Goal: Task Accomplishment & Management: Manage account settings

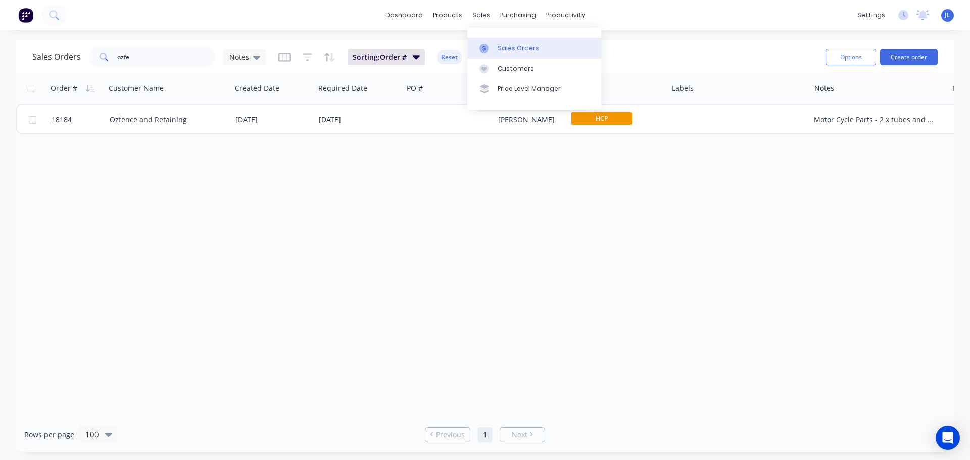
click at [506, 52] on div "Sales Orders" at bounding box center [517, 48] width 41 height 9
click at [154, 185] on div "Order # Customer Name Created Date Required Date PO # Created By Status Labels …" at bounding box center [484, 245] width 937 height 344
click at [135, 66] on input "ozfe" at bounding box center [166, 57] width 98 height 20
click at [135, 65] on input "ozfe" at bounding box center [166, 57] width 98 height 20
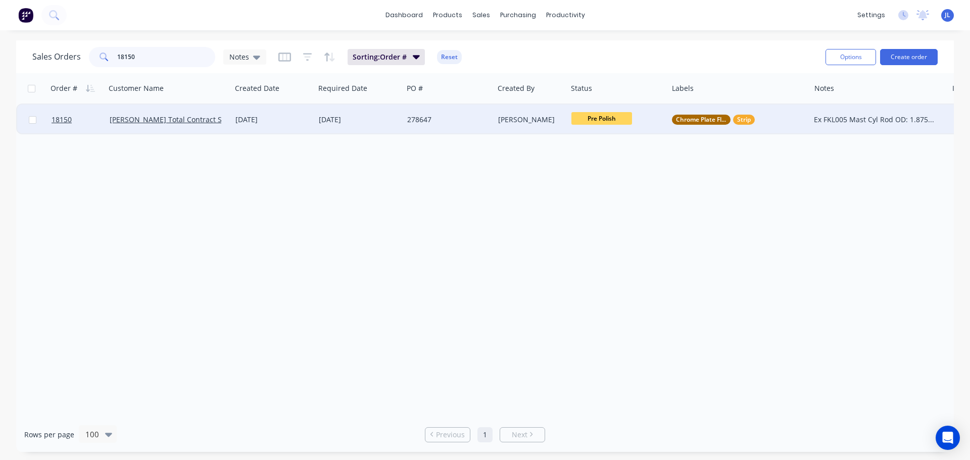
type input "18150"
click at [307, 124] on div "[DATE]" at bounding box center [272, 120] width 75 height 10
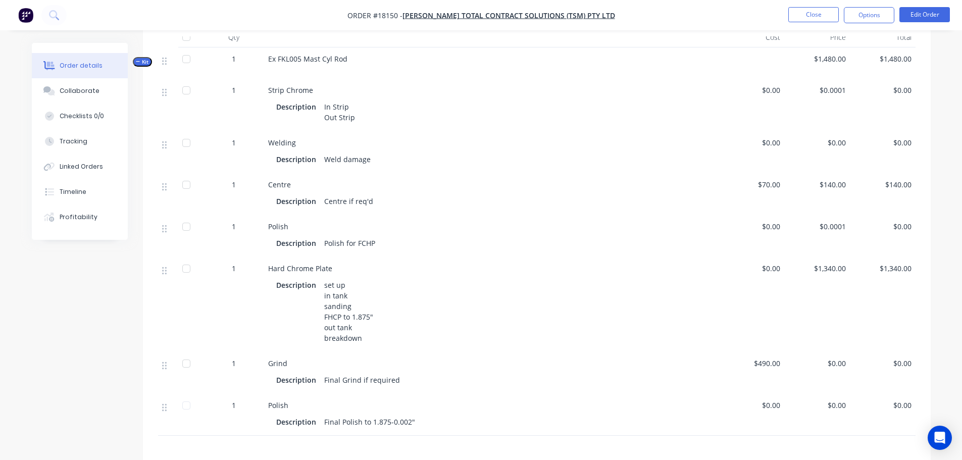
scroll to position [354, 0]
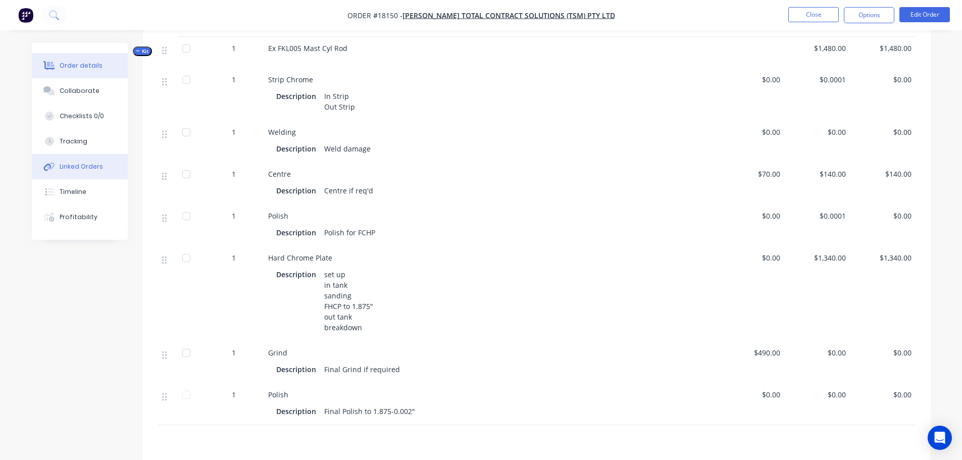
click at [83, 167] on div "Linked Orders" at bounding box center [81, 166] width 43 height 9
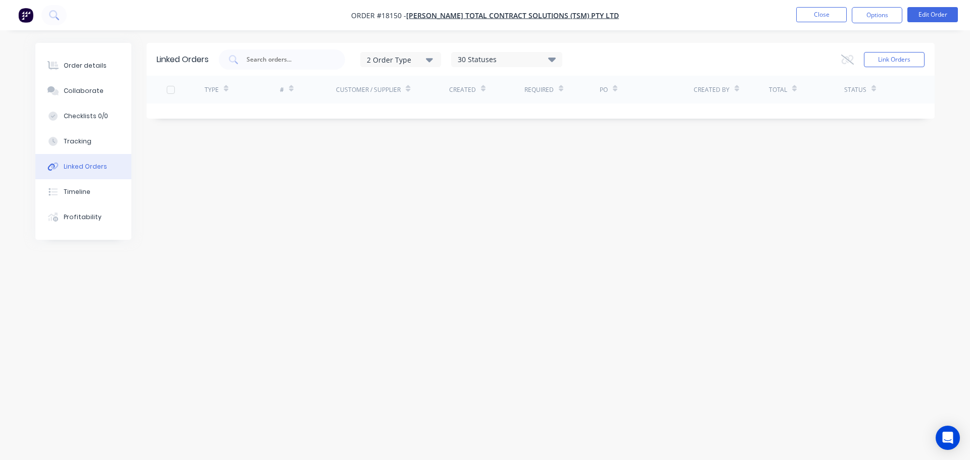
click at [508, 63] on div "30 Statuses" at bounding box center [506, 59] width 110 height 11
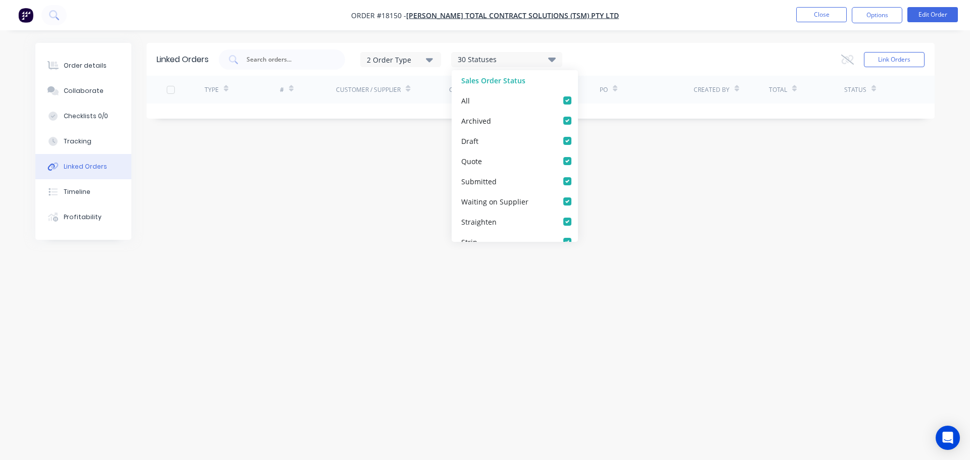
click at [336, 194] on div "Linked Orders 2 Order Type 30 Statuses Sales Order Status All Archived Draft Qu…" at bounding box center [484, 211] width 899 height 336
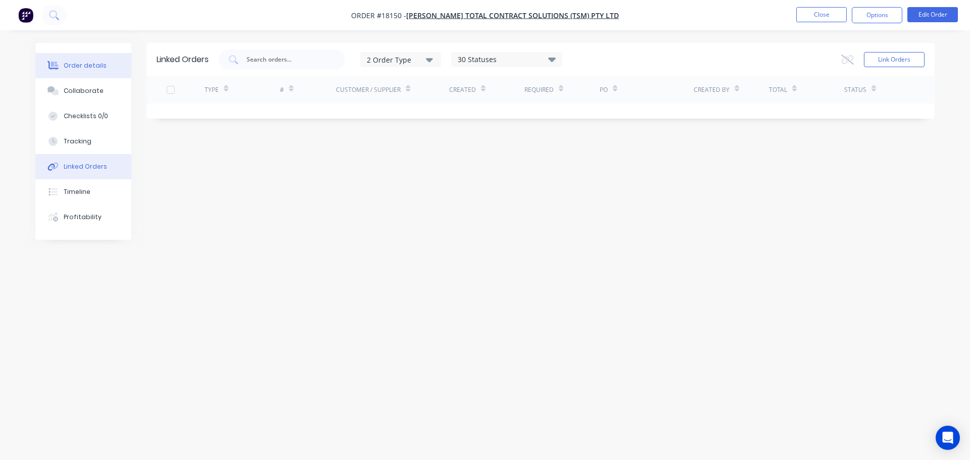
click at [104, 71] on button "Order details" at bounding box center [83, 65] width 96 height 25
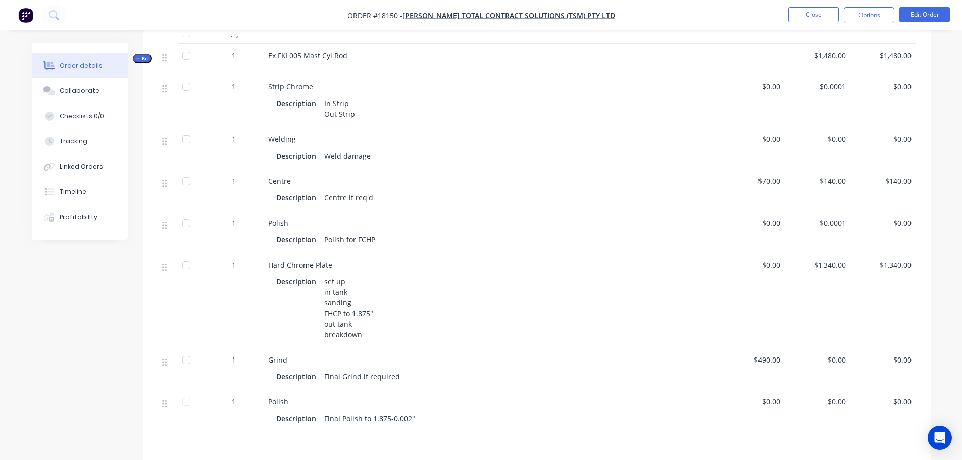
scroll to position [354, 0]
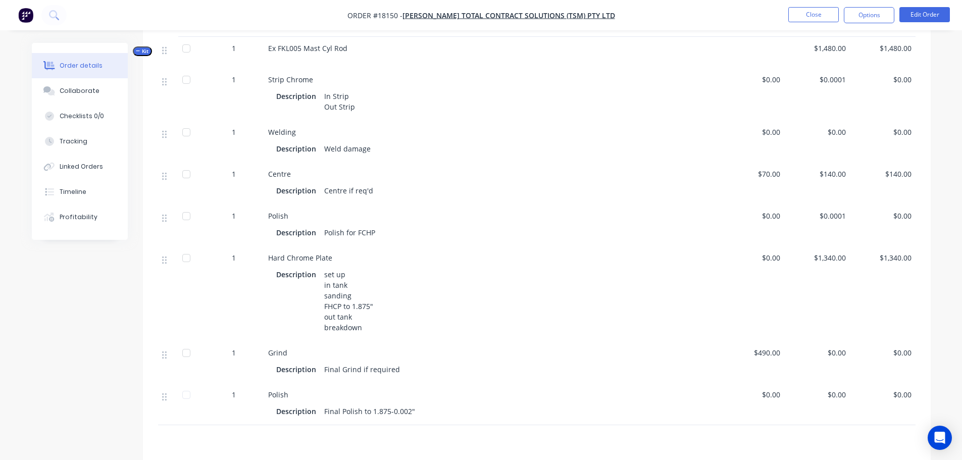
click at [289, 211] on div "Polish" at bounding box center [491, 216] width 446 height 11
click at [283, 211] on span "Polish" at bounding box center [278, 216] width 20 height 10
click at [904, 20] on button "Edit Order" at bounding box center [924, 14] width 51 height 15
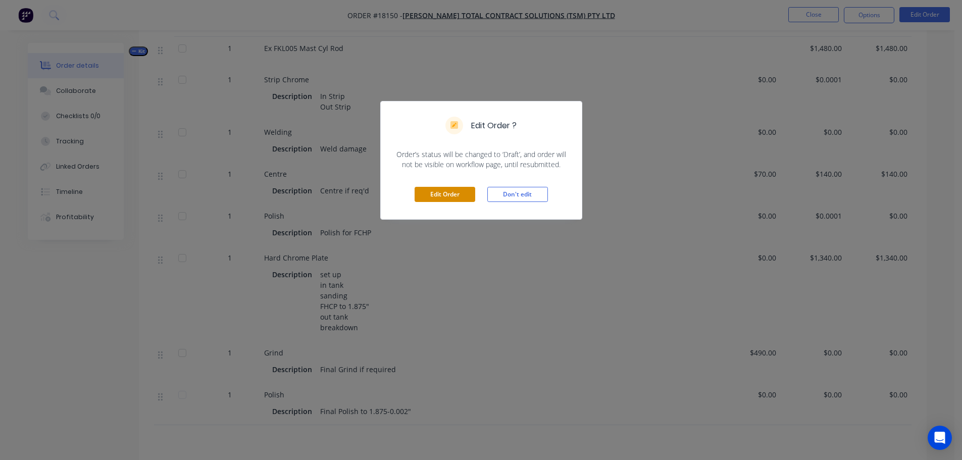
click at [433, 192] on button "Edit Order" at bounding box center [445, 194] width 61 height 15
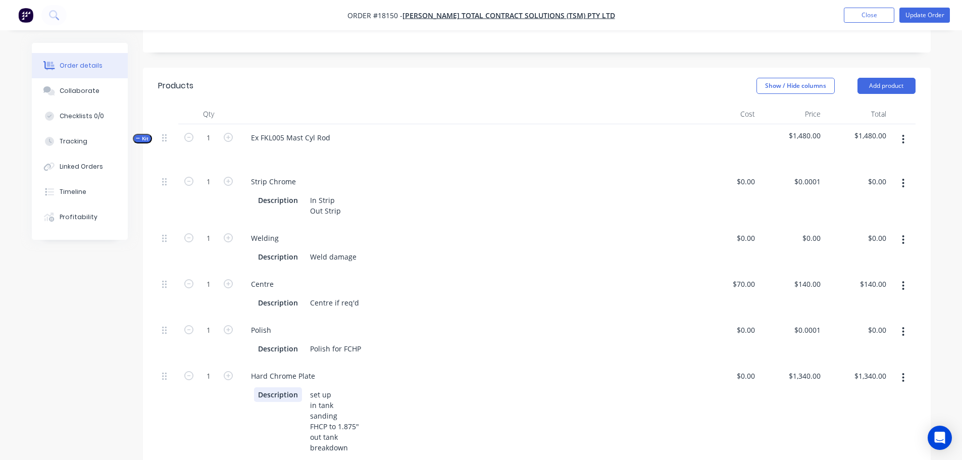
scroll to position [303, 0]
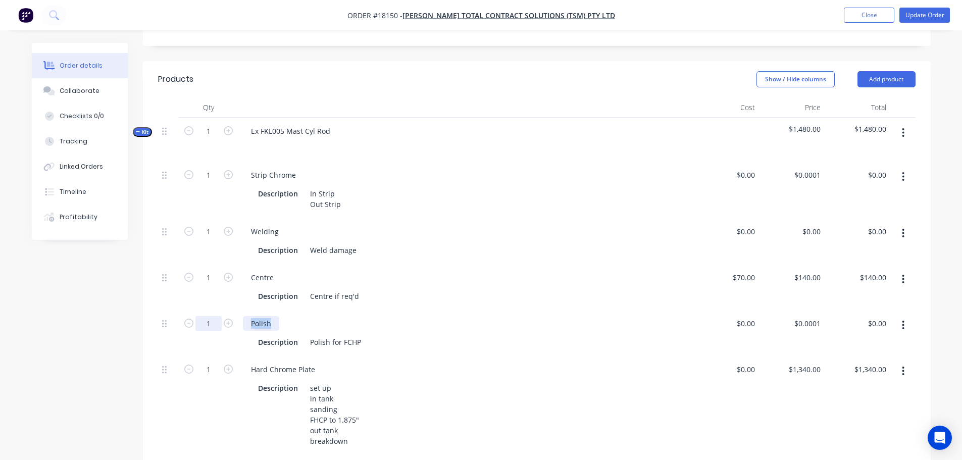
drag, startPoint x: 271, startPoint y: 283, endPoint x: 210, endPoint y: 285, distance: 61.2
click at [210, 310] on div "1 Polish Description Polish for FCHP $0.00 $0.00 $0.0001 $0.0001 $0.00 $0.00" at bounding box center [537, 333] width 758 height 46
drag, startPoint x: 308, startPoint y: 303, endPoint x: 391, endPoint y: 298, distance: 83.5
click at [391, 335] on div "Description Polish for FCHP" at bounding box center [464, 342] width 420 height 15
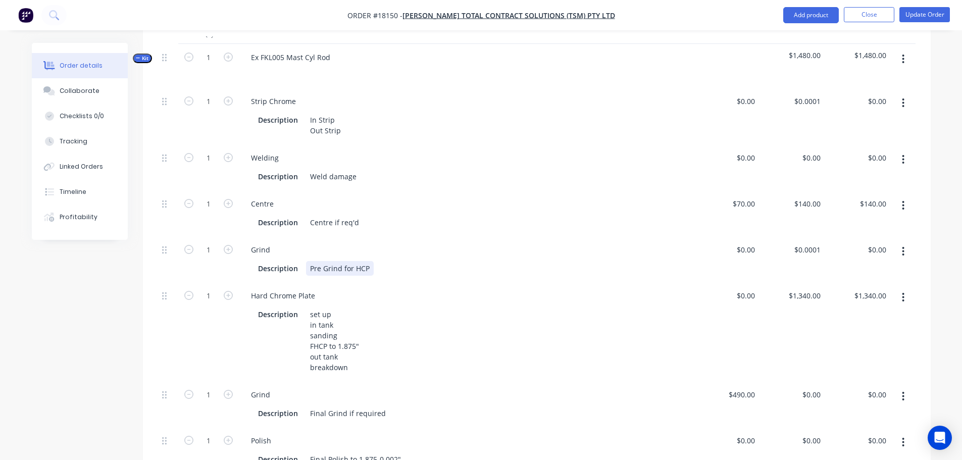
scroll to position [505, 0]
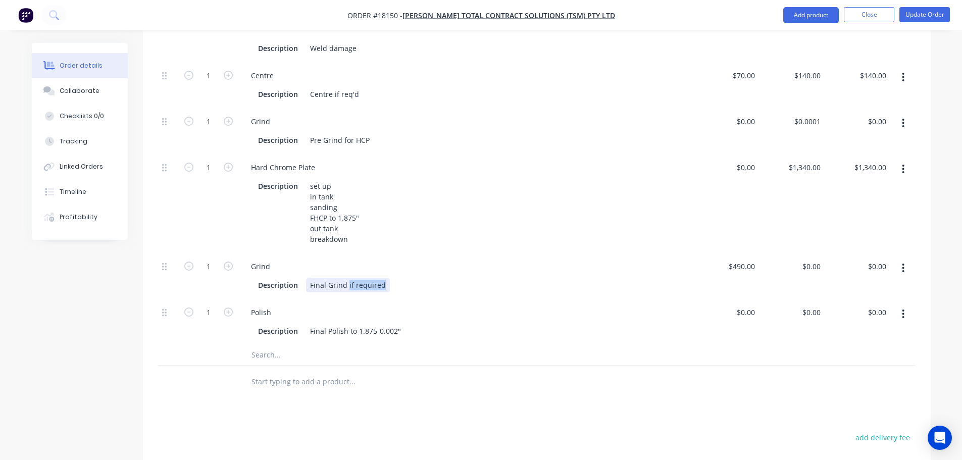
drag, startPoint x: 346, startPoint y: 243, endPoint x: 416, endPoint y: 237, distance: 69.4
click at [416, 276] on div "Description Final Grind if required" at bounding box center [466, 284] width 446 height 17
click at [317, 179] on div "set up in tank sanding FHCP to 1.875" out tank breakdown" at bounding box center [334, 213] width 57 height 68
click at [314, 179] on div "set up in tank sanding FHCP to 1.875" out tank breakdown" at bounding box center [334, 213] width 57 height 68
click at [356, 179] on div "set up in tank sanding HCP to 1.875" out tank breakdown" at bounding box center [333, 213] width 54 height 68
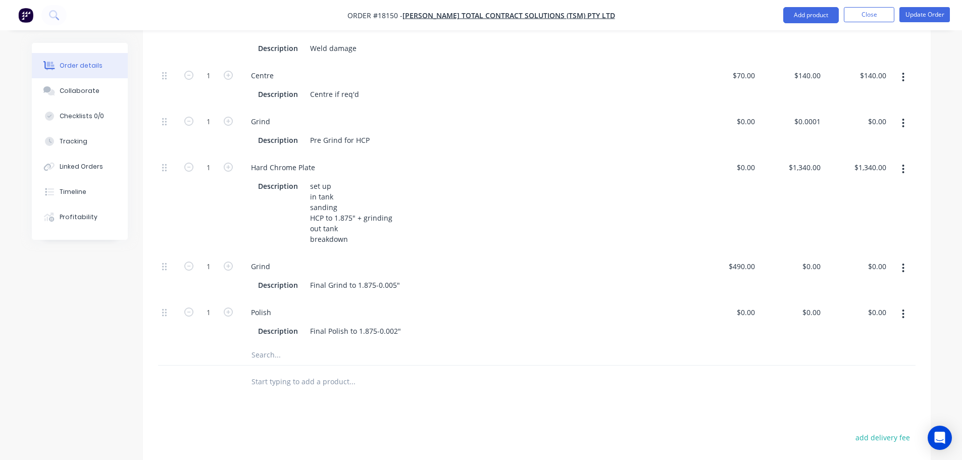
click at [430, 345] on input "text" at bounding box center [352, 355] width 202 height 20
click at [910, 16] on button "Update Order" at bounding box center [924, 14] width 51 height 15
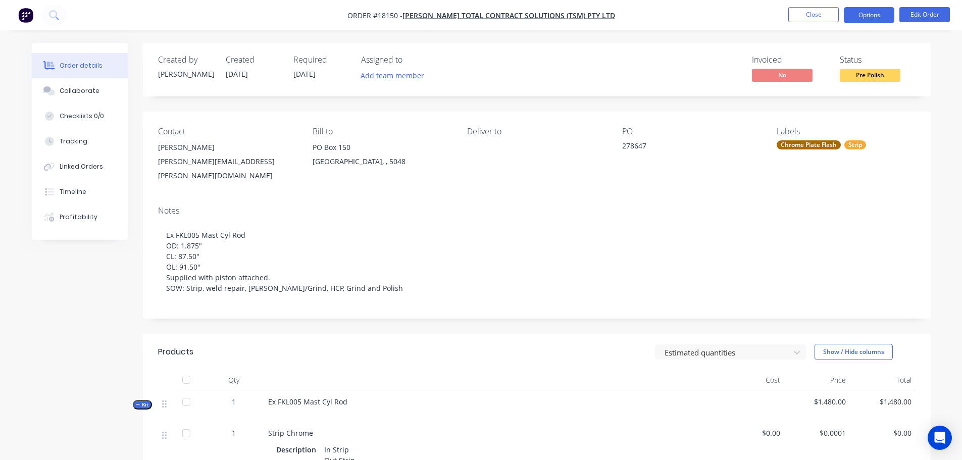
click at [856, 20] on button "Options" at bounding box center [869, 15] width 51 height 16
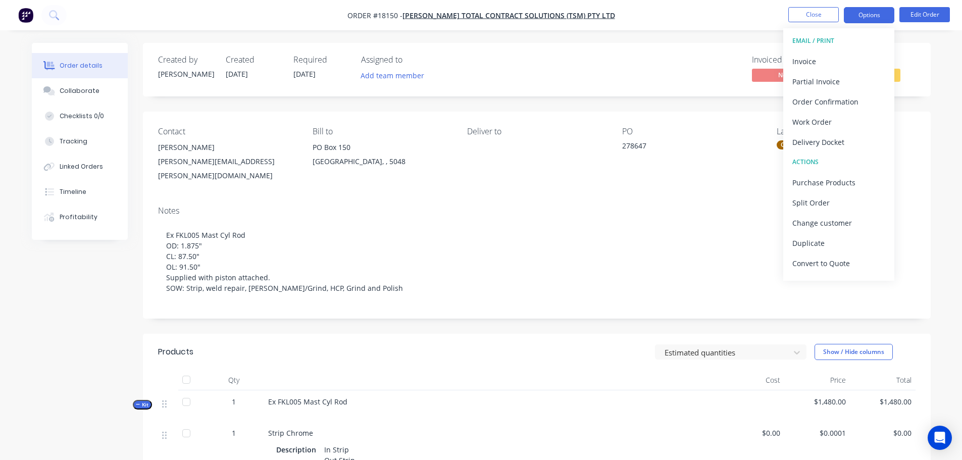
click at [861, 15] on button "Options" at bounding box center [869, 15] width 51 height 16
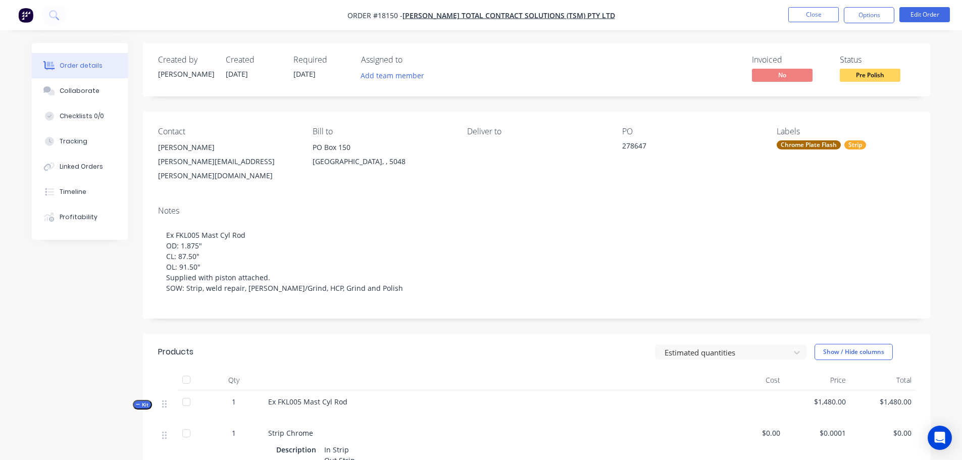
click at [857, 76] on span "Pre Polish" at bounding box center [870, 75] width 61 height 13
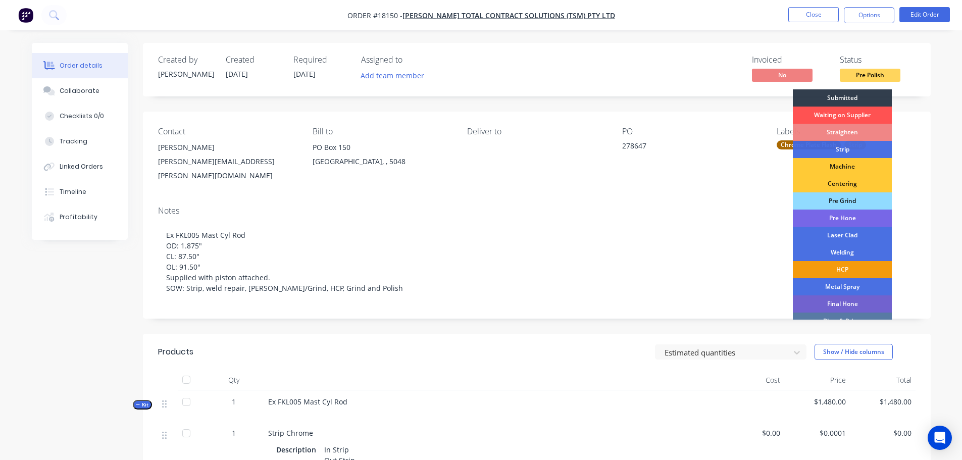
drag, startPoint x: 841, startPoint y: 196, endPoint x: 844, endPoint y: 172, distance: 24.9
click at [841, 197] on div "Pre Grind" at bounding box center [842, 200] width 99 height 17
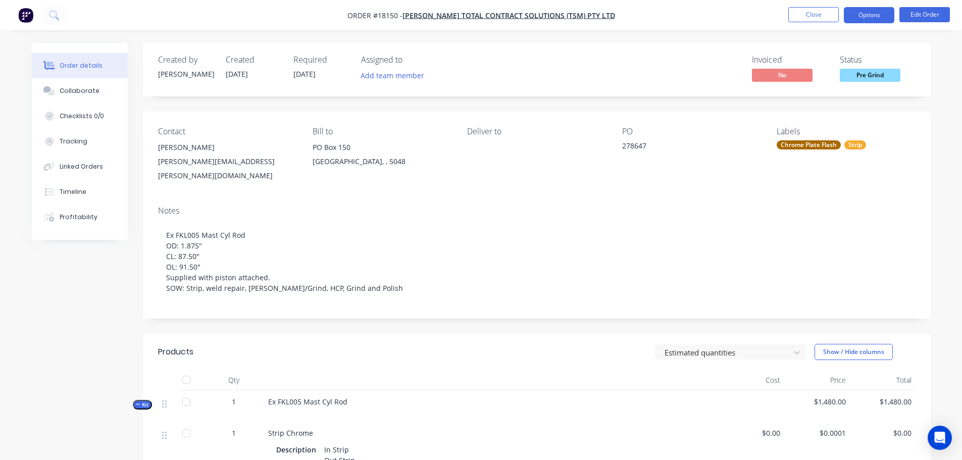
click at [859, 14] on button "Options" at bounding box center [869, 15] width 51 height 16
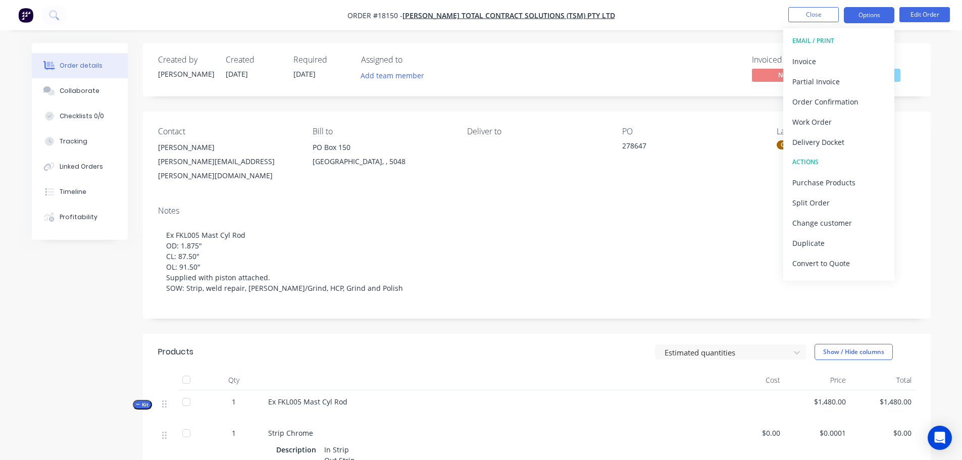
click at [874, 18] on button "Options" at bounding box center [869, 15] width 51 height 16
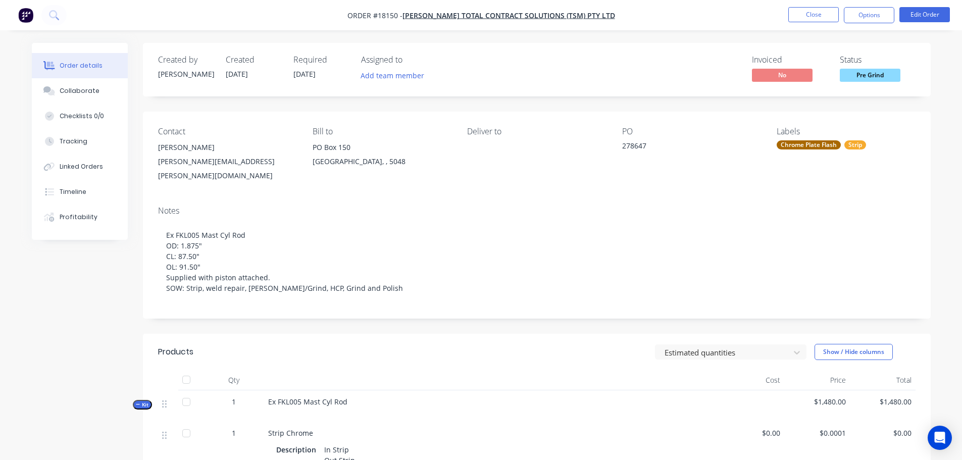
click at [863, 85] on div "Created by David Created 24/09/25 Required 17/09/25 Assigned to Add team member…" at bounding box center [537, 70] width 788 height 54
click at [863, 81] on span "Pre Grind" at bounding box center [870, 75] width 61 height 13
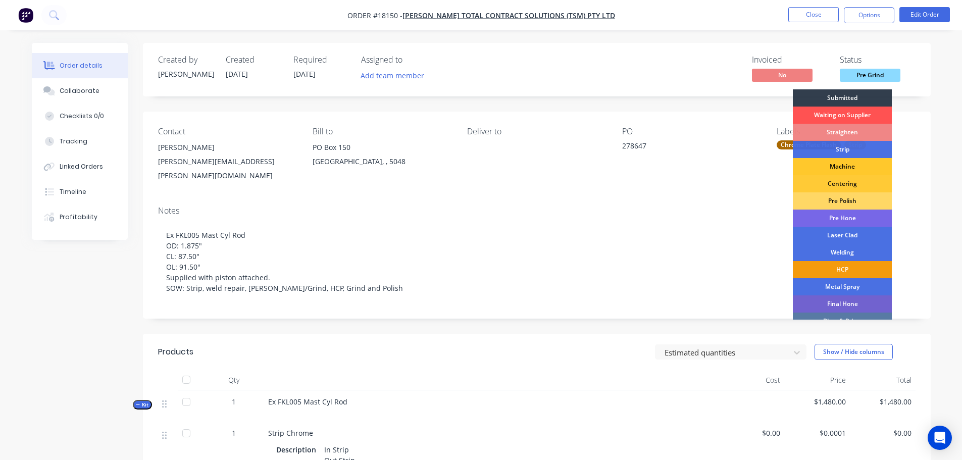
click at [837, 163] on div "Machine" at bounding box center [842, 166] width 99 height 17
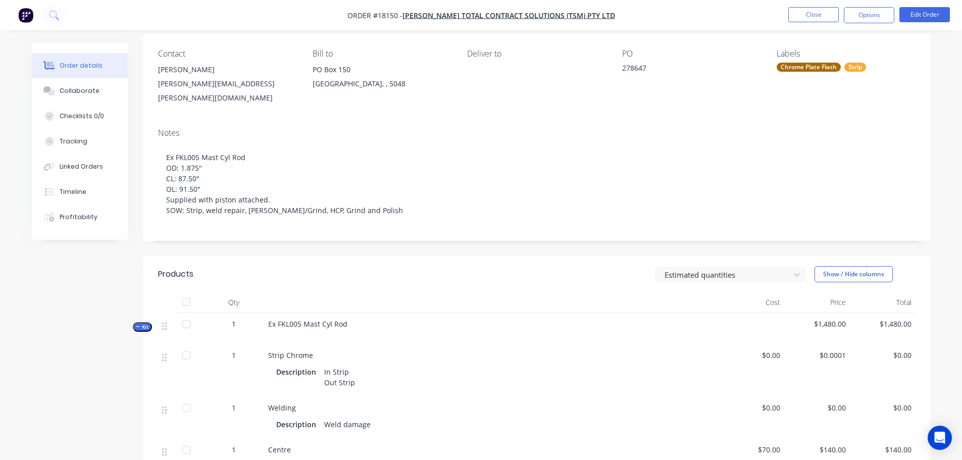
scroll to position [202, 0]
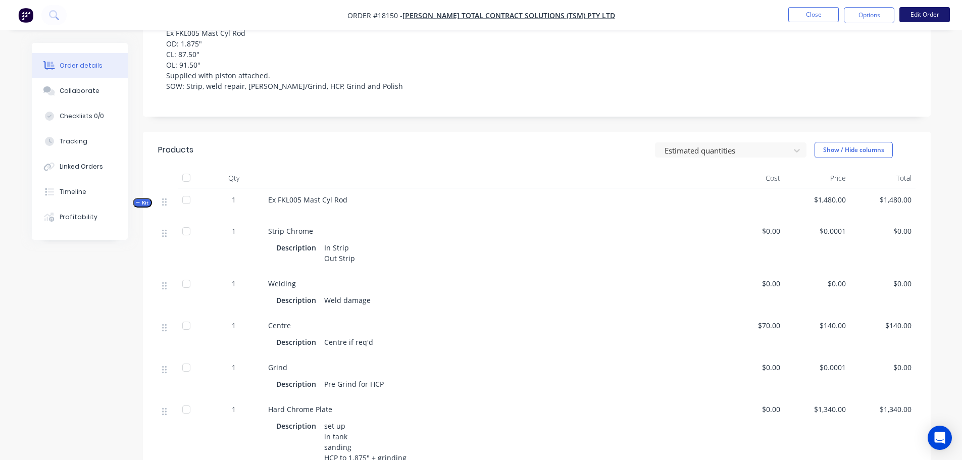
click at [922, 21] on button "Edit Order" at bounding box center [924, 14] width 51 height 15
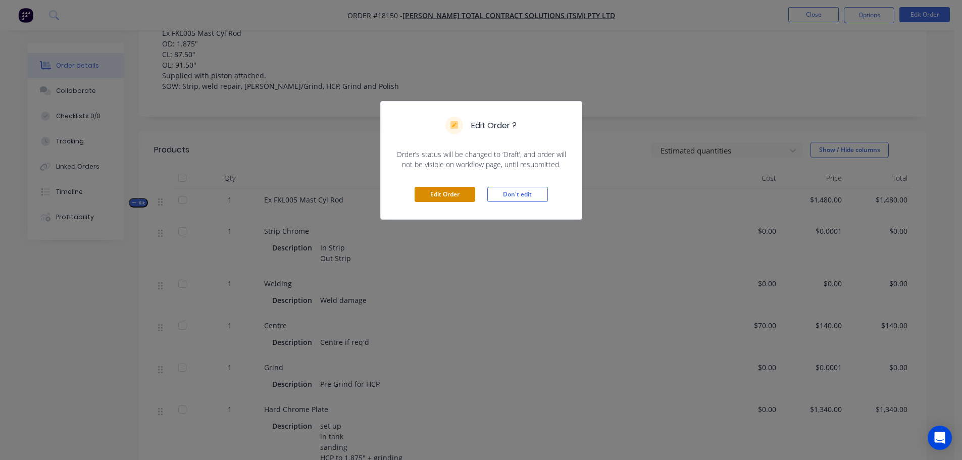
click at [428, 202] on button "Edit Order" at bounding box center [445, 194] width 61 height 15
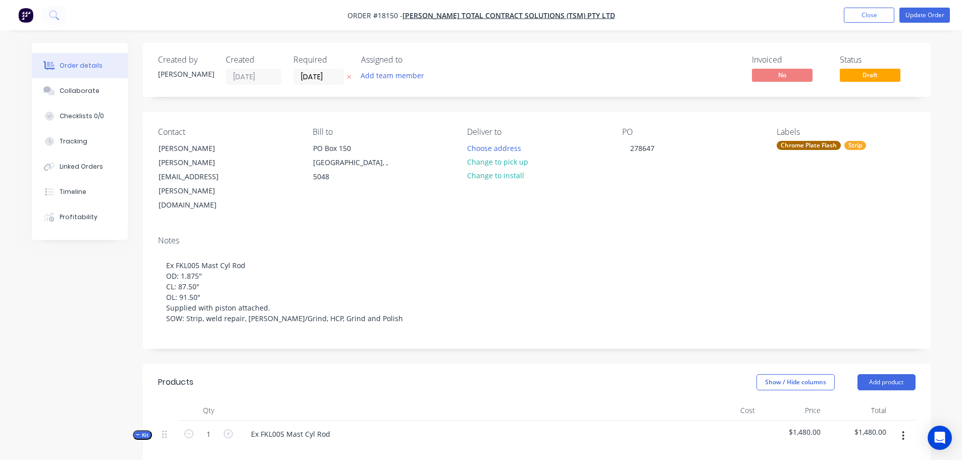
scroll to position [253, 0]
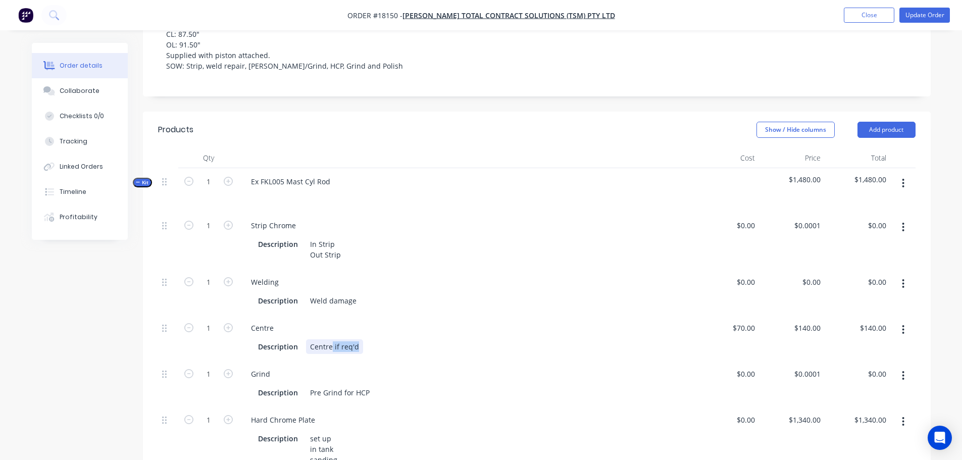
drag, startPoint x: 330, startPoint y: 308, endPoint x: 459, endPoint y: 303, distance: 128.9
click at [459, 339] on div "Description Centre if req'd" at bounding box center [464, 346] width 420 height 15
click at [470, 293] on div "Description Weld damage" at bounding box center [464, 300] width 420 height 15
click at [917, 19] on button "Update Order" at bounding box center [924, 15] width 51 height 15
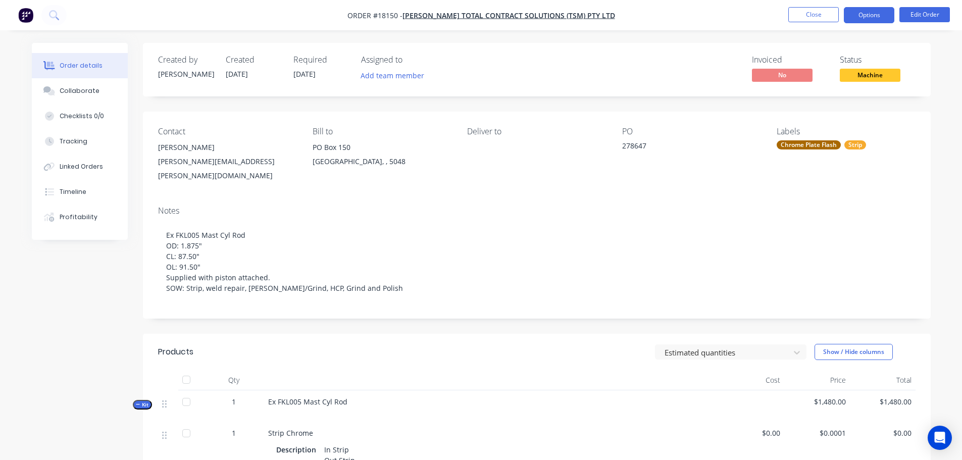
click at [859, 16] on button "Options" at bounding box center [869, 15] width 51 height 16
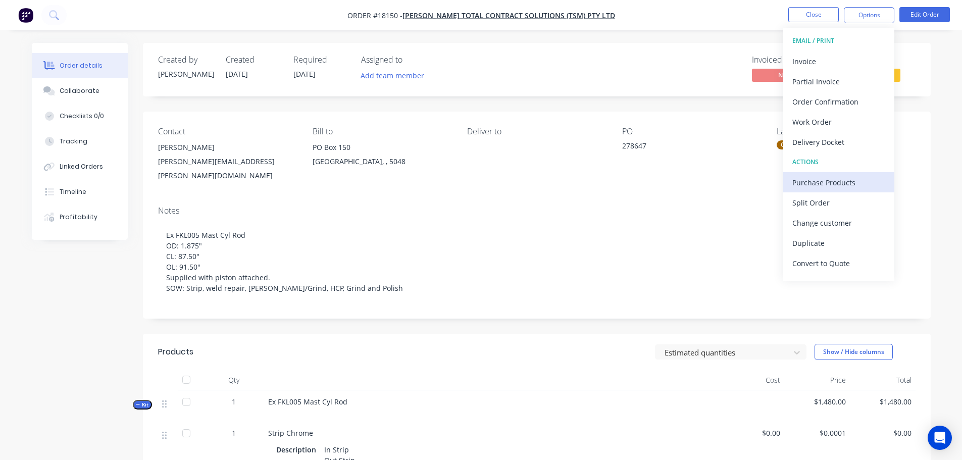
click at [819, 183] on div "Purchase Products" at bounding box center [838, 182] width 93 height 15
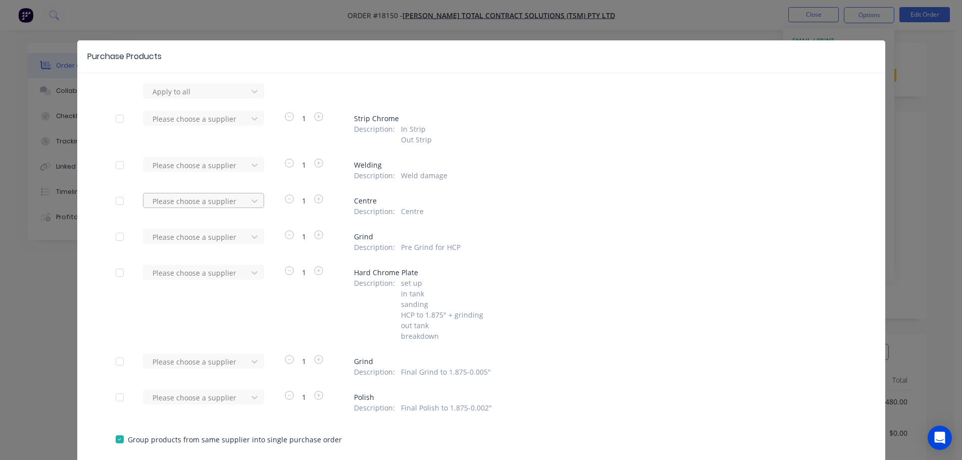
click at [221, 204] on div at bounding box center [197, 201] width 91 height 13
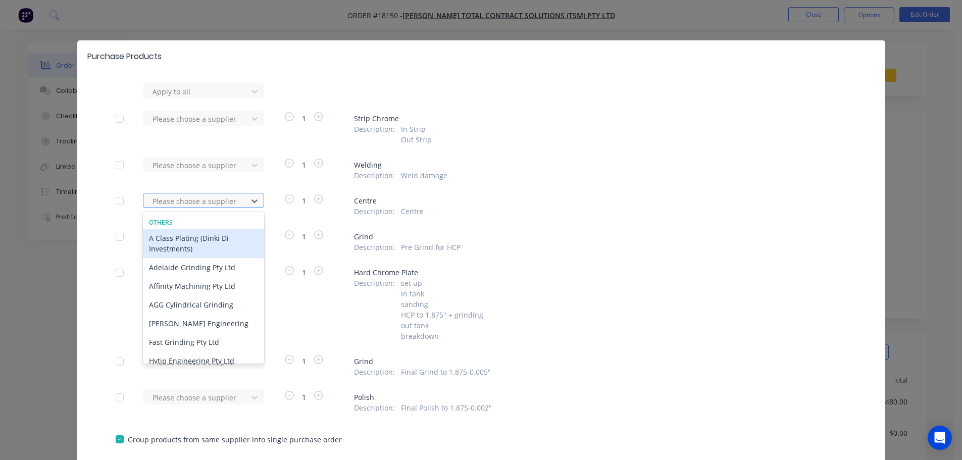
click at [204, 198] on div at bounding box center [197, 201] width 91 height 13
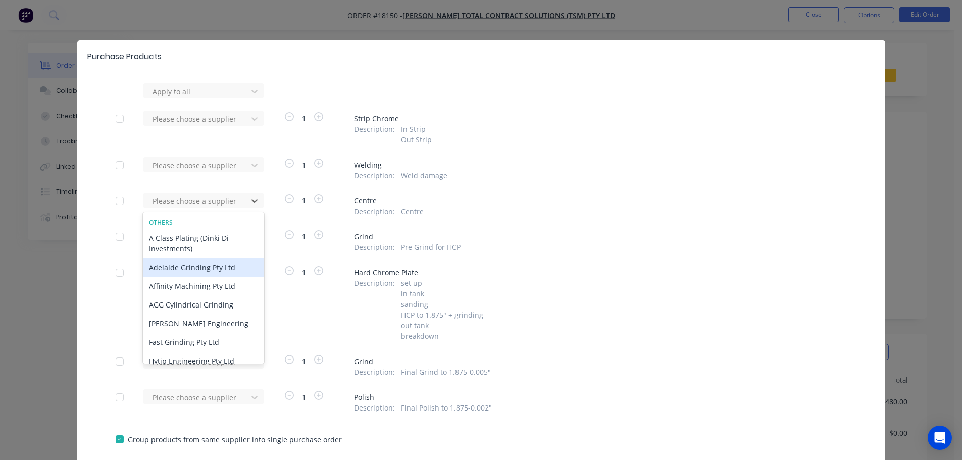
click at [205, 262] on div "Adelaide Grinding Pty Ltd" at bounding box center [203, 267] width 121 height 19
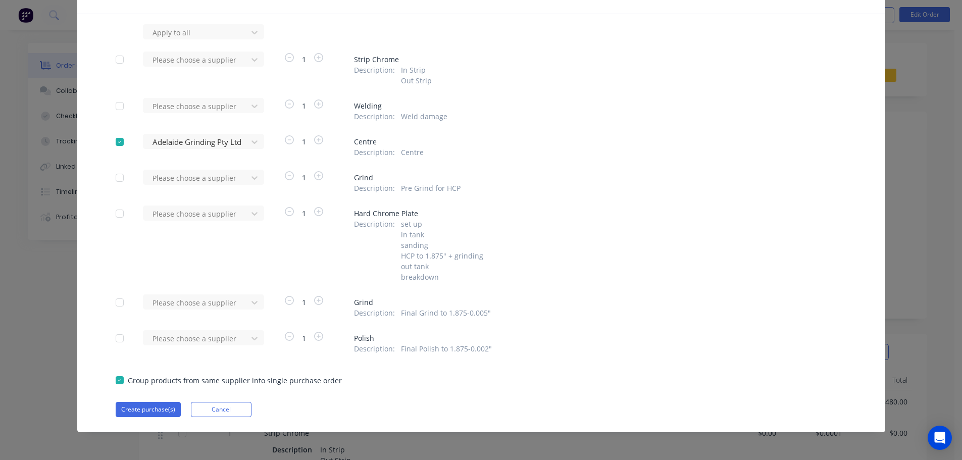
scroll to position [61, 0]
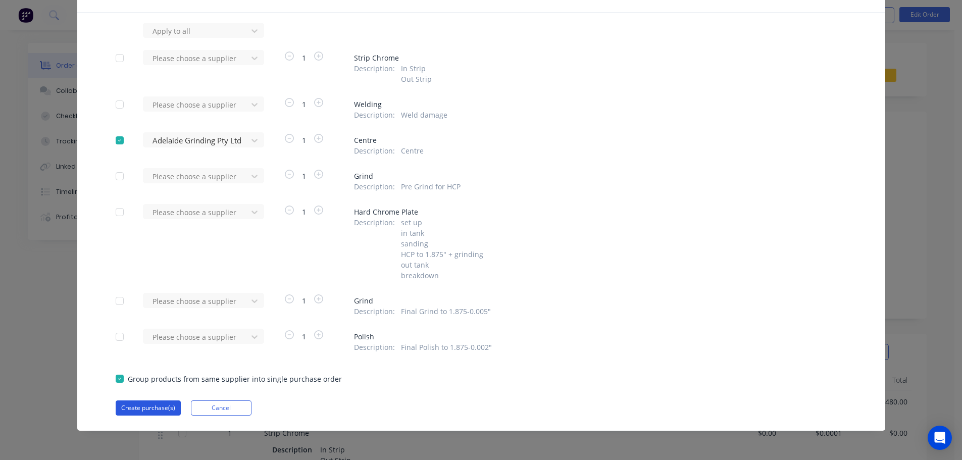
click at [165, 412] on button "Create purchase(s)" at bounding box center [148, 407] width 65 height 15
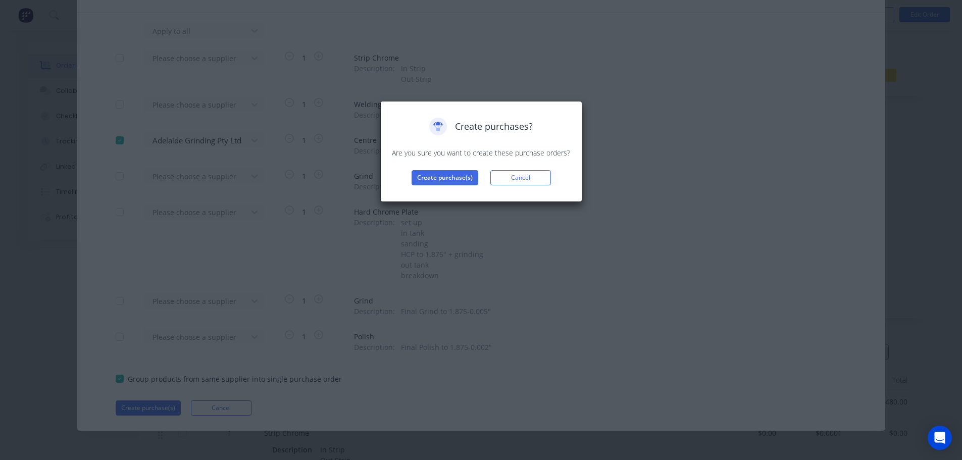
click at [447, 170] on div "Create purchases? Are you sure you want to create these purchase orders? Create…" at bounding box center [481, 152] width 181 height 68
click at [440, 178] on button "Create purchase(s)" at bounding box center [445, 177] width 67 height 15
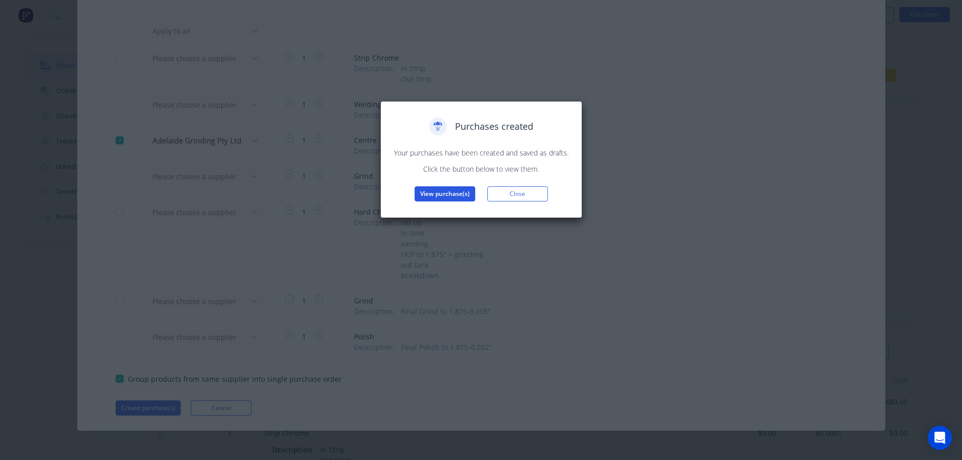
click at [430, 196] on button "View purchase(s)" at bounding box center [445, 193] width 61 height 15
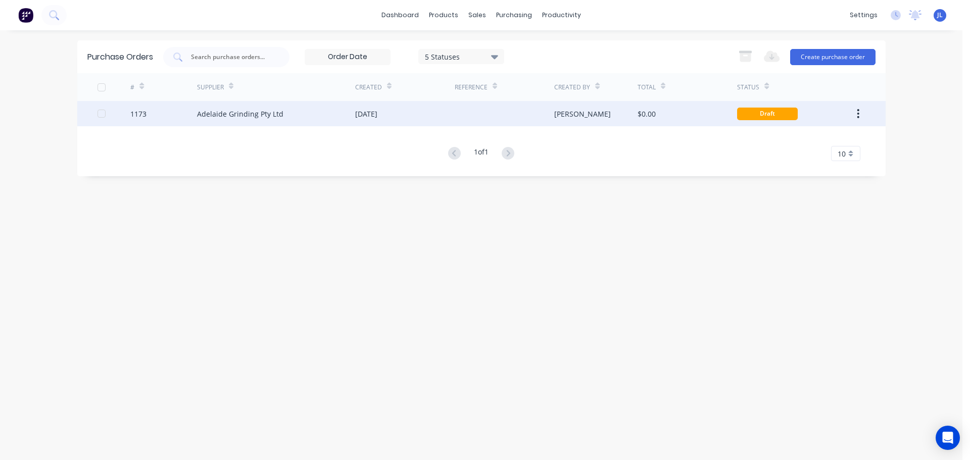
click at [438, 118] on div "[DATE]" at bounding box center [404, 113] width 99 height 25
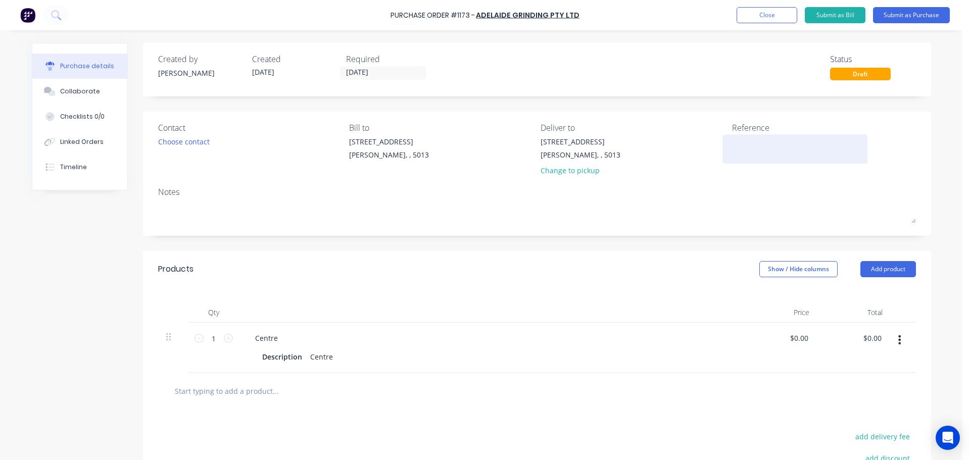
click at [732, 146] on textarea at bounding box center [795, 147] width 126 height 23
type textarea "TC18150"
type textarea "x"
type textarea "TC18150"
click at [941, 95] on div "Purchase Order #1173 - Adelaide Grinding Pty Ltd Add product Close Submit as Bi…" at bounding box center [481, 230] width 962 height 460
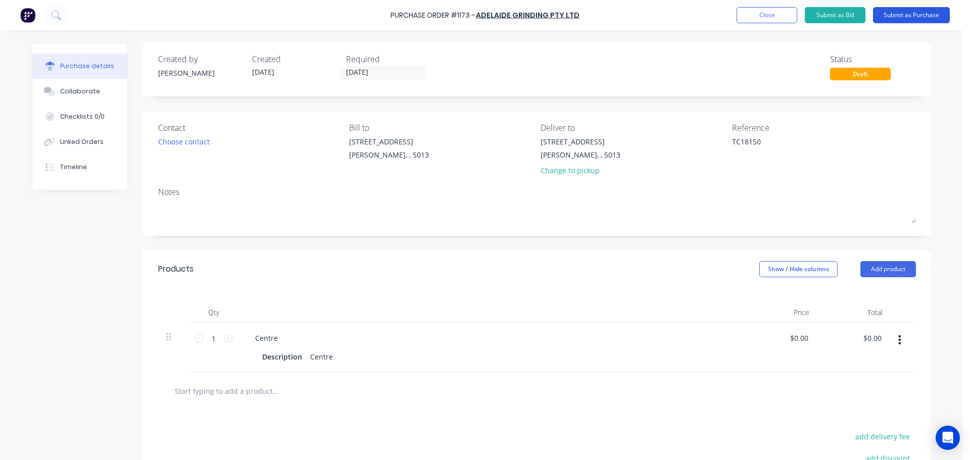
click at [905, 16] on button "Submit as Purchase" at bounding box center [911, 15] width 77 height 16
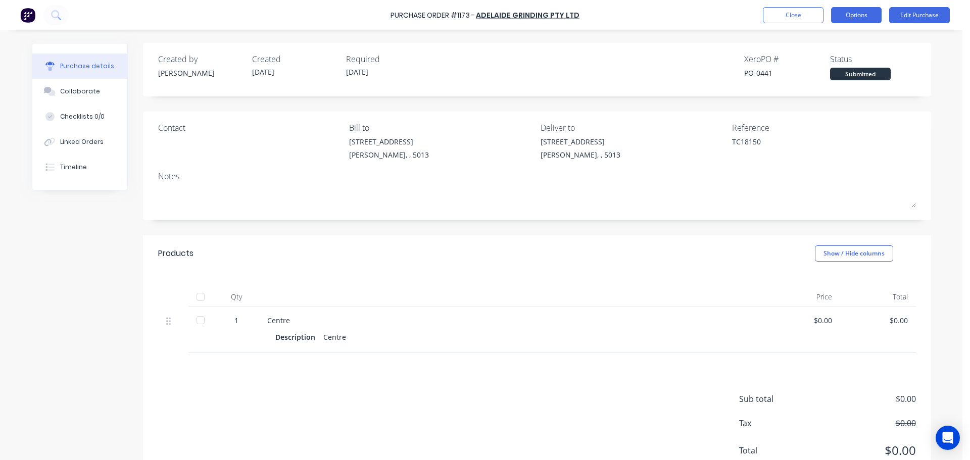
click at [869, 15] on button "Options" at bounding box center [856, 15] width 51 height 16
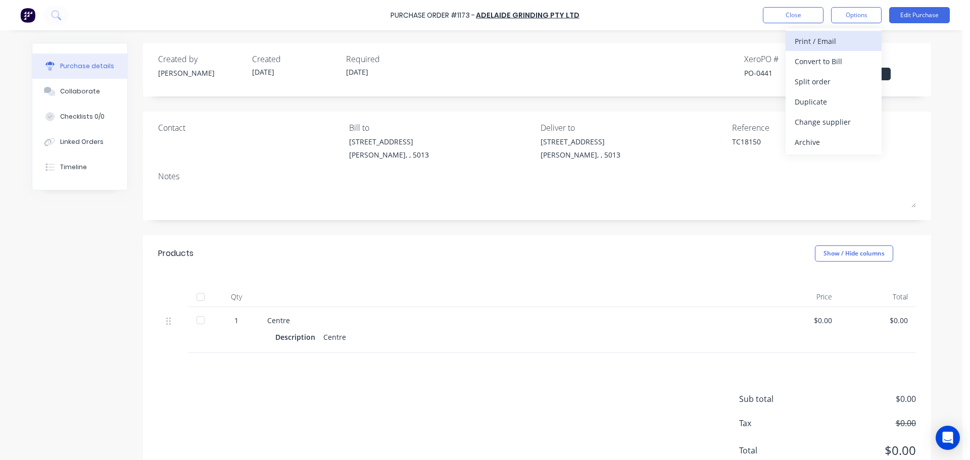
click at [824, 35] on div "Print / Email" at bounding box center [833, 41] width 78 height 15
click at [822, 80] on div "Without pricing" at bounding box center [833, 81] width 78 height 15
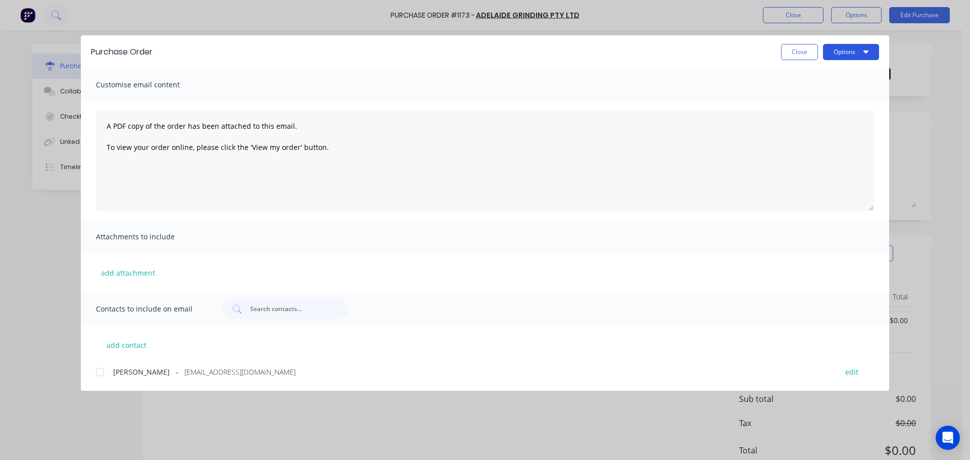
click at [840, 54] on button "Options" at bounding box center [851, 52] width 56 height 16
click at [822, 90] on div "Print" at bounding box center [831, 97] width 78 height 15
click at [799, 48] on button "Close" at bounding box center [799, 52] width 37 height 16
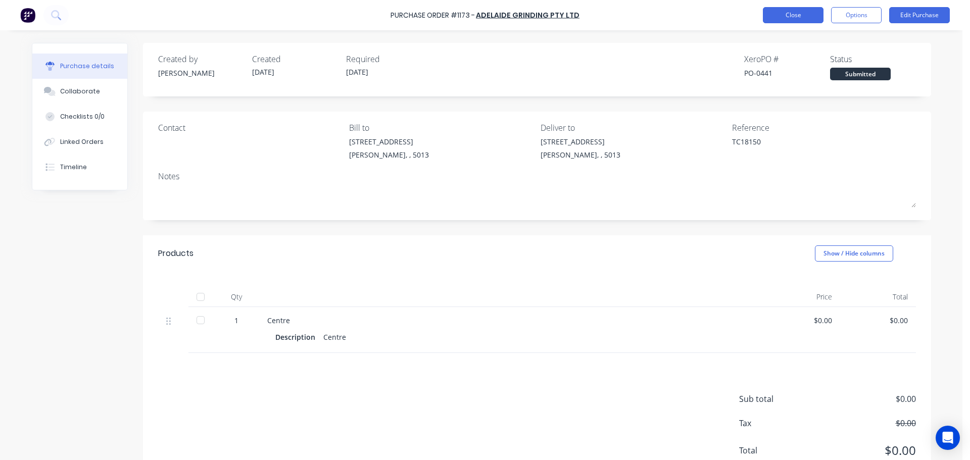
click at [800, 15] on button "Close" at bounding box center [793, 15] width 61 height 16
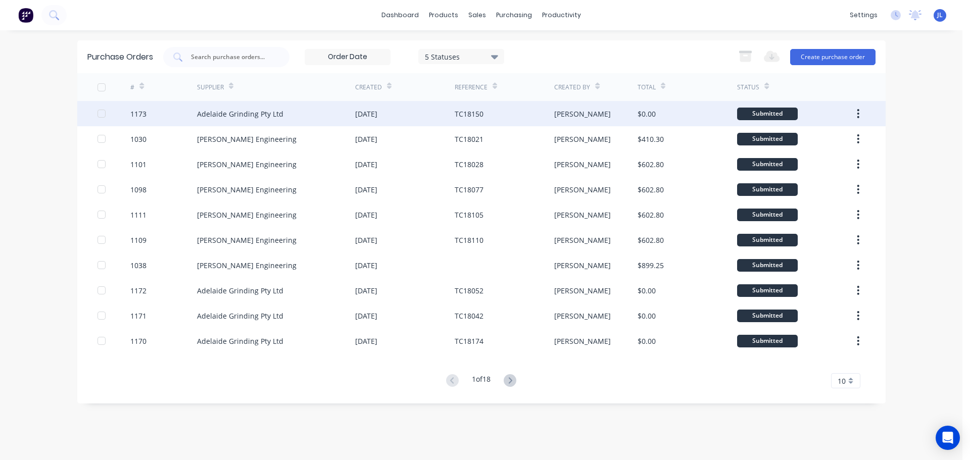
click at [351, 109] on div "Adelaide Grinding Pty Ltd" at bounding box center [276, 113] width 158 height 25
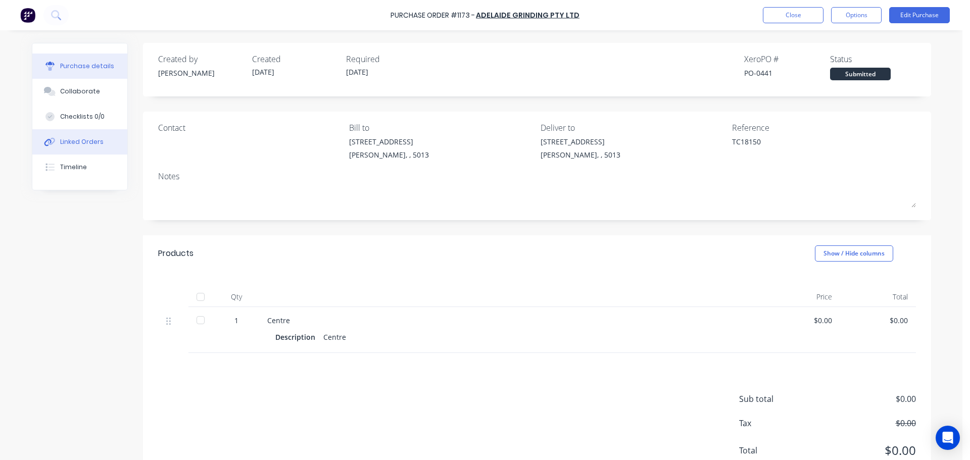
click at [99, 142] on button "Linked Orders" at bounding box center [79, 141] width 95 height 25
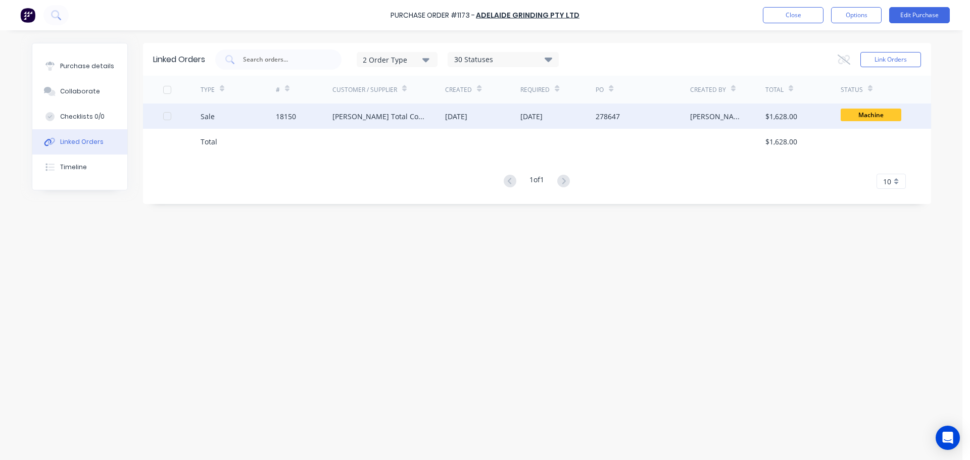
click at [254, 119] on div "Sale" at bounding box center [237, 116] width 75 height 25
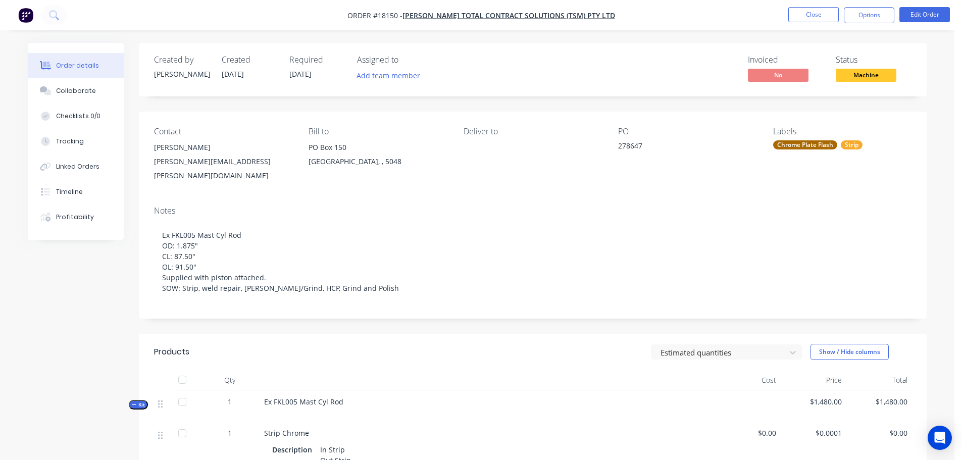
click at [865, 26] on nav "Order #18150 - Lucas Total Contract Solutions (TSM) Pty Ltd Close Options Edit …" at bounding box center [481, 15] width 962 height 30
click at [866, 21] on button "Options" at bounding box center [869, 15] width 51 height 16
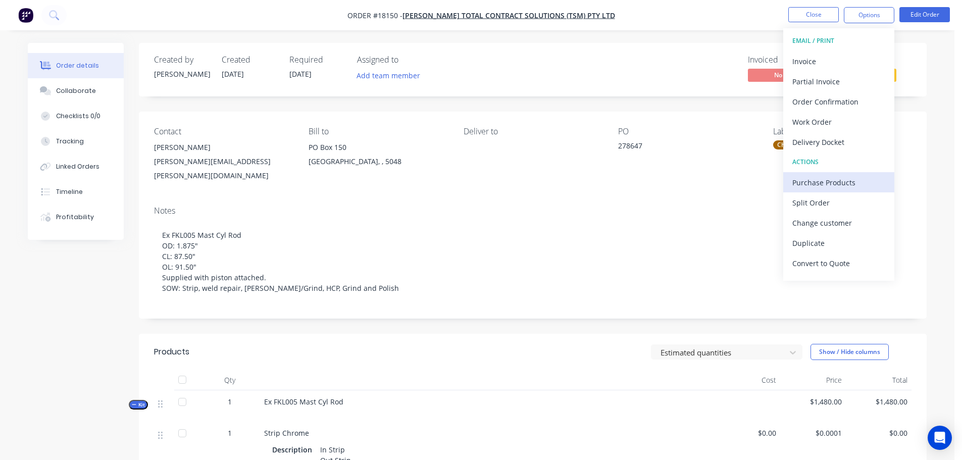
click at [818, 181] on div "Purchase Products" at bounding box center [838, 182] width 93 height 15
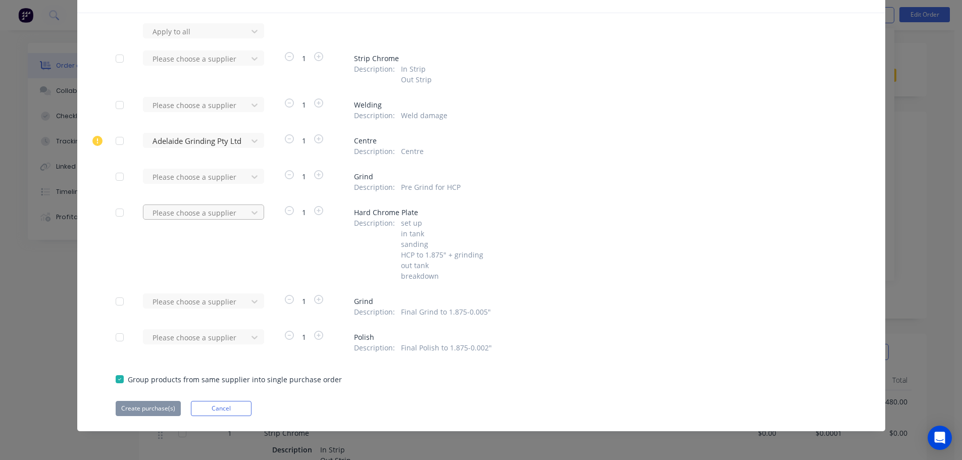
scroll to position [61, 0]
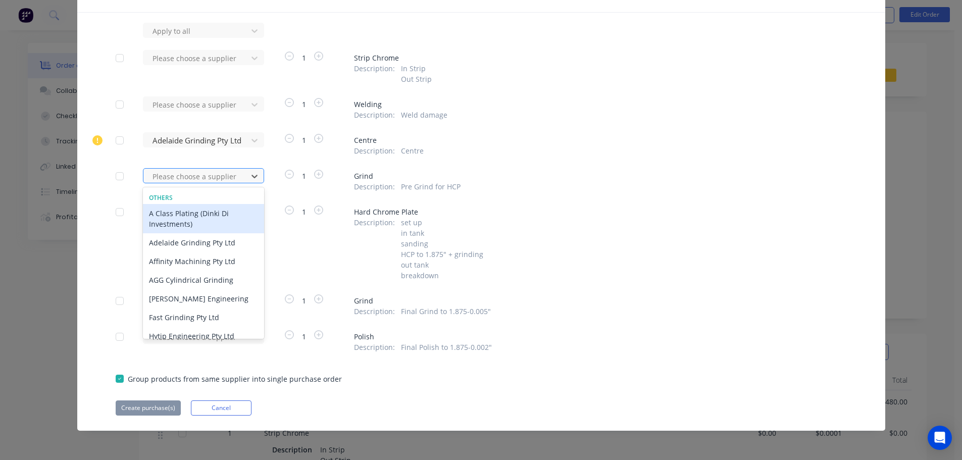
click at [205, 180] on div at bounding box center [197, 176] width 91 height 13
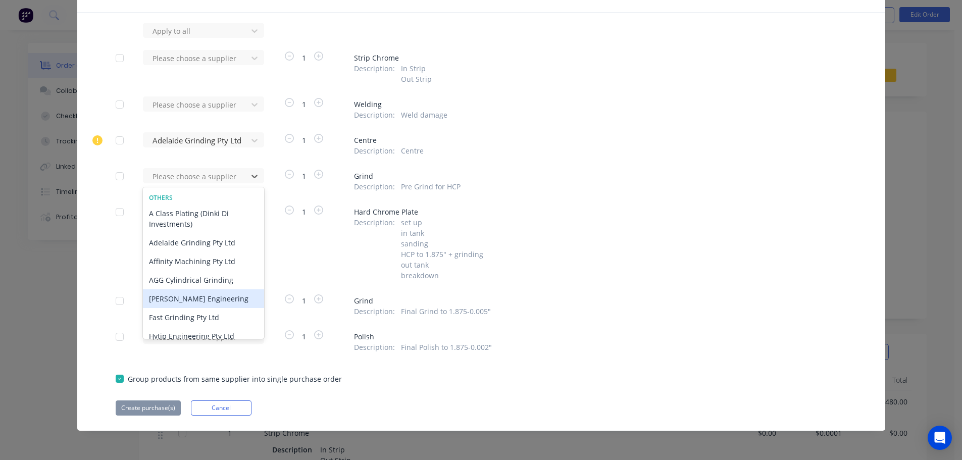
scroll to position [51, 0]
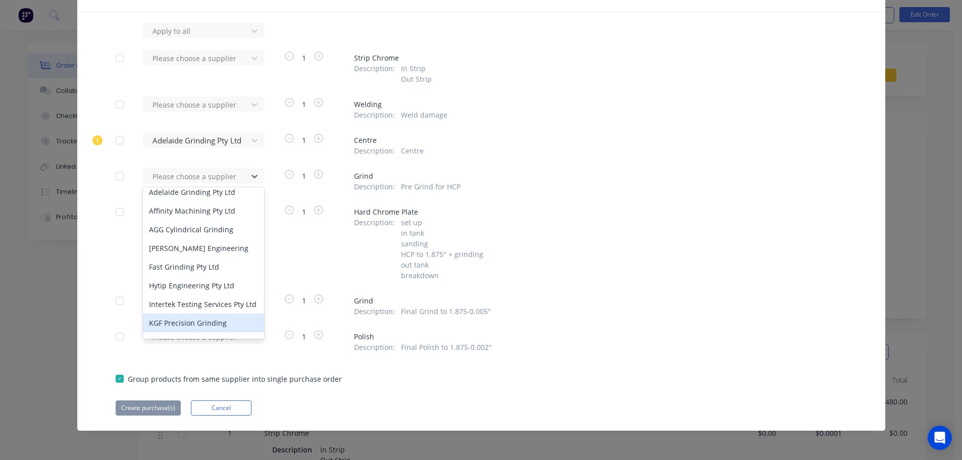
click at [191, 329] on div "KGF Precision Grinding" at bounding box center [203, 323] width 121 height 19
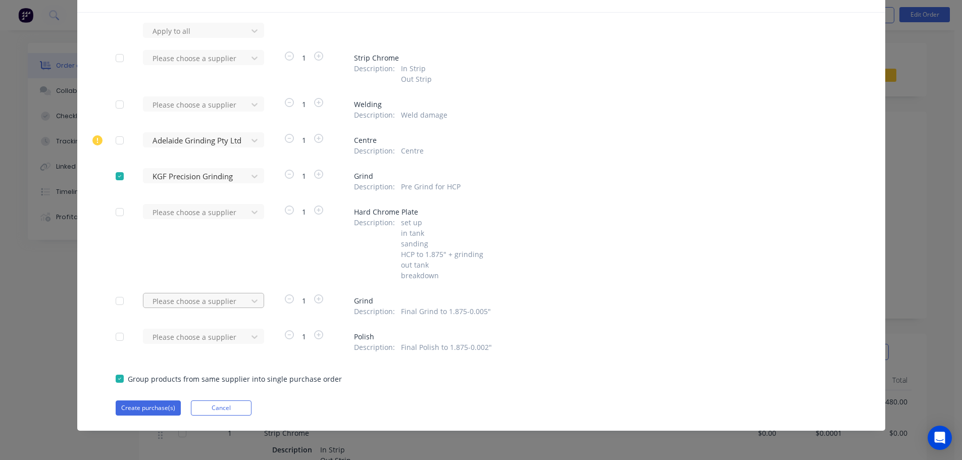
click at [195, 297] on div at bounding box center [197, 301] width 91 height 13
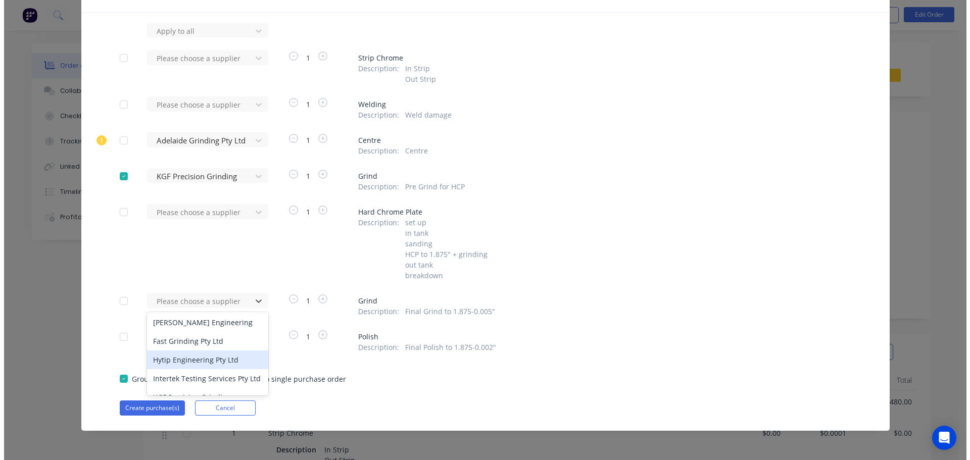
scroll to position [152, 0]
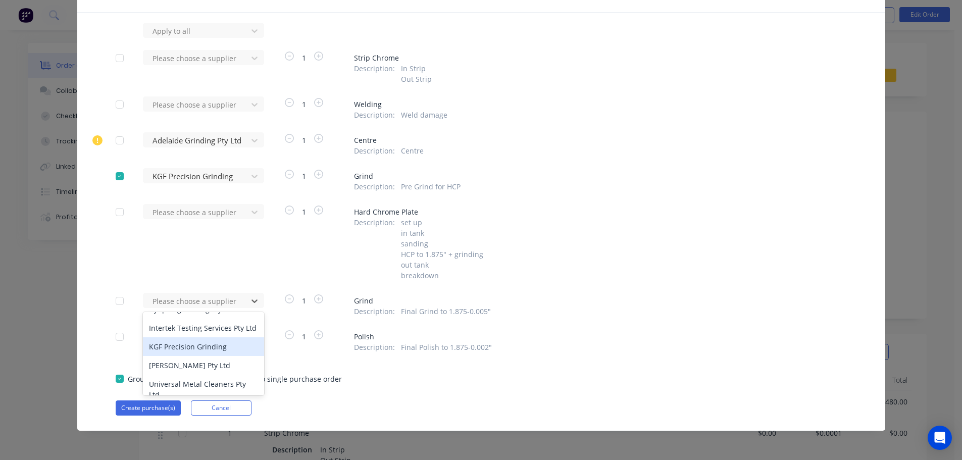
click at [211, 356] on div "KGF Precision Grinding" at bounding box center [203, 346] width 121 height 19
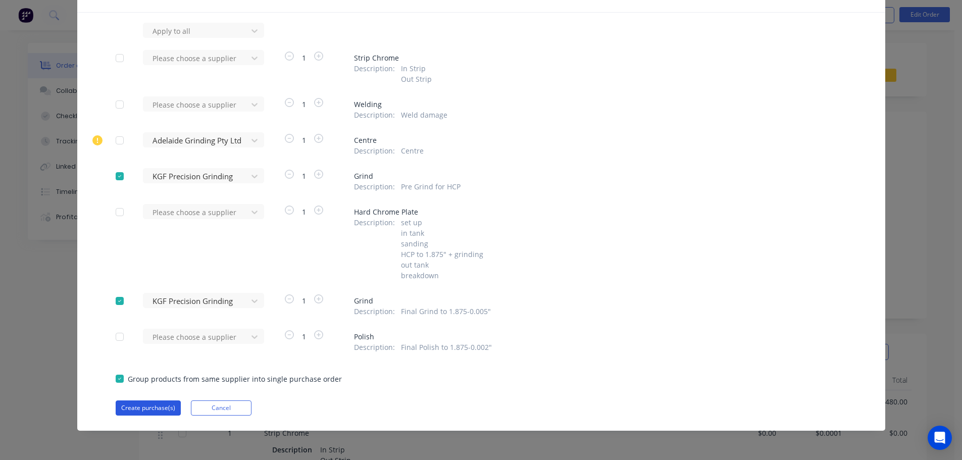
click at [141, 407] on button "Create purchase(s)" at bounding box center [148, 407] width 65 height 15
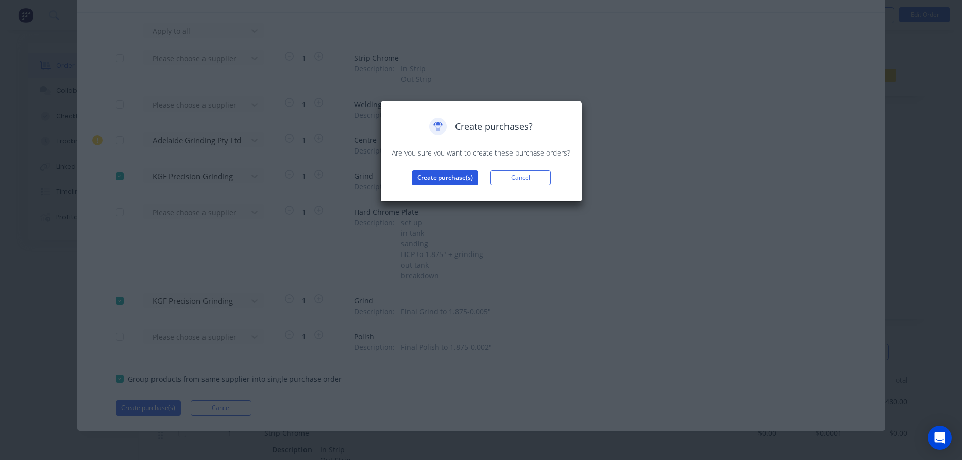
click at [428, 172] on button "Create purchase(s)" at bounding box center [445, 177] width 67 height 15
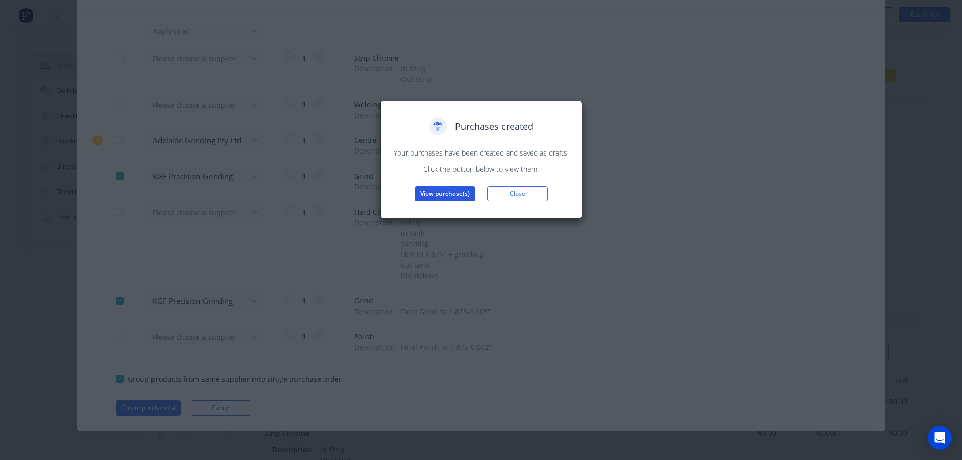
click at [448, 191] on button "View purchase(s)" at bounding box center [445, 193] width 61 height 15
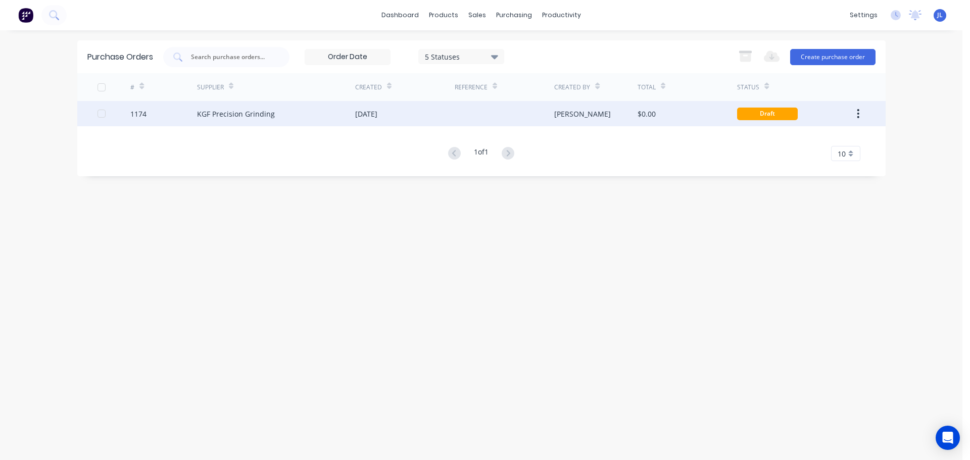
click at [400, 117] on div "[DATE]" at bounding box center [404, 113] width 99 height 25
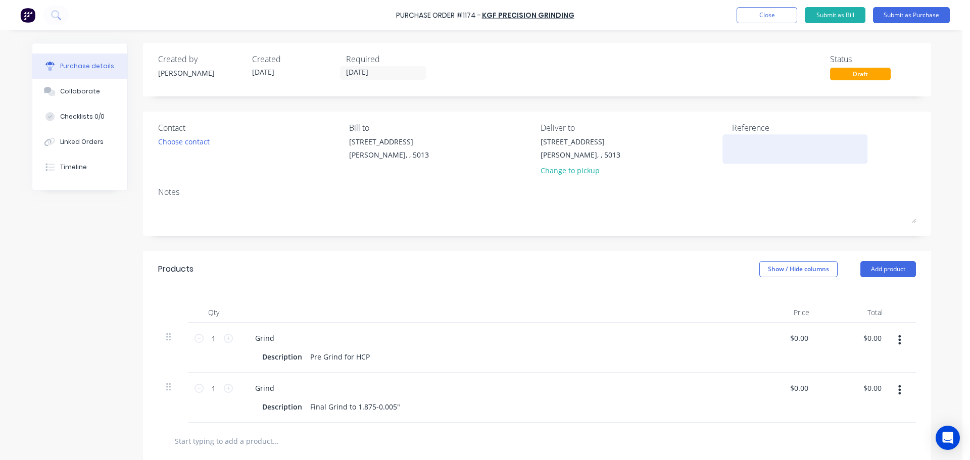
click at [750, 152] on textarea at bounding box center [795, 147] width 126 height 23
type textarea "x"
type textarea "T"
type textarea "x"
type textarea "TC"
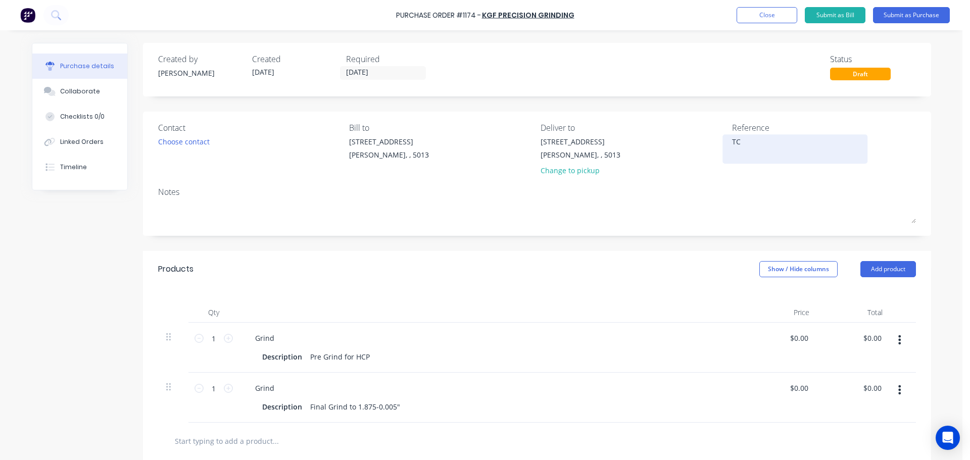
type textarea "x"
type textarea "TC1"
type textarea "x"
type textarea "TC18"
type textarea "x"
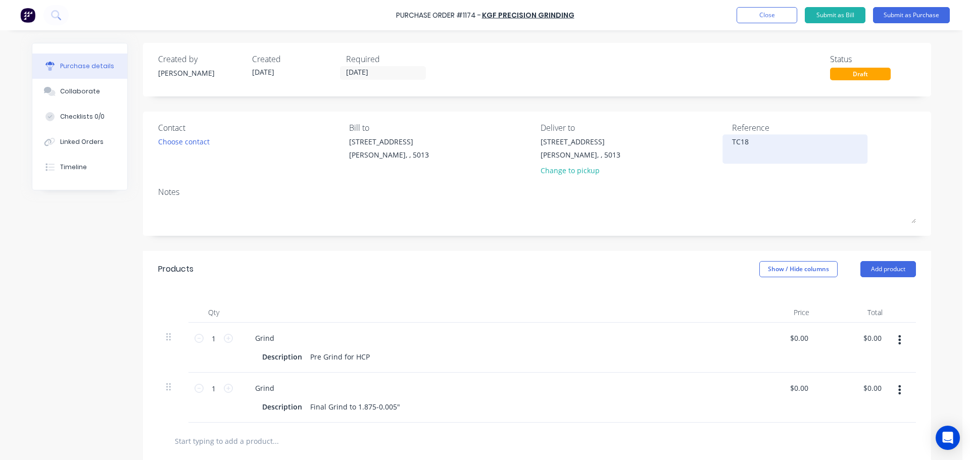
type textarea "TC181"
type textarea "x"
type textarea "TC1815"
type textarea "x"
type textarea "TC18150"
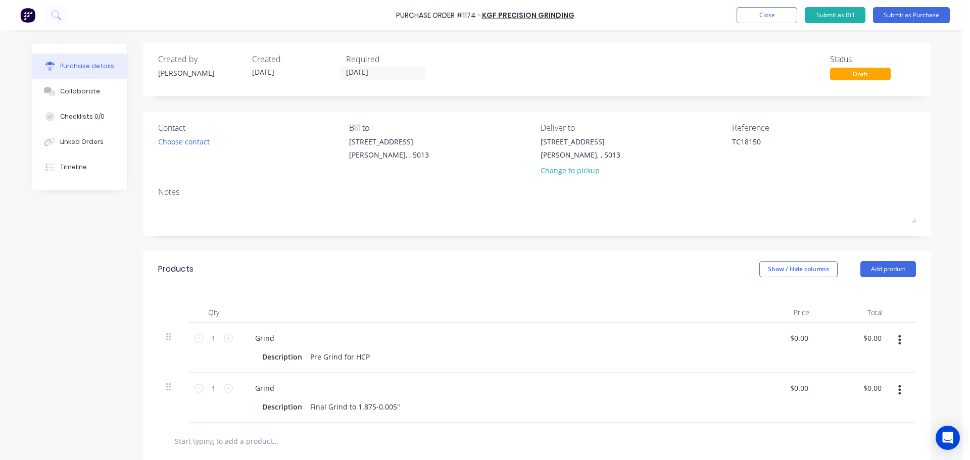
type textarea "x"
type textarea "TC18150"
click at [880, 189] on div "Notes" at bounding box center [537, 192] width 758 height 12
click at [906, 16] on button "Submit as Purchase" at bounding box center [911, 15] width 77 height 16
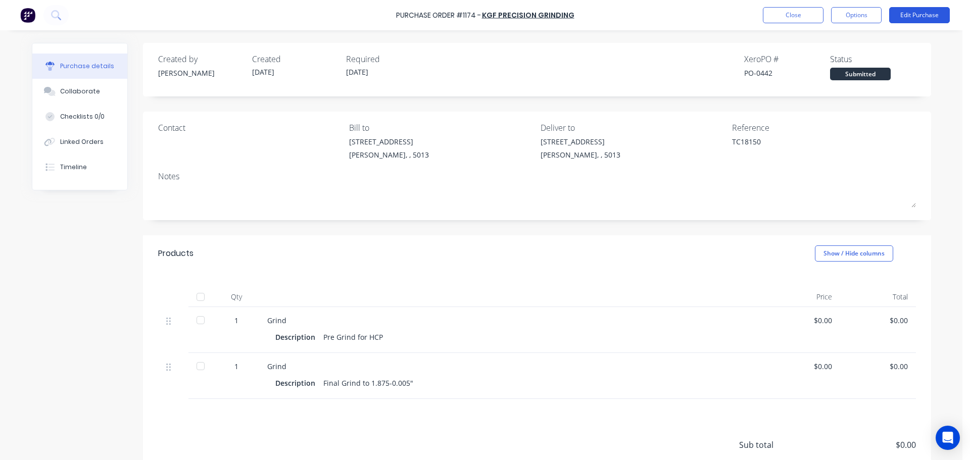
click at [913, 19] on button "Edit Purchase" at bounding box center [919, 15] width 61 height 16
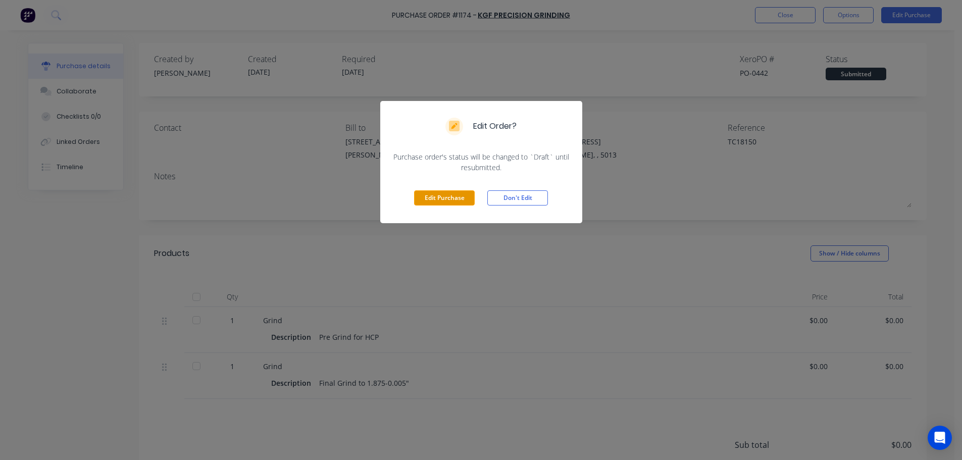
click at [463, 196] on button "Edit Purchase" at bounding box center [444, 197] width 61 height 15
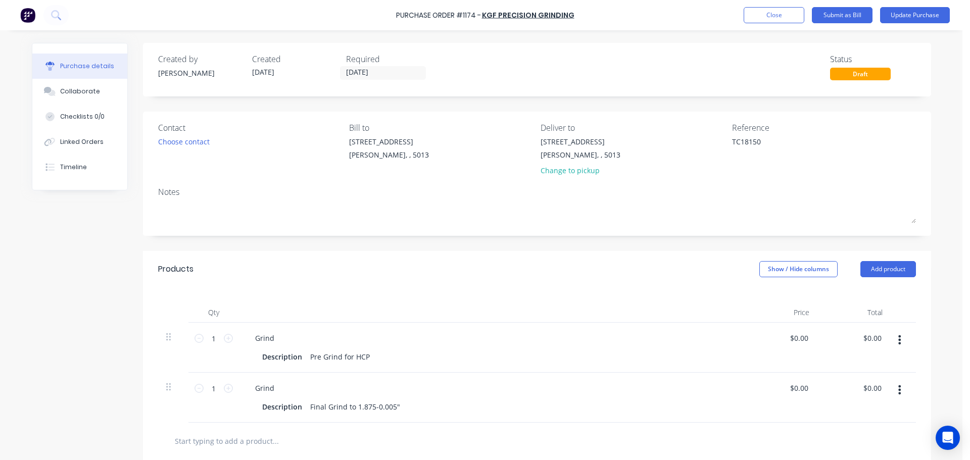
click at [876, 280] on div "Products Show / Hide columns Add product" at bounding box center [537, 269] width 788 height 36
click at [877, 275] on button "Add product" at bounding box center [888, 269] width 56 height 16
click at [832, 317] on div "Basic product" at bounding box center [868, 315] width 78 height 15
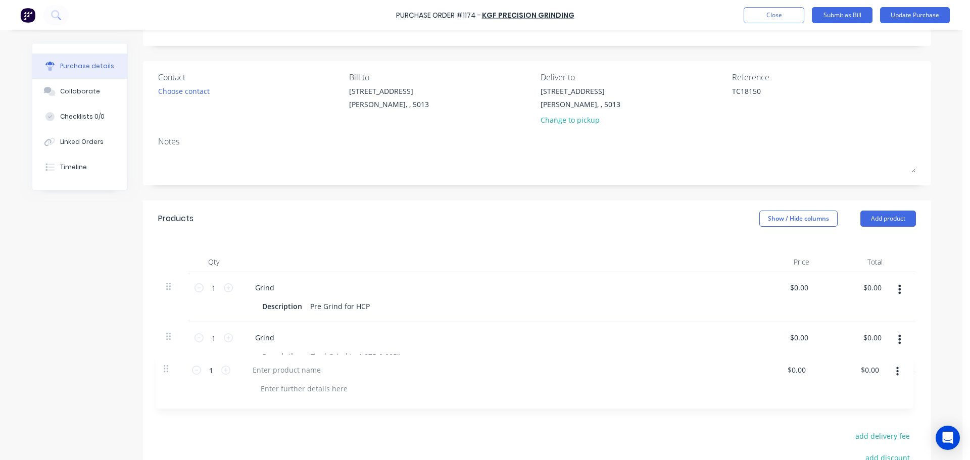
scroll to position [53, 0]
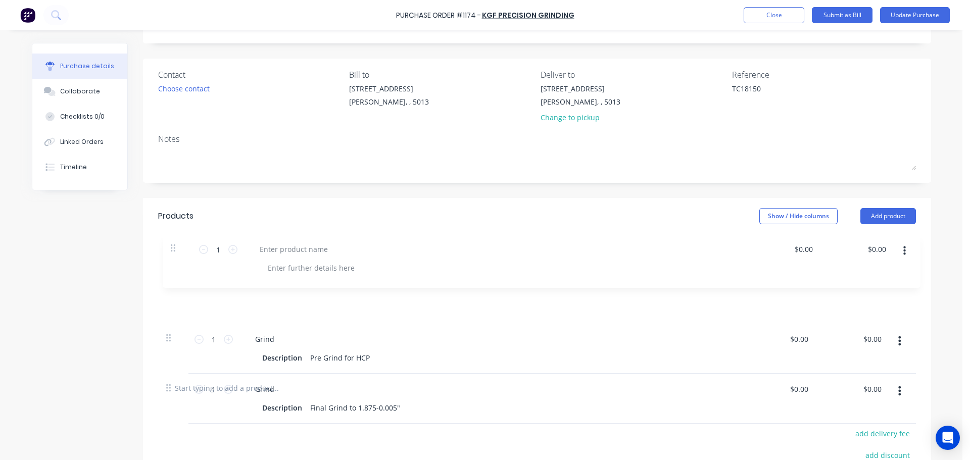
drag, startPoint x: 165, startPoint y: 370, endPoint x: 173, endPoint y: 246, distance: 124.0
click at [173, 246] on div "Qty Price Total 1 1 Grind Description Pre Grind for HCP $0.00 $0.00 $0.00 $0.00…" at bounding box center [537, 301] width 788 height 135
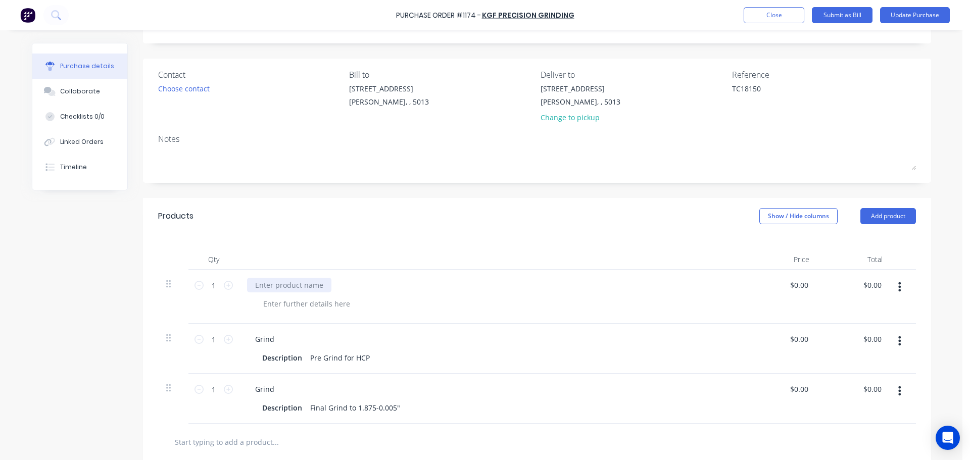
click at [285, 283] on div at bounding box center [289, 285] width 84 height 15
type textarea "x"
click at [408, 270] on div "Mast Cyl Rod" at bounding box center [491, 297] width 505 height 54
click at [906, 14] on button "Update Purchase" at bounding box center [915, 15] width 70 height 16
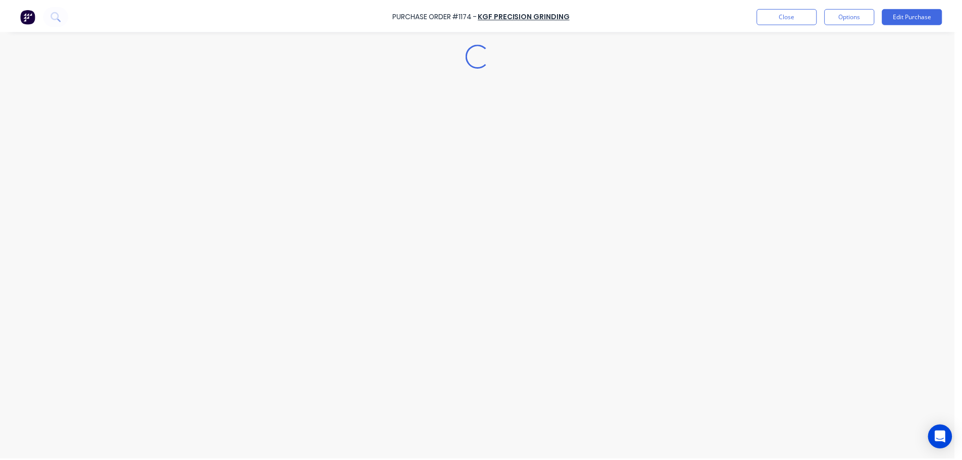
scroll to position [0, 0]
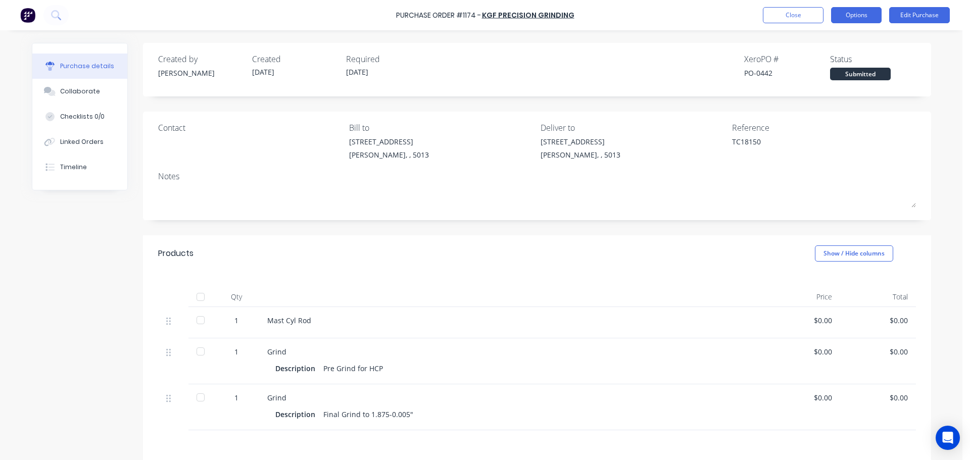
click at [852, 15] on button "Options" at bounding box center [856, 15] width 51 height 16
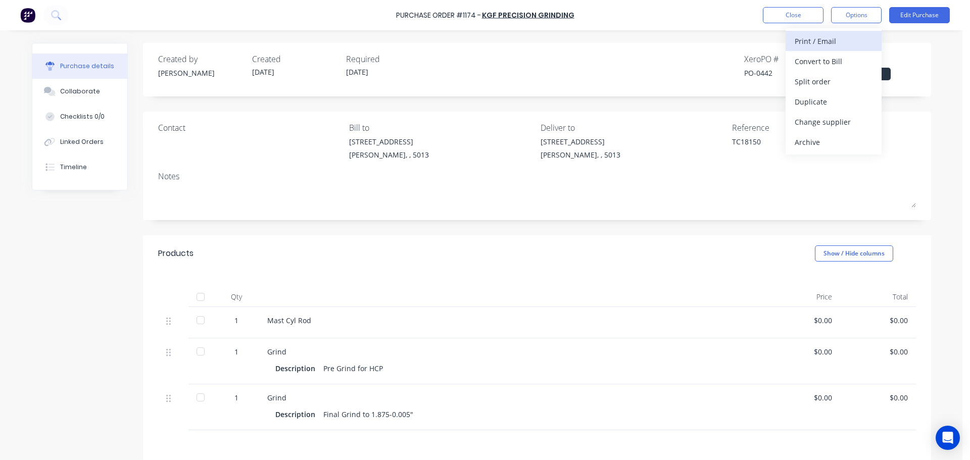
click at [818, 41] on div "Print / Email" at bounding box center [833, 41] width 78 height 15
click at [807, 86] on div "Without pricing" at bounding box center [833, 81] width 78 height 15
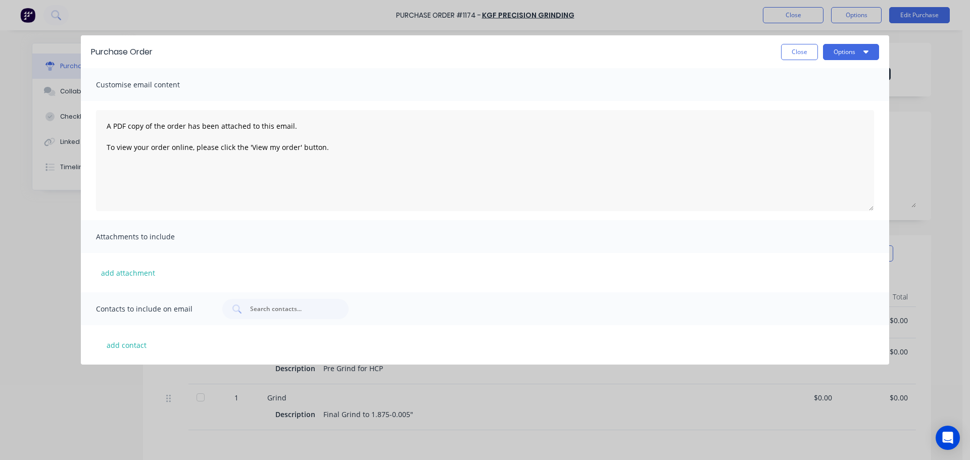
click at [845, 63] on div "Purchase Order Close Options" at bounding box center [485, 51] width 808 height 33
click at [840, 54] on button "Options" at bounding box center [851, 52] width 56 height 16
click at [836, 104] on div "Print" at bounding box center [831, 97] width 78 height 15
click at [785, 46] on button "Close" at bounding box center [799, 52] width 37 height 16
type textarea "x"
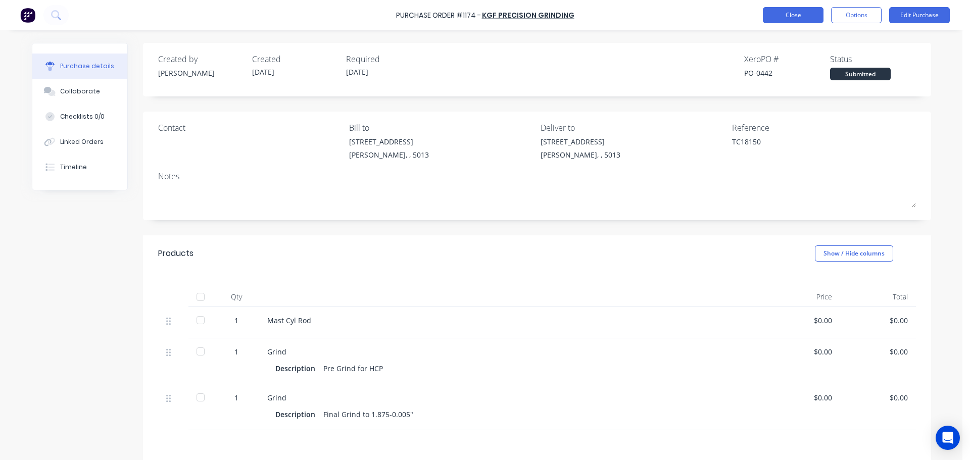
click at [782, 14] on button "Close" at bounding box center [793, 15] width 61 height 16
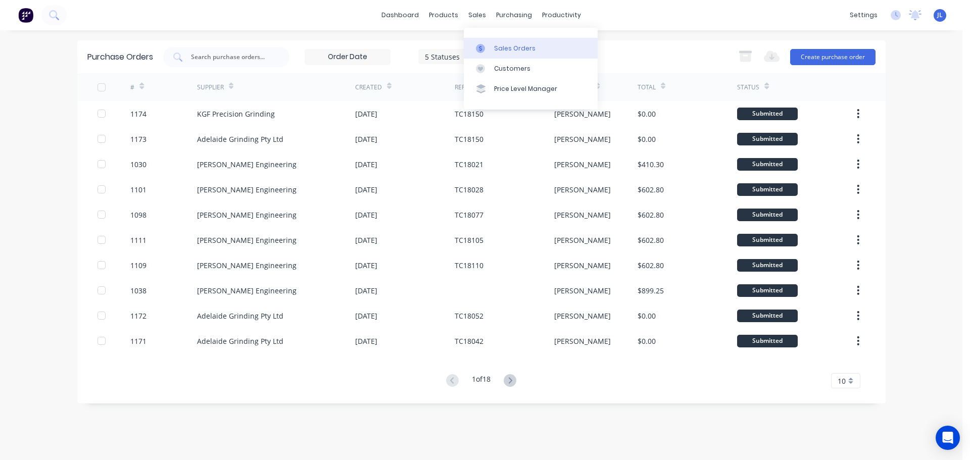
click at [490, 52] on div at bounding box center [483, 48] width 15 height 9
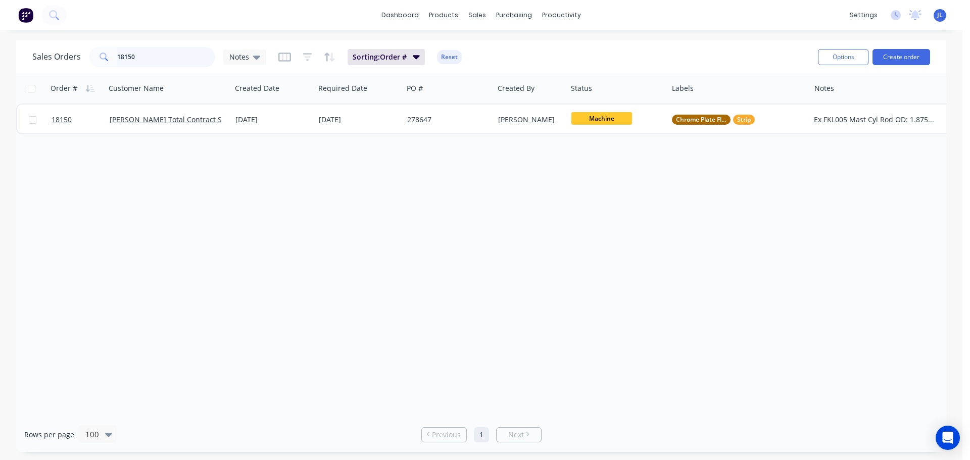
click at [160, 59] on input "18150" at bounding box center [166, 57] width 98 height 20
click at [159, 59] on input "18150" at bounding box center [166, 57] width 98 height 20
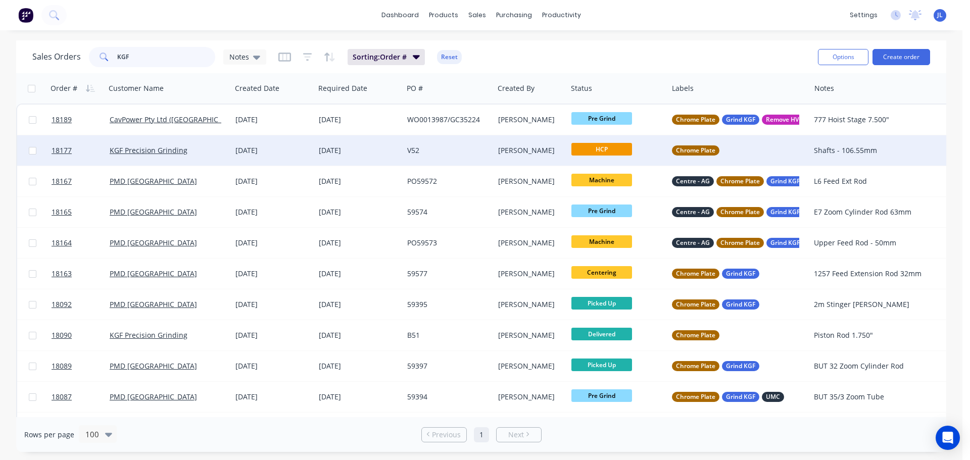
type input "KGF"
click at [227, 155] on div "KGF Precision Grinding" at bounding box center [169, 150] width 118 height 10
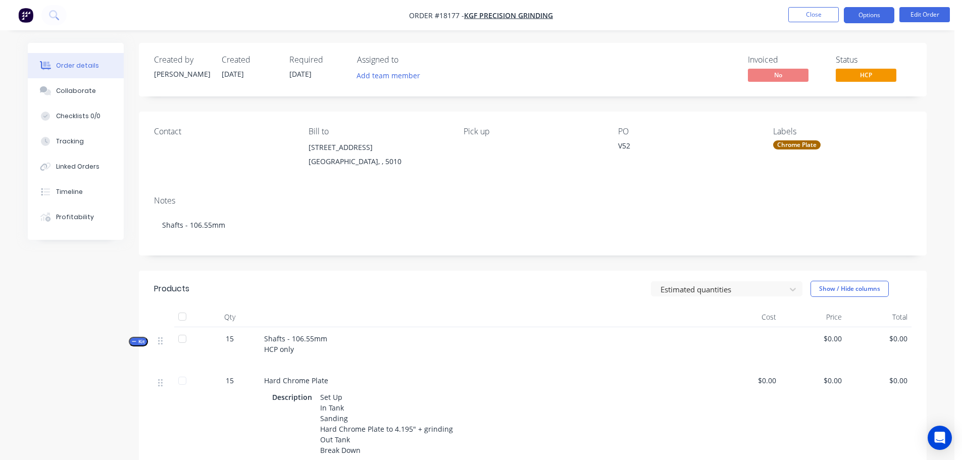
click at [884, 20] on button "Options" at bounding box center [869, 15] width 51 height 16
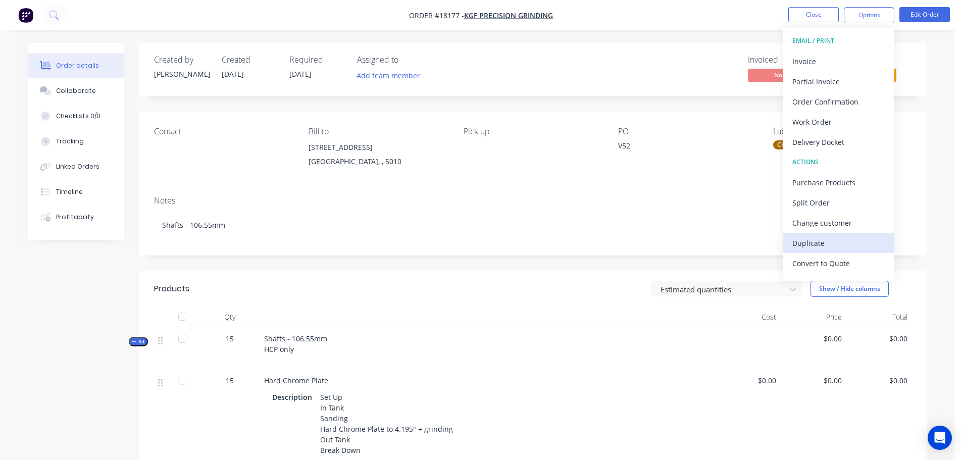
click at [826, 238] on div "Duplicate" at bounding box center [838, 243] width 93 height 15
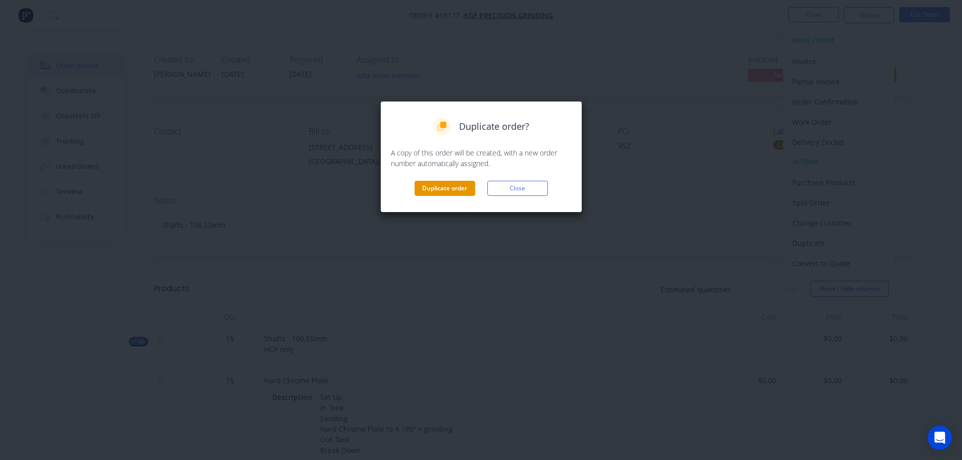
click at [459, 192] on button "Duplicate order" at bounding box center [445, 188] width 61 height 15
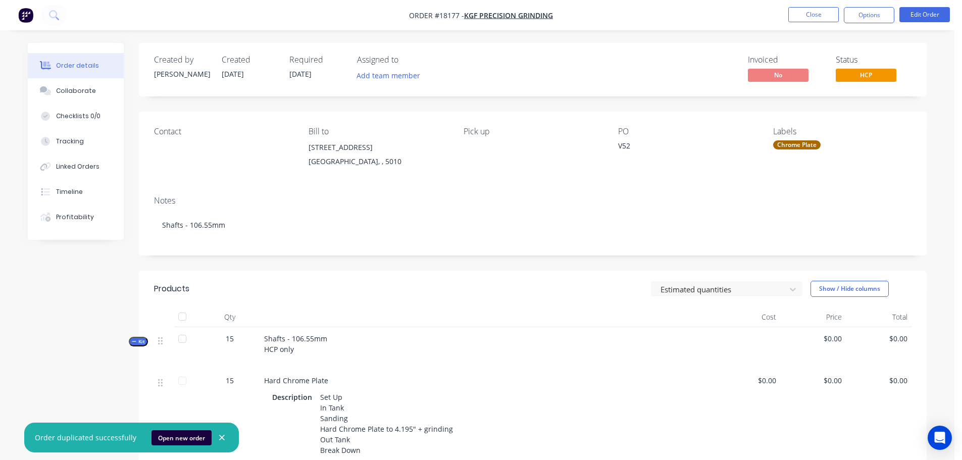
click at [627, 144] on div "V52" at bounding box center [681, 147] width 126 height 14
click at [176, 436] on button "Open new order" at bounding box center [182, 437] width 60 height 15
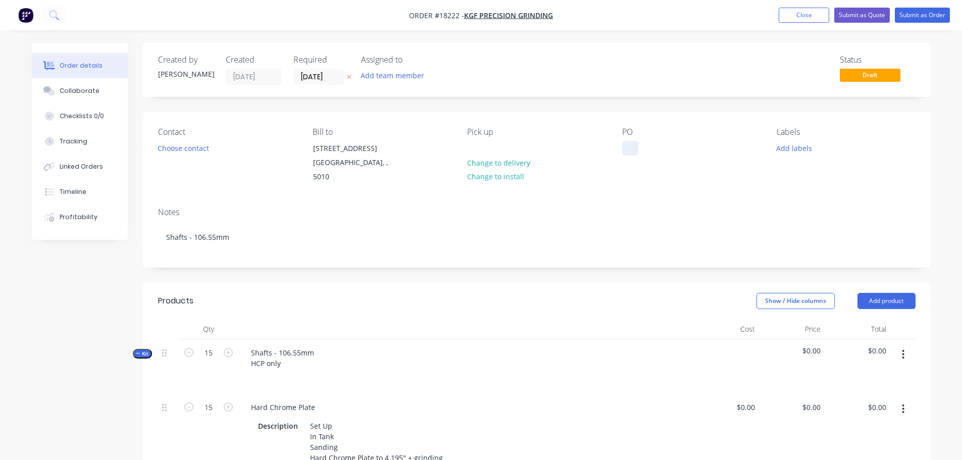
click at [626, 147] on div at bounding box center [630, 148] width 16 height 15
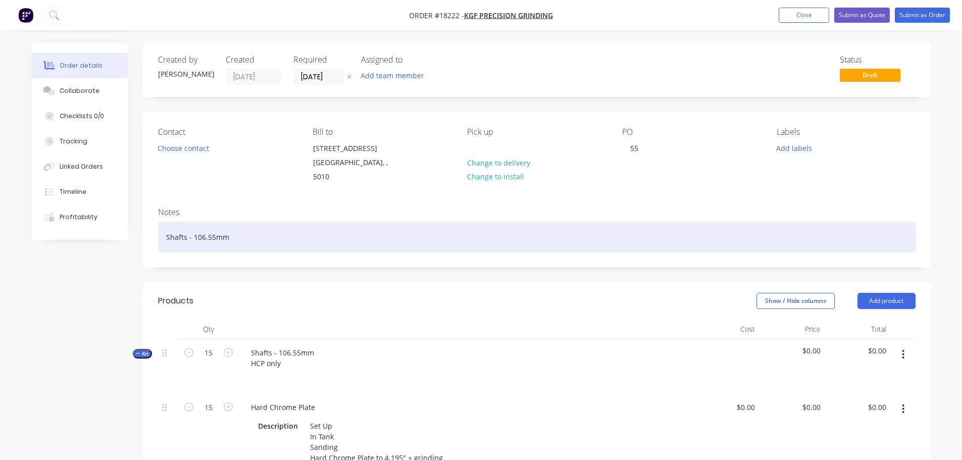
click at [741, 222] on div "Shafts - 106.55mm" at bounding box center [537, 237] width 758 height 31
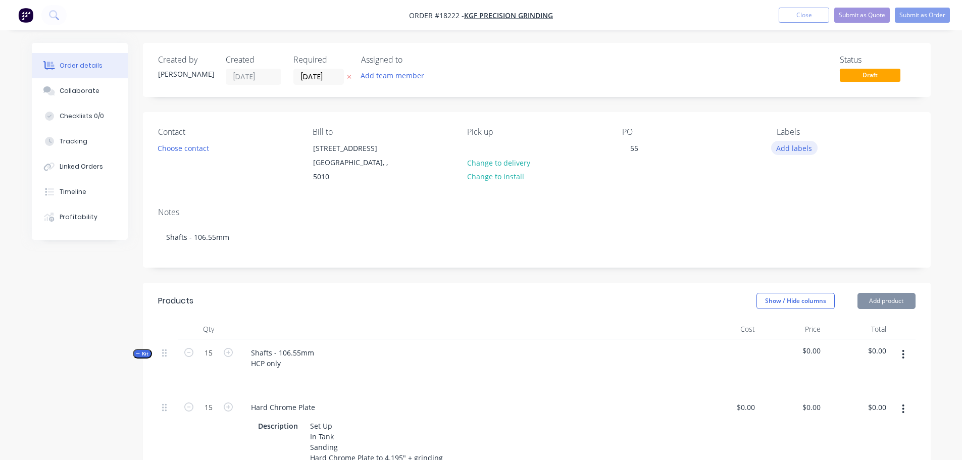
click at [792, 150] on button "Add labels" at bounding box center [794, 148] width 46 height 14
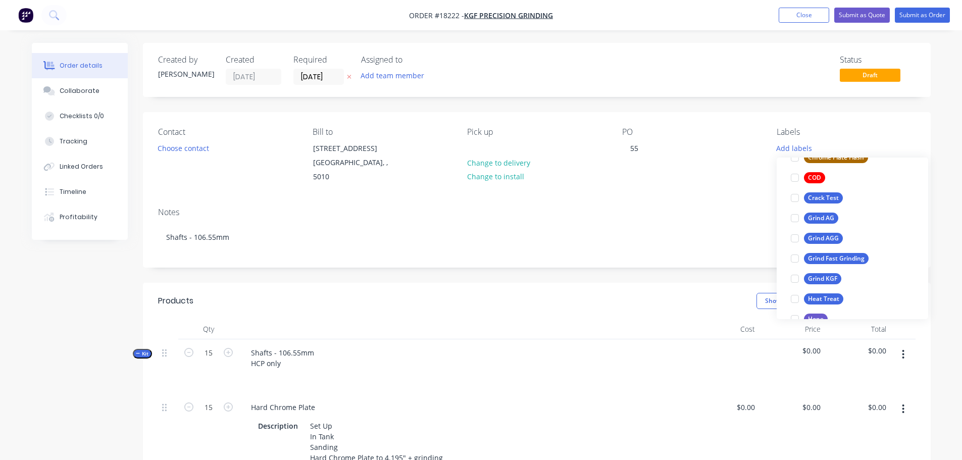
scroll to position [111, 0]
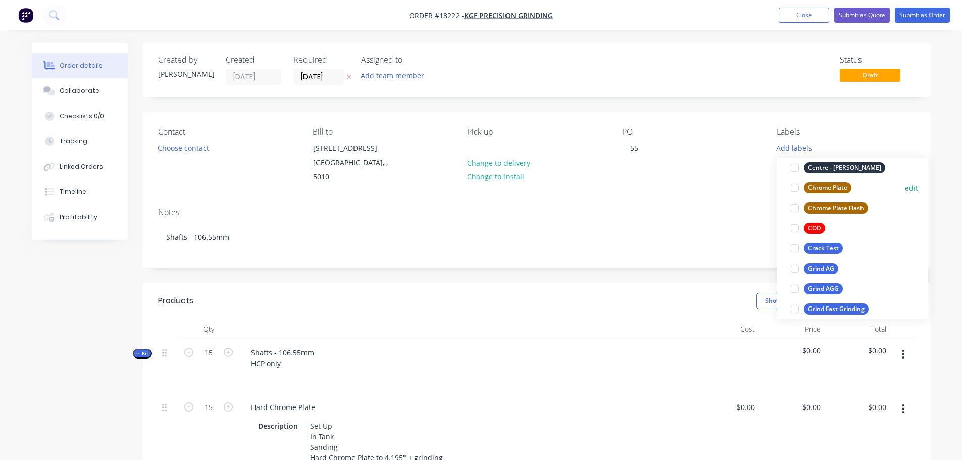
click at [797, 188] on div at bounding box center [795, 188] width 20 height 20
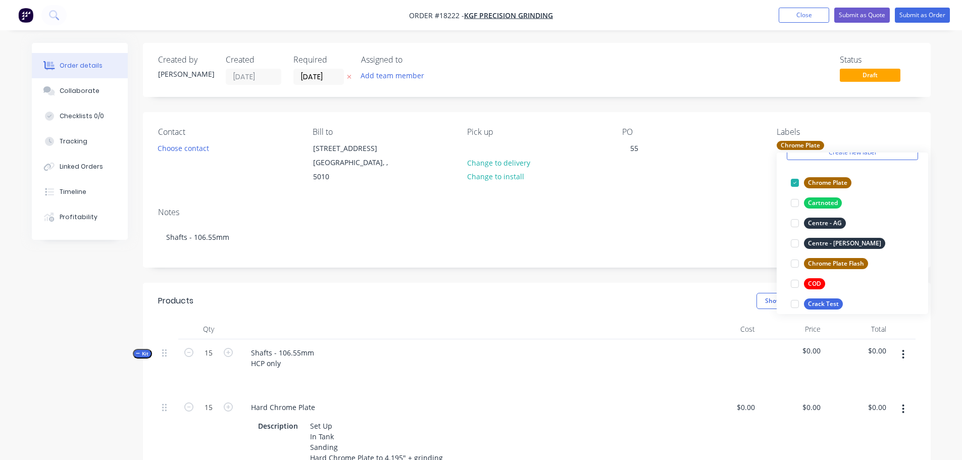
click at [605, 269] on div "Created by [PERSON_NAME] Created [DATE] Required [DATE] Assigned to Add team me…" at bounding box center [537, 416] width 788 height 746
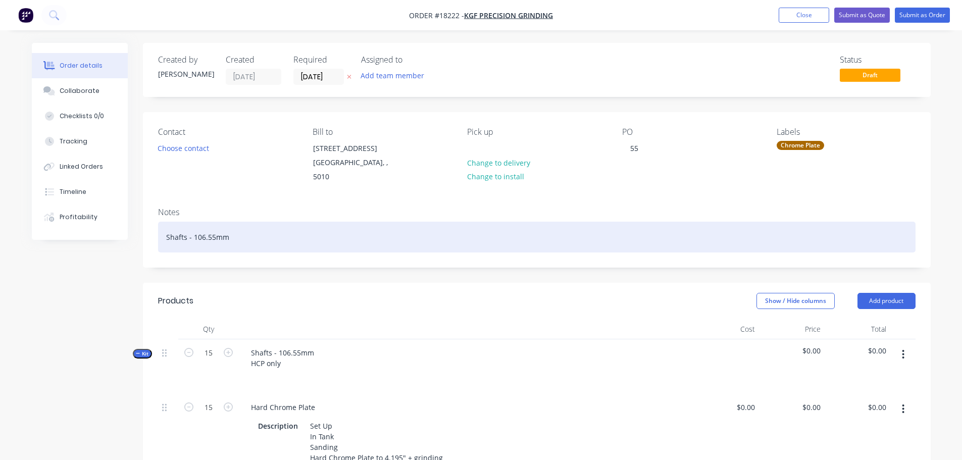
click at [190, 227] on div "Shafts - 106.55mm" at bounding box center [537, 237] width 758 height 31
drag, startPoint x: 226, startPoint y: 227, endPoint x: 163, endPoint y: 226, distance: 63.7
click at [163, 226] on div "Shafts - 106.55mm" at bounding box center [537, 237] width 758 height 31
drag, startPoint x: 241, startPoint y: 229, endPoint x: 148, endPoint y: 232, distance: 93.5
click at [148, 232] on div "Notes Gear - 109.92mm" at bounding box center [537, 233] width 788 height 68
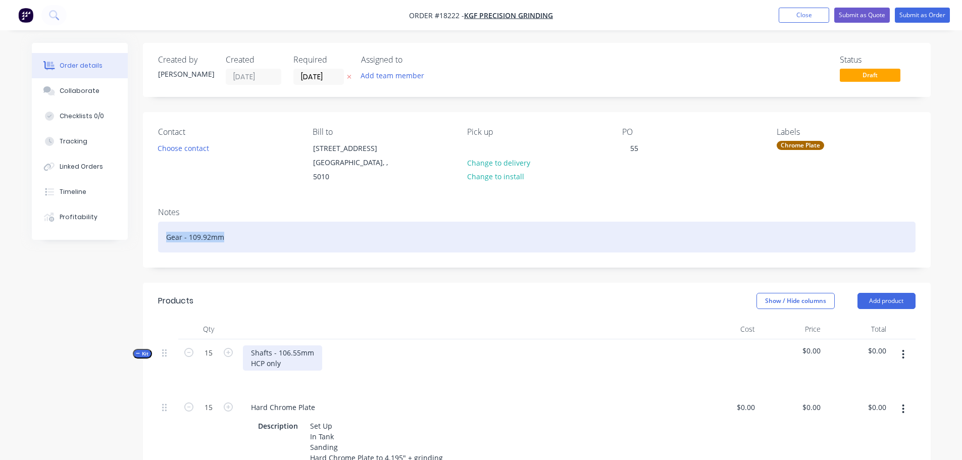
copy div "Gear - 109.92mm"
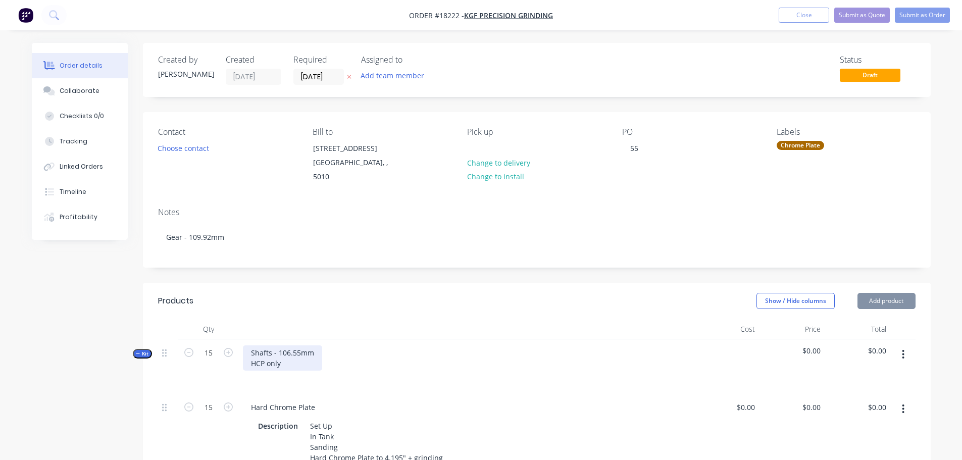
click at [314, 345] on div "Shafts - 106.55mm HCP only" at bounding box center [282, 357] width 79 height 25
drag, startPoint x: 315, startPoint y: 341, endPoint x: 218, endPoint y: 329, distance: 98.2
click at [218, 339] on div "Kit 15 Shafts - 106.55mm HCP only $0.00 $0.00" at bounding box center [537, 366] width 758 height 55
paste div
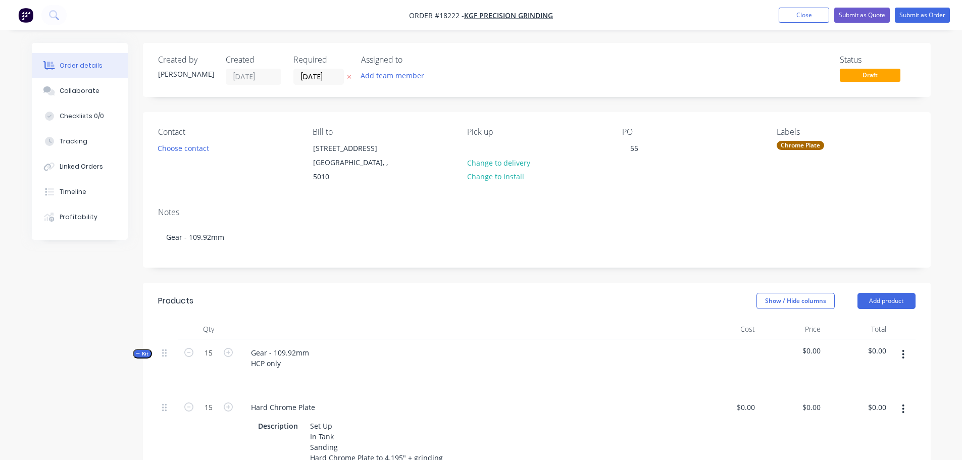
click at [337, 354] on div "Gear - 109.92mm HCP only" at bounding box center [466, 366] width 455 height 55
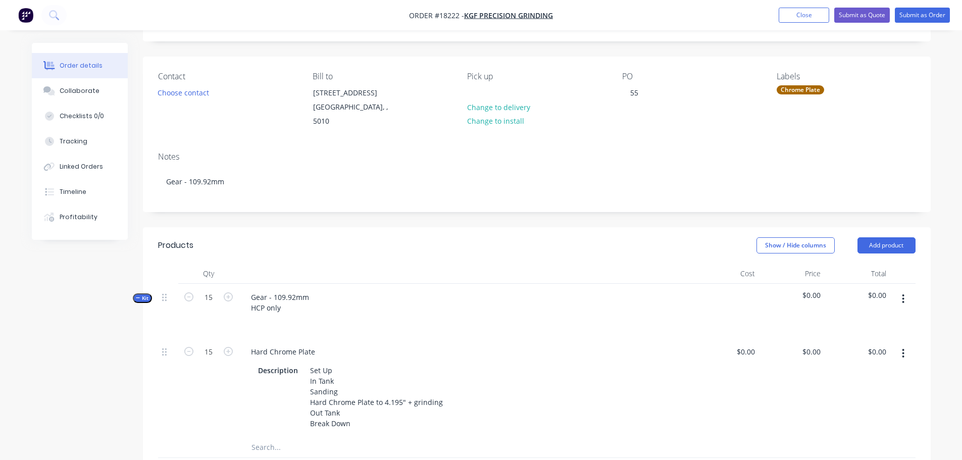
scroll to position [152, 0]
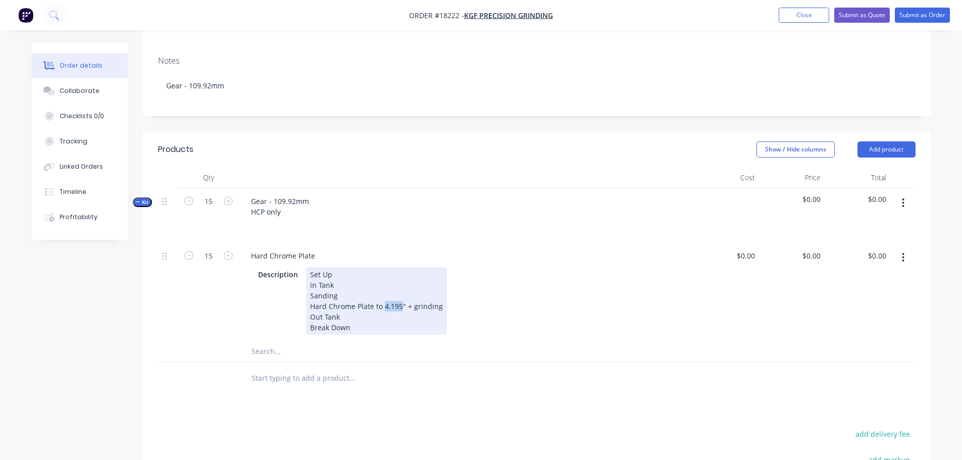
drag, startPoint x: 383, startPoint y: 295, endPoint x: 399, endPoint y: 293, distance: 15.9
click at [399, 293] on div "Set Up In Tank Sanding Hard Chrome Plate to 4.195" + grinding Out Tank Break Do…" at bounding box center [376, 301] width 141 height 68
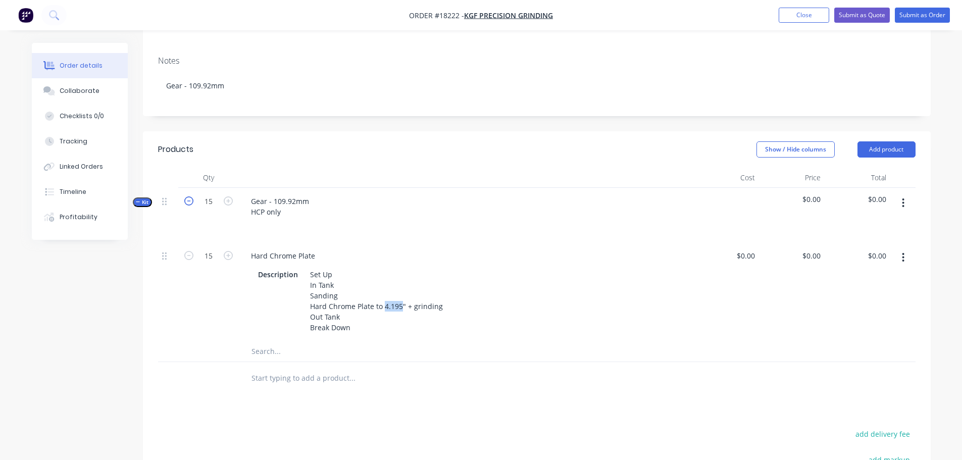
click at [190, 196] on icon "button" at bounding box center [188, 200] width 9 height 9
type input "14"
click at [190, 196] on icon "button" at bounding box center [188, 200] width 9 height 9
type input "13"
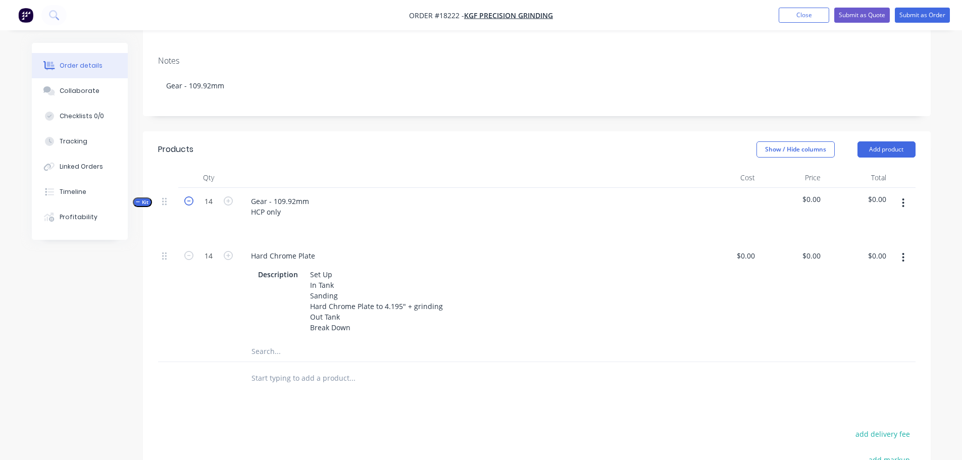
type input "13"
click at [190, 196] on icon "button" at bounding box center [188, 200] width 9 height 9
type input "12"
click at [190, 196] on icon "button" at bounding box center [188, 200] width 9 height 9
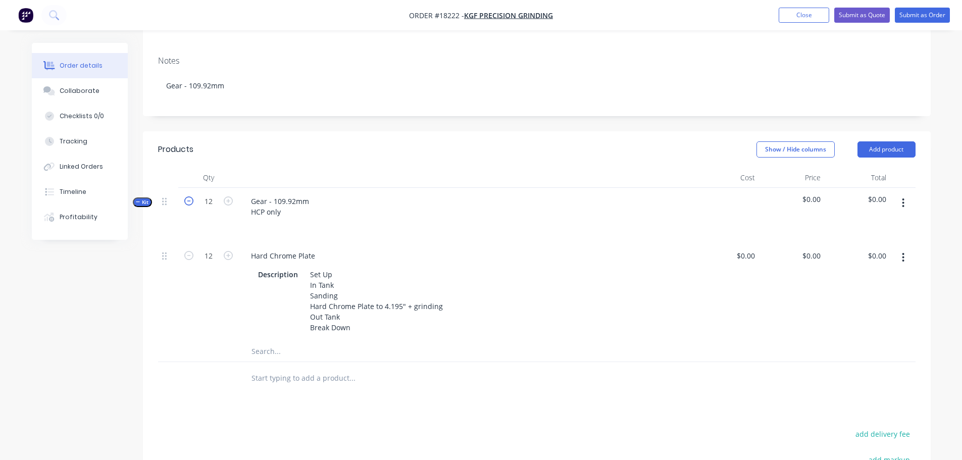
type input "11"
click at [190, 196] on icon "button" at bounding box center [188, 200] width 9 height 9
type input "10"
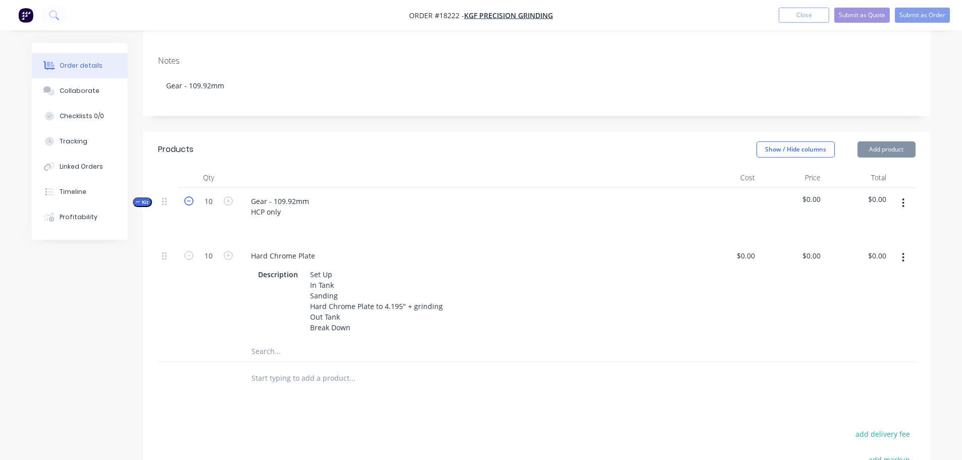
click at [190, 196] on icon "button" at bounding box center [188, 200] width 9 height 9
type input "9"
click at [190, 196] on icon "button" at bounding box center [188, 200] width 9 height 9
type input "8"
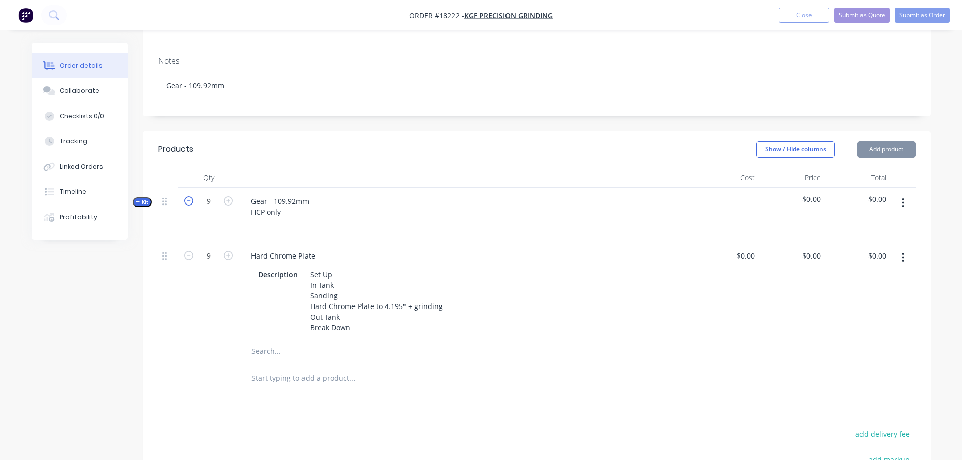
type input "8"
click at [190, 196] on icon "button" at bounding box center [188, 200] width 9 height 9
type input "7"
click at [190, 196] on icon "button" at bounding box center [188, 200] width 9 height 9
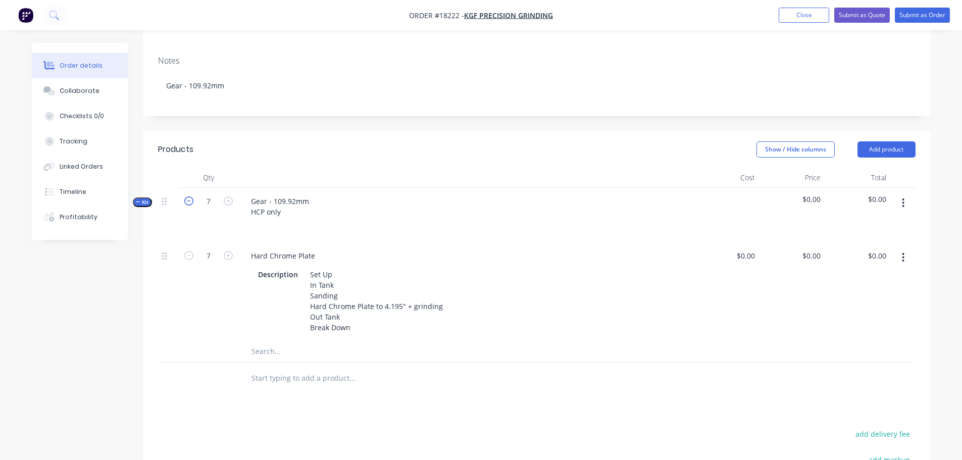
type input "6"
click at [190, 196] on icon "button" at bounding box center [188, 200] width 9 height 9
type input "5"
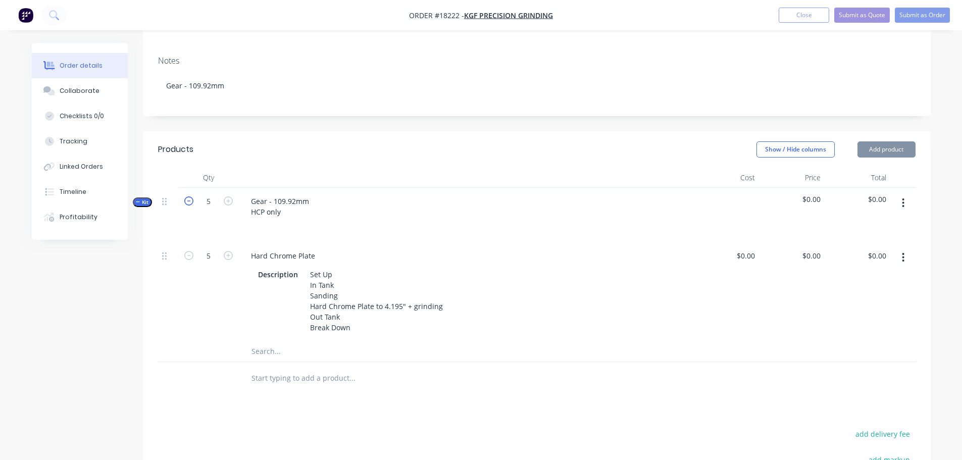
click at [190, 196] on icon "button" at bounding box center [188, 200] width 9 height 9
type input "4"
click at [190, 196] on icon "button" at bounding box center [188, 200] width 9 height 9
type input "3"
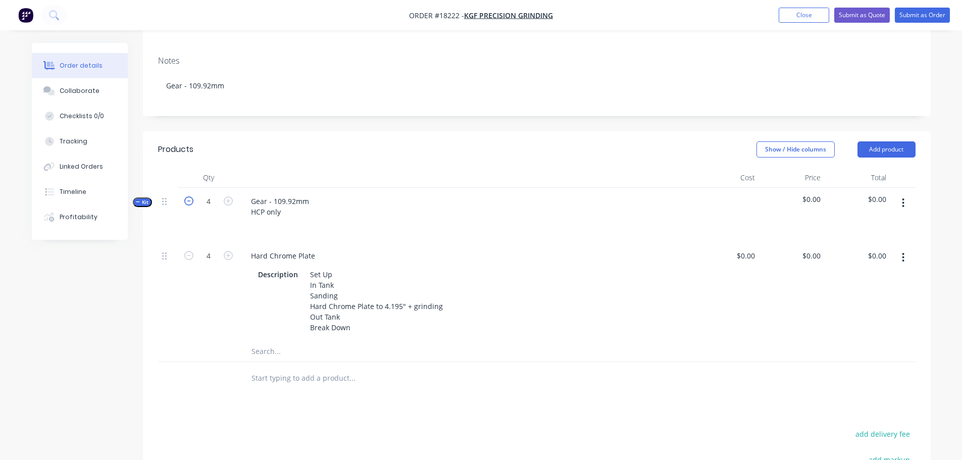
type input "3"
click at [190, 196] on icon "button" at bounding box center [188, 200] width 9 height 9
type input "2"
click at [190, 196] on icon "button" at bounding box center [188, 200] width 9 height 9
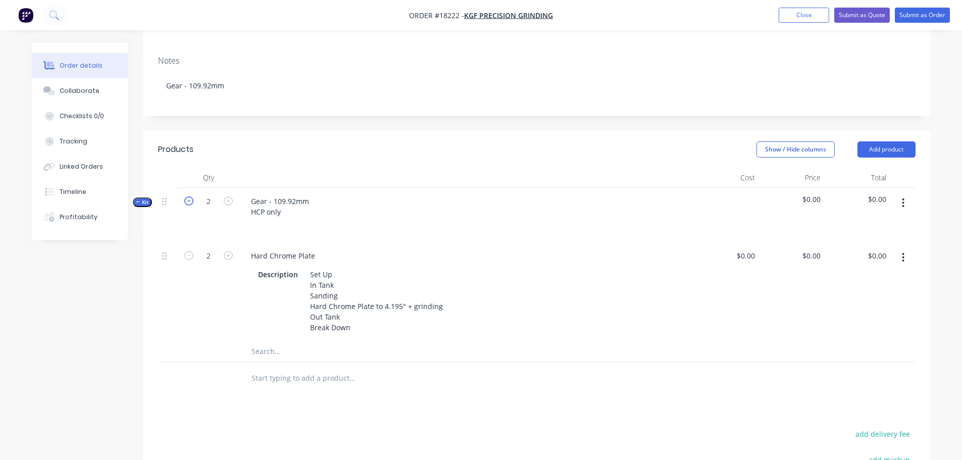
type input "1"
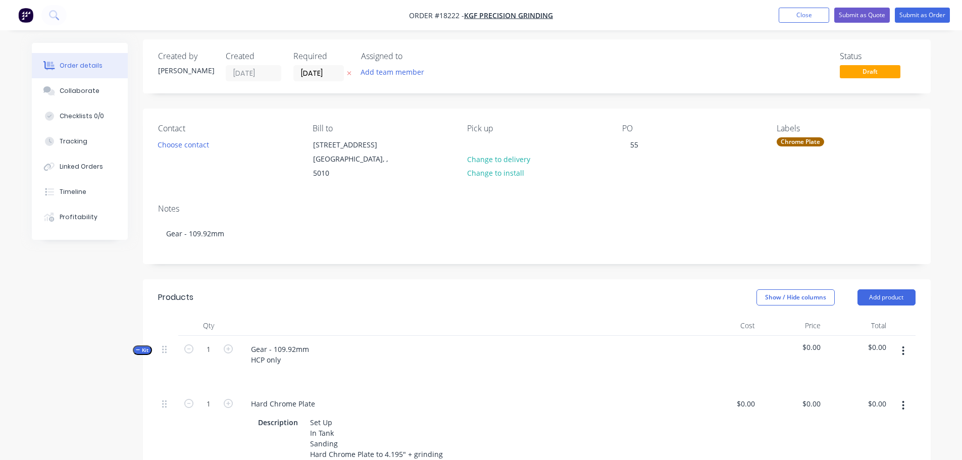
scroll to position [0, 0]
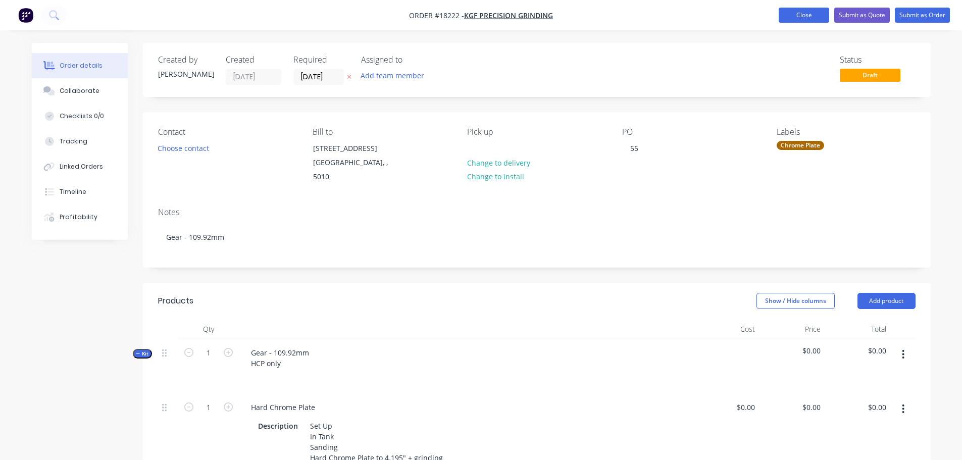
click at [805, 11] on button "Close" at bounding box center [804, 15] width 51 height 15
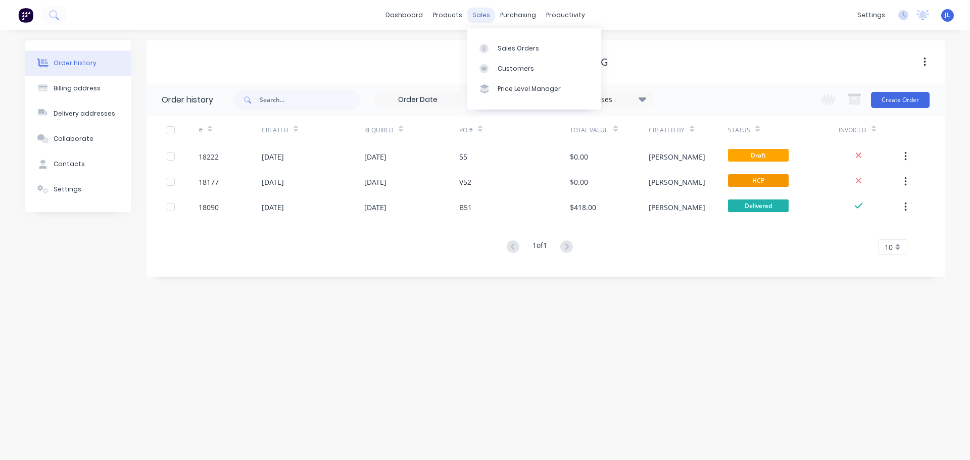
click at [473, 14] on div "sales" at bounding box center [481, 15] width 28 height 15
click at [493, 46] on div at bounding box center [486, 48] width 15 height 9
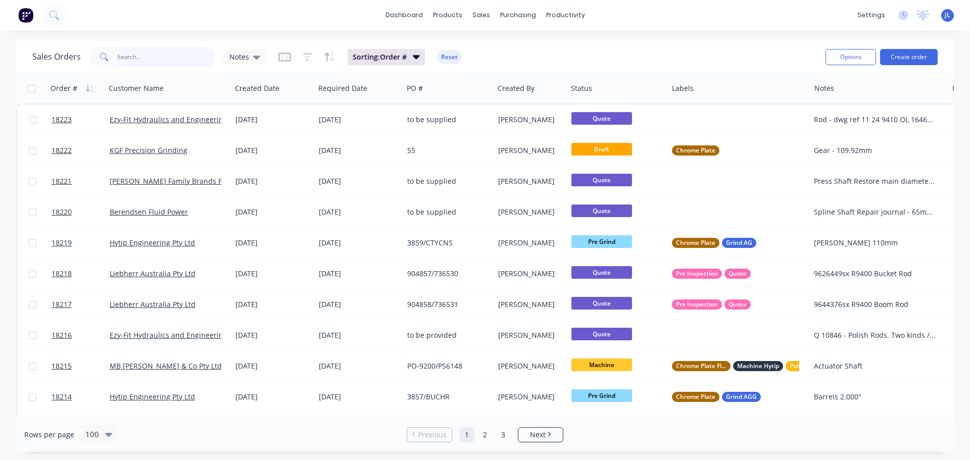
click at [163, 55] on input "text" at bounding box center [166, 57] width 98 height 20
type input "18020"
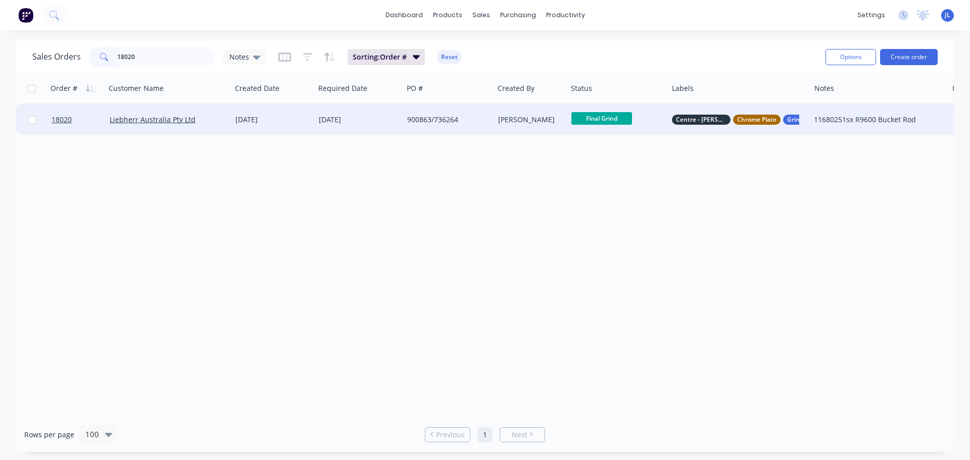
click at [590, 121] on span "Final Grind" at bounding box center [601, 118] width 61 height 13
click at [539, 147] on div "Order # Customer Name Created Date Required Date PO # Created By Status Labels …" at bounding box center [484, 245] width 937 height 344
click at [505, 117] on div "[PERSON_NAME]" at bounding box center [529, 120] width 62 height 10
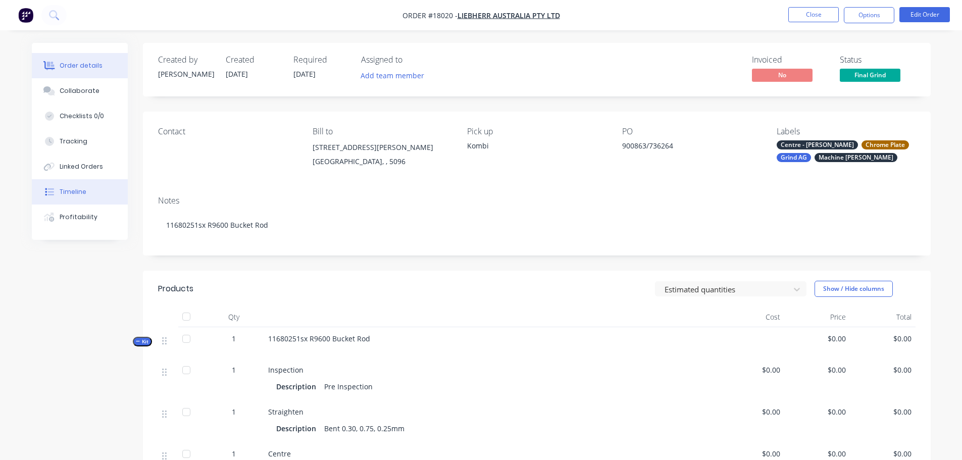
click at [60, 183] on button "Timeline" at bounding box center [80, 191] width 96 height 25
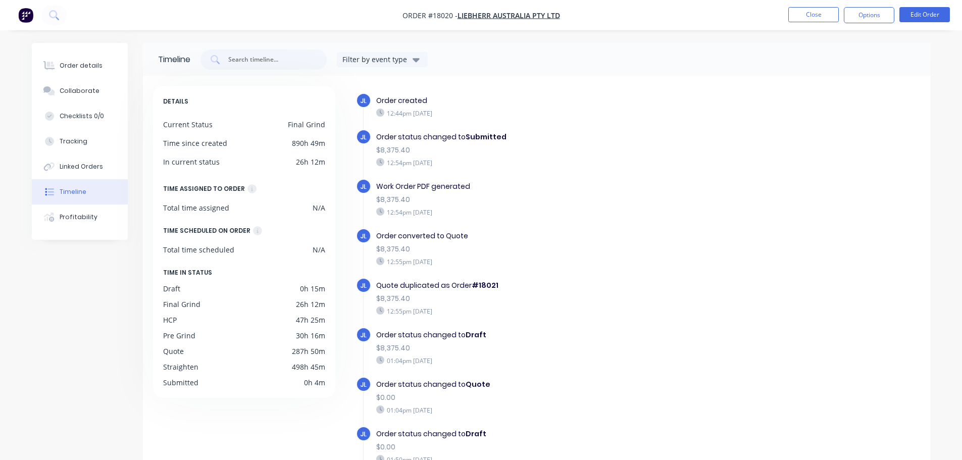
click at [816, 24] on nav "Order #18020 - Liebherr Australia Pty Ltd Close Options Edit Order" at bounding box center [481, 15] width 962 height 30
click at [816, 20] on button "Close" at bounding box center [813, 14] width 51 height 15
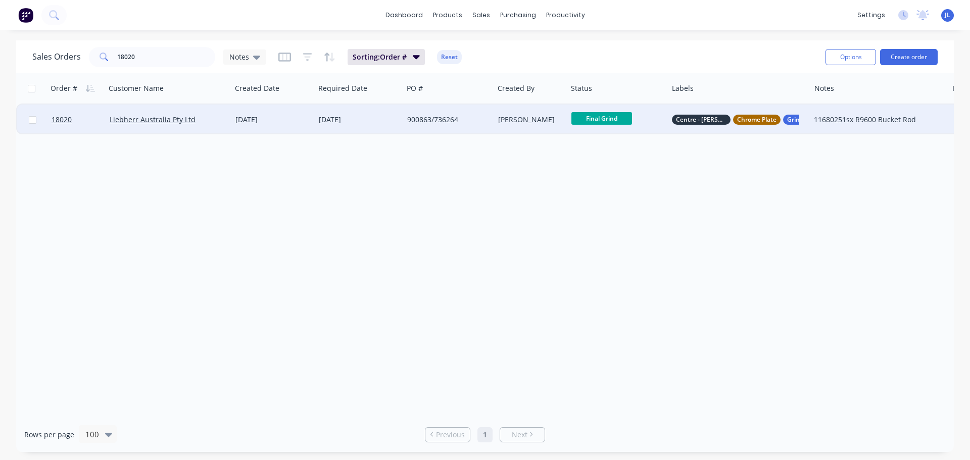
click at [382, 124] on div "[DATE]" at bounding box center [359, 120] width 80 height 10
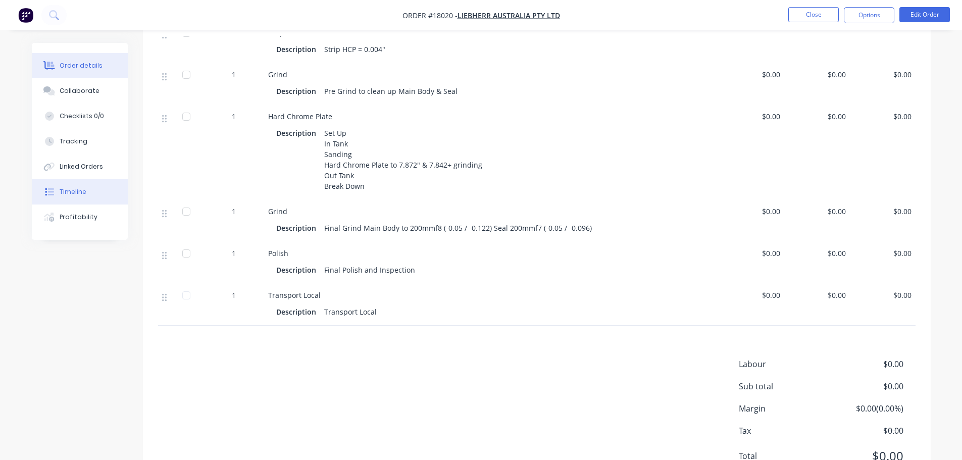
click at [80, 193] on div "Timeline" at bounding box center [73, 191] width 27 height 9
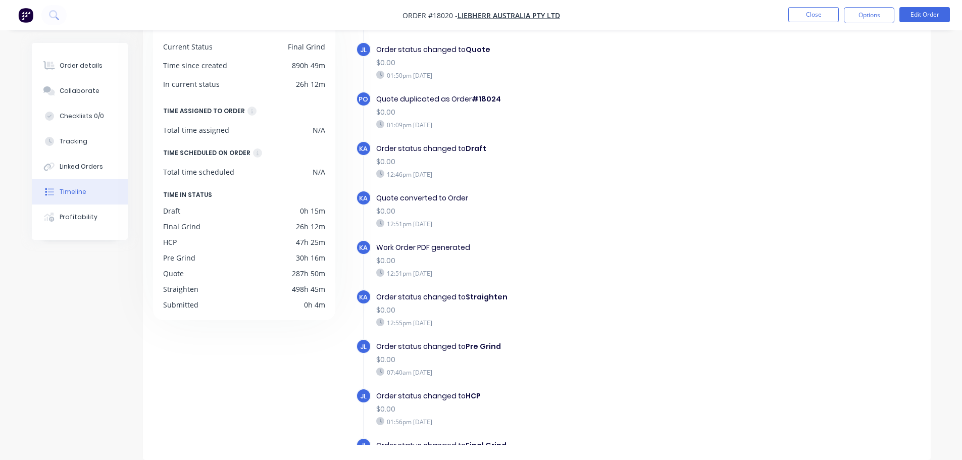
scroll to position [427, 0]
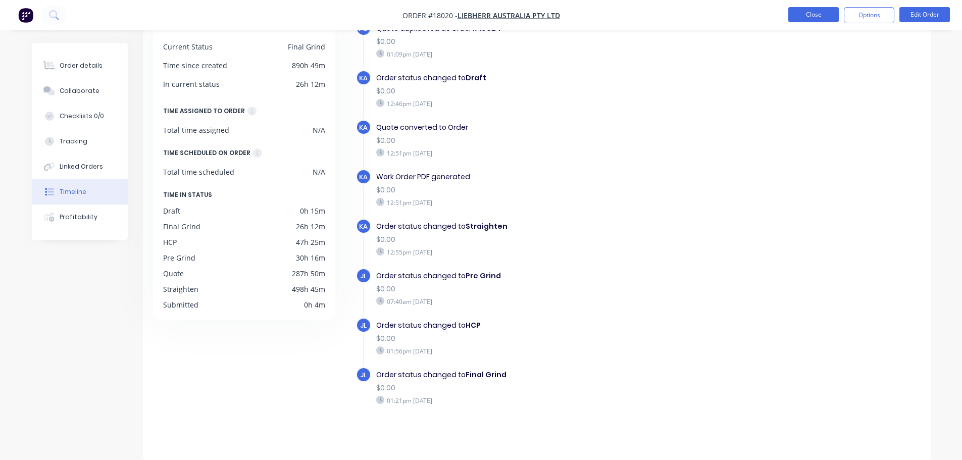
click at [813, 17] on button "Close" at bounding box center [813, 14] width 51 height 15
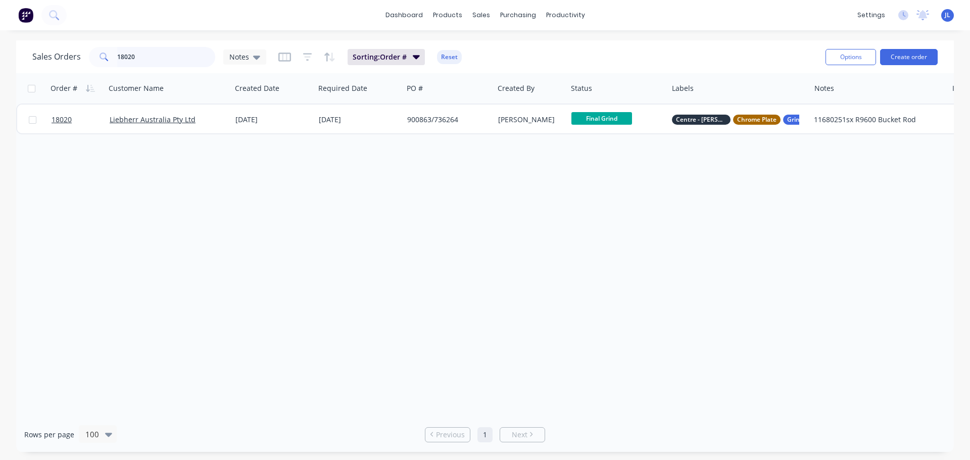
click at [154, 58] on input "18020" at bounding box center [166, 57] width 98 height 20
type input "18021"
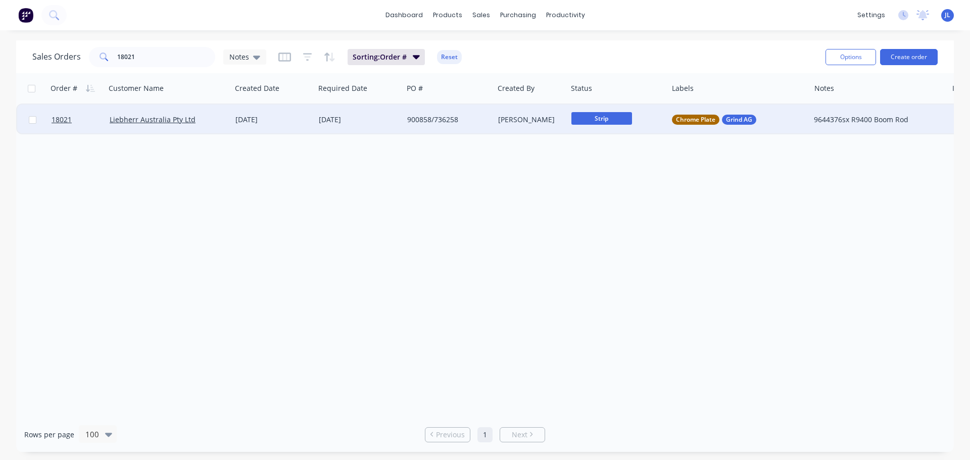
click at [477, 123] on div "900858/736258" at bounding box center [446, 120] width 78 height 10
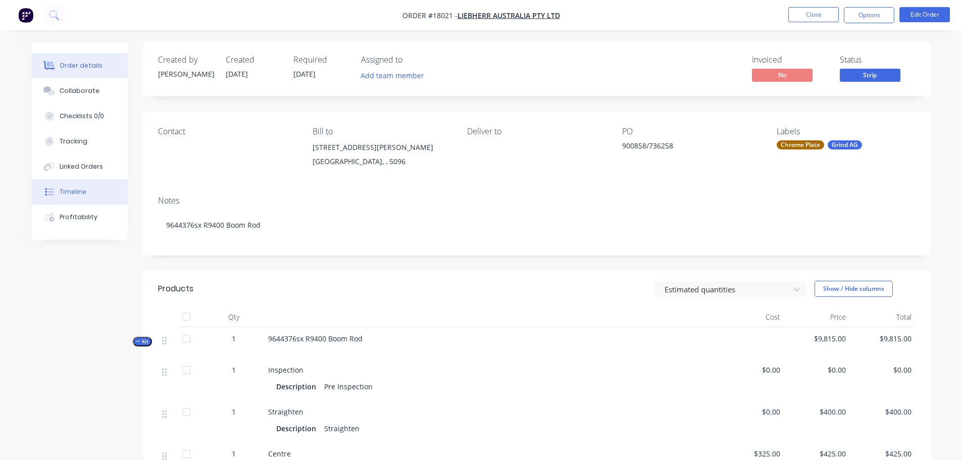
click at [72, 190] on div "Timeline" at bounding box center [73, 191] width 27 height 9
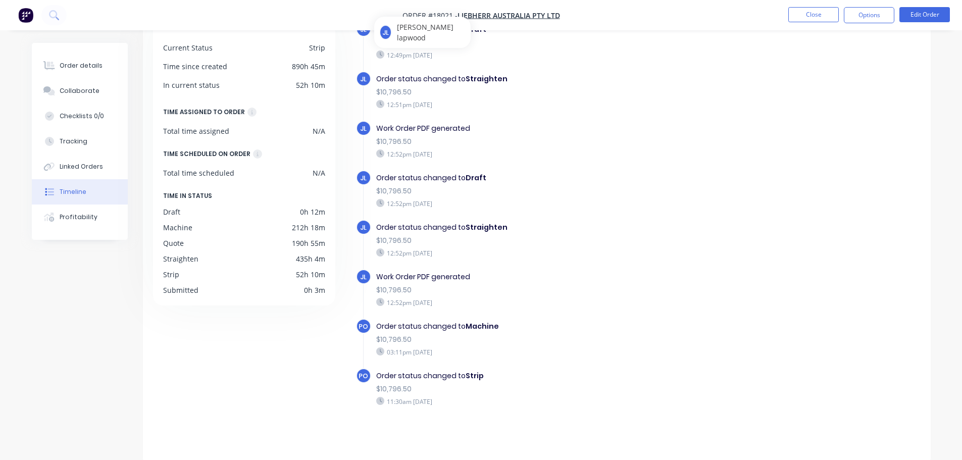
scroll to position [78, 0]
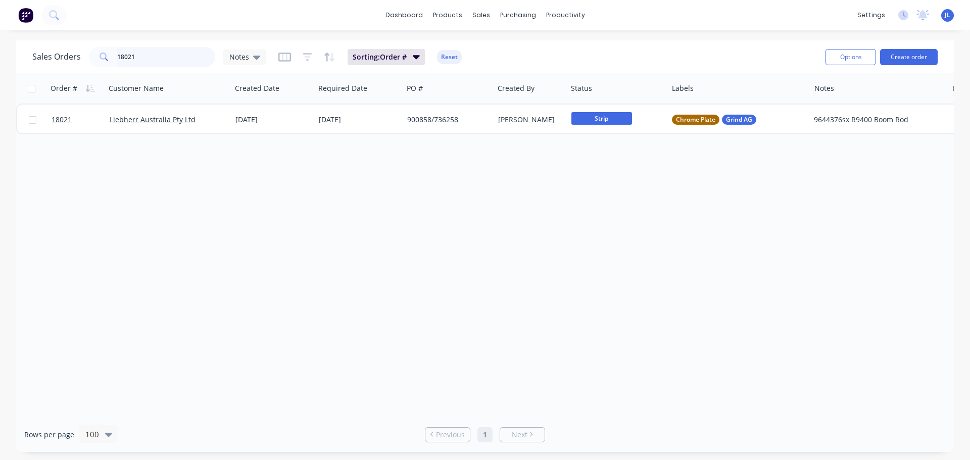
click at [154, 57] on input "18021" at bounding box center [166, 57] width 98 height 20
type input "18024"
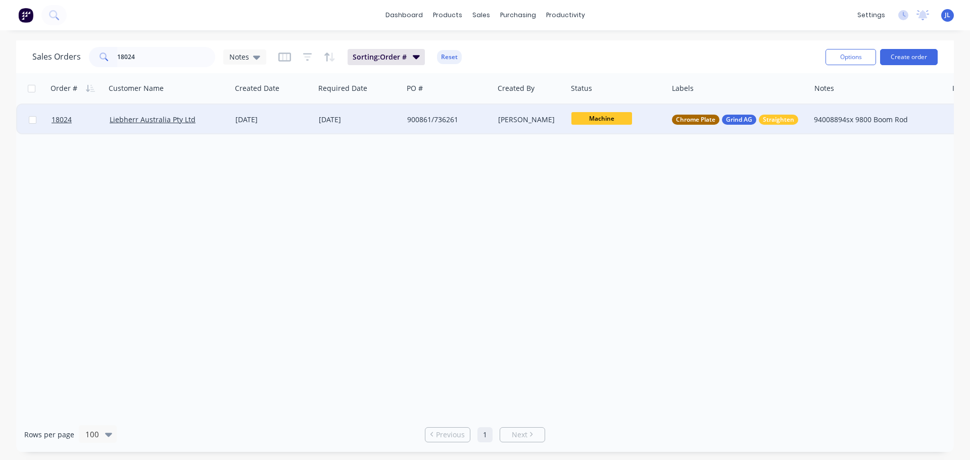
click at [485, 130] on div "900861/736261" at bounding box center [448, 120] width 90 height 30
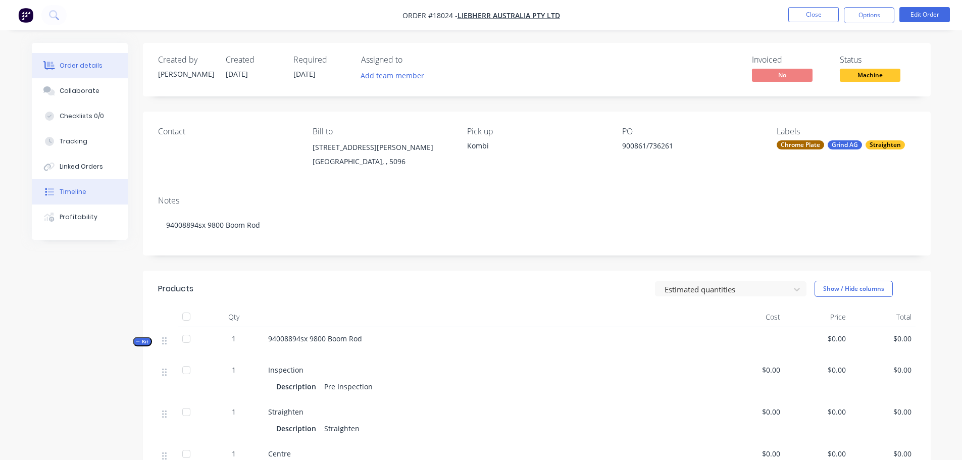
click at [90, 192] on button "Timeline" at bounding box center [80, 191] width 96 height 25
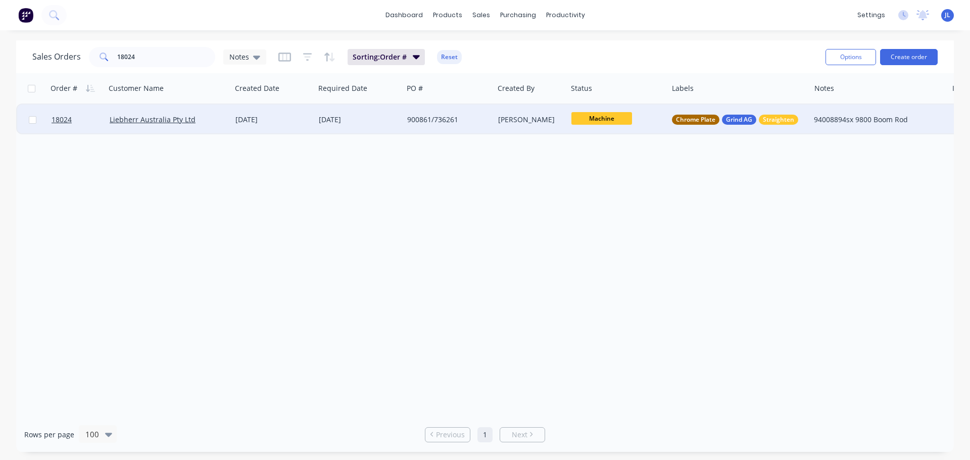
click at [602, 117] on span "Machine" at bounding box center [601, 118] width 61 height 13
click at [612, 259] on button "Pre Grind" at bounding box center [623, 263] width 105 height 19
click at [146, 56] on input "18024" at bounding box center [166, 57] width 98 height 20
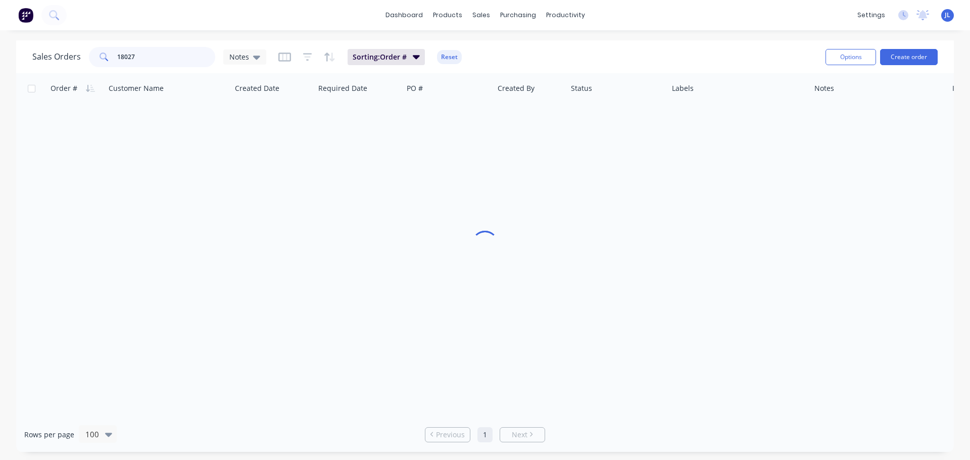
type input "18027"
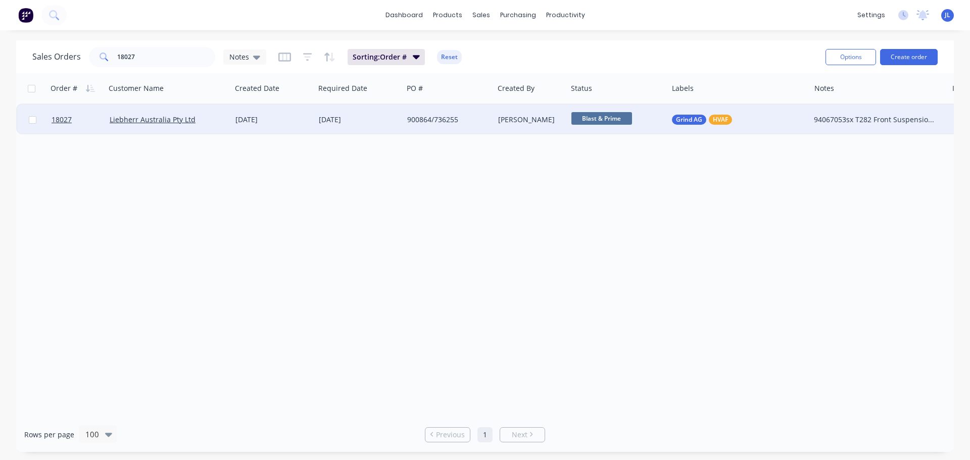
click at [648, 120] on div "Blast & Prime" at bounding box center [615, 119] width 88 height 15
click at [490, 206] on div "Order # Customer Name Created Date Required Date PO # Created By Status Labels …" at bounding box center [484, 245] width 937 height 344
click at [472, 119] on div "900864/736255" at bounding box center [446, 120] width 78 height 10
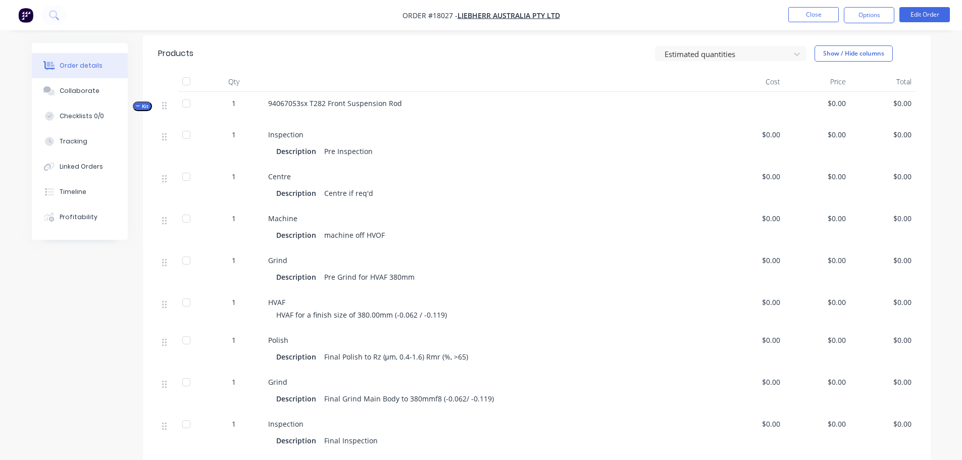
scroll to position [354, 0]
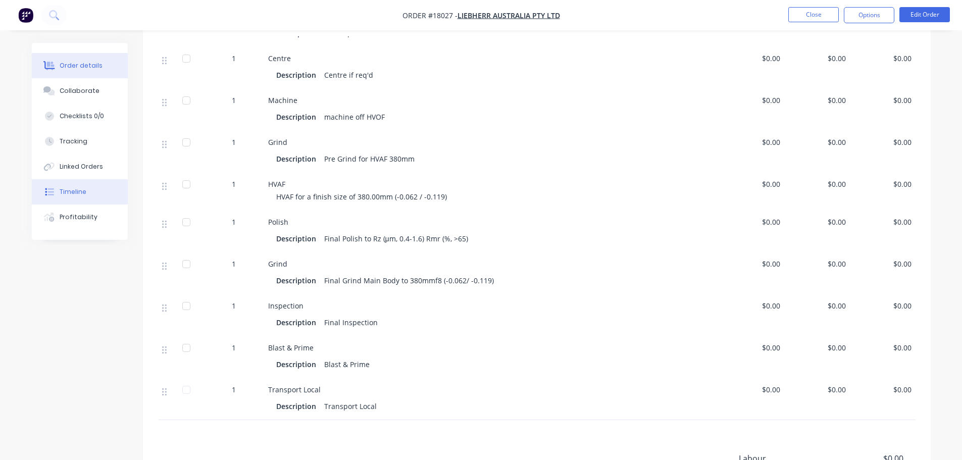
click at [101, 191] on button "Timeline" at bounding box center [80, 191] width 96 height 25
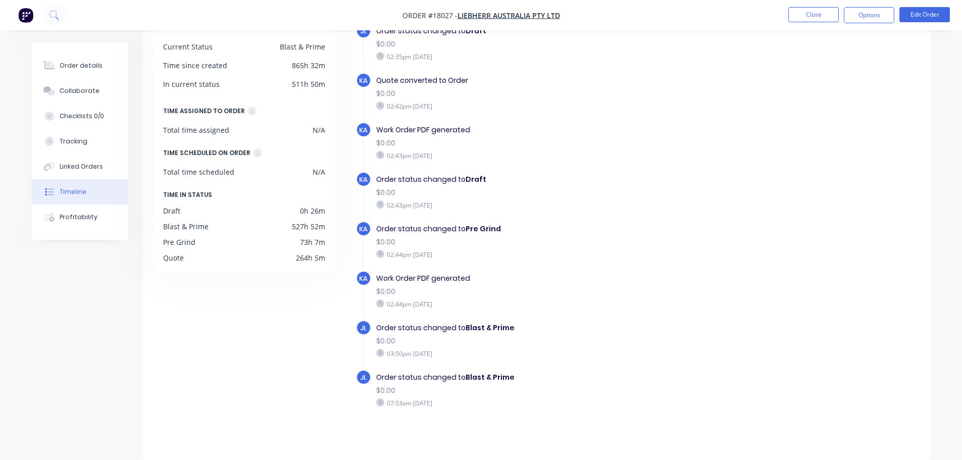
scroll to position [575, 0]
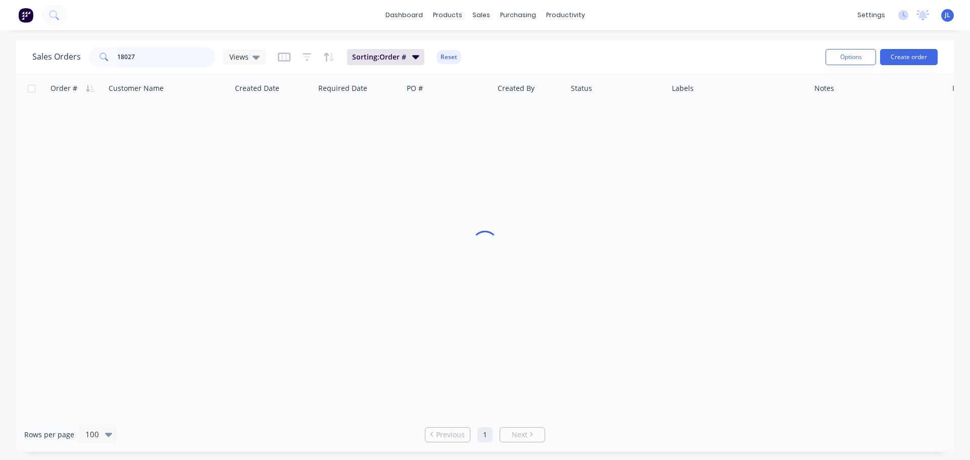
click at [188, 57] on input "18027" at bounding box center [166, 57] width 98 height 20
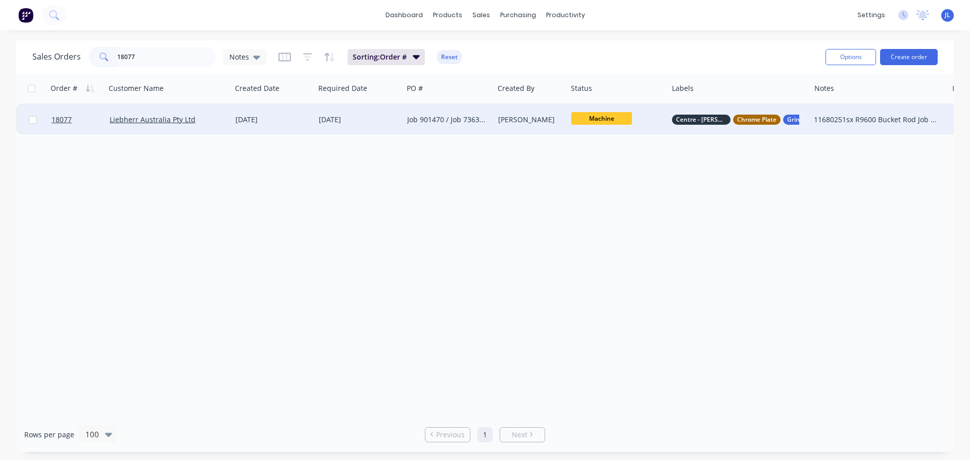
click at [606, 119] on span "Machine" at bounding box center [601, 118] width 61 height 13
click at [602, 206] on button "Strip" at bounding box center [623, 206] width 105 height 19
click at [148, 61] on input "18077" at bounding box center [166, 57] width 98 height 20
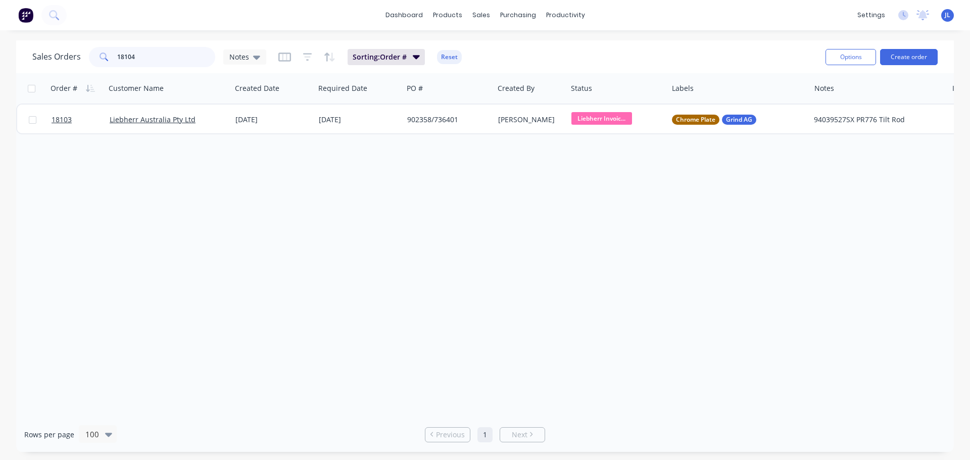
type input "18104"
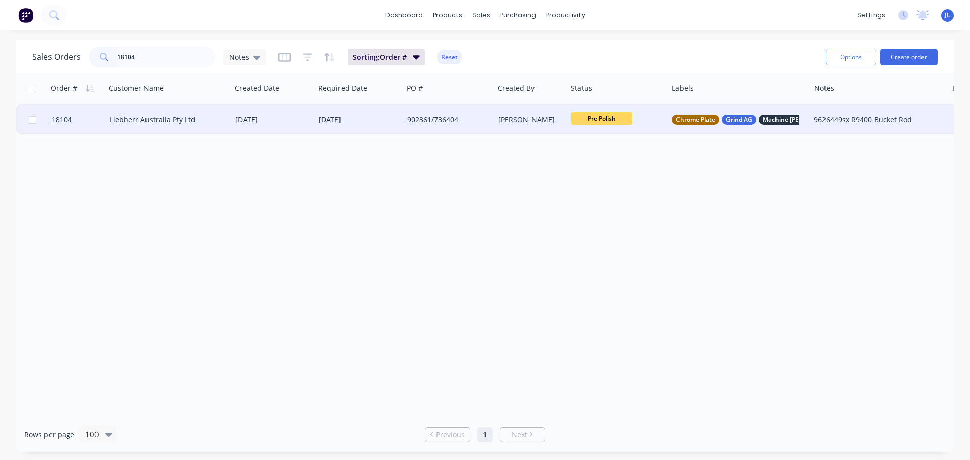
click at [610, 120] on span "Pre Polish" at bounding box center [601, 118] width 61 height 13
click at [473, 183] on div "Order # Customer Name Created Date Required Date PO # Created By Status Labels …" at bounding box center [484, 245] width 937 height 344
click at [412, 130] on div "902361/736404" at bounding box center [448, 120] width 90 height 30
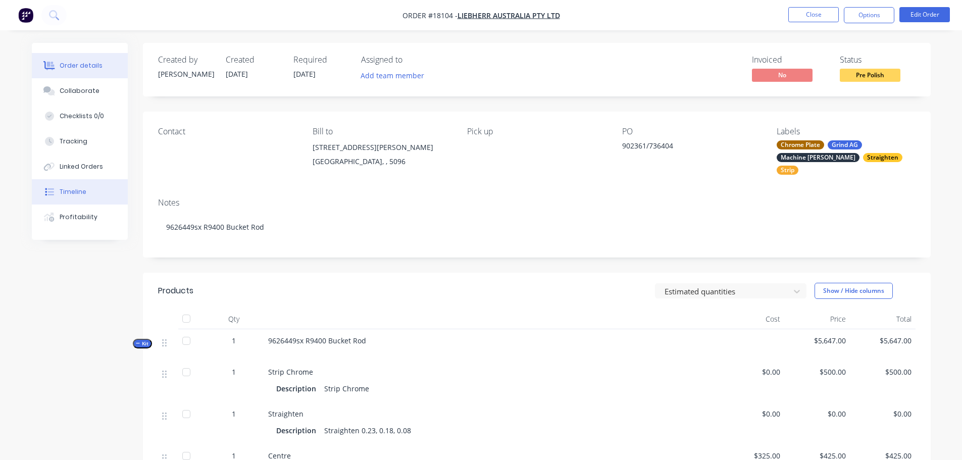
click at [90, 190] on button "Timeline" at bounding box center [80, 191] width 96 height 25
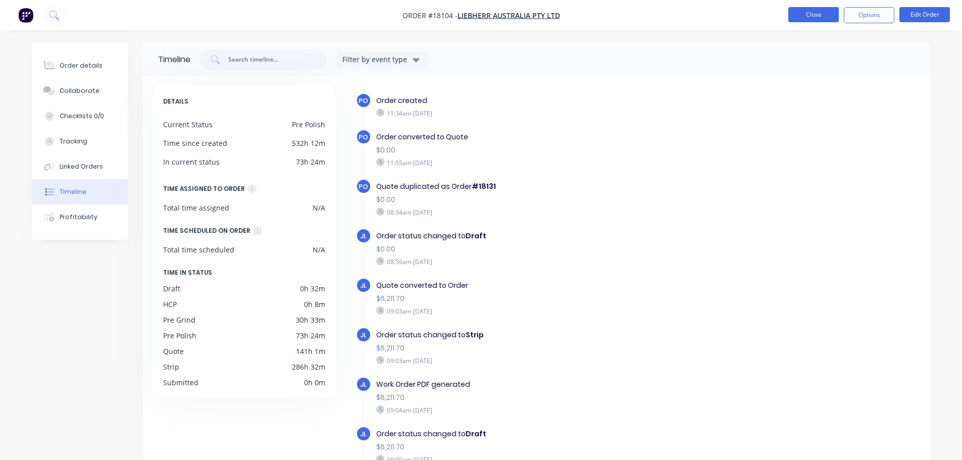
click at [801, 17] on button "Close" at bounding box center [813, 14] width 51 height 15
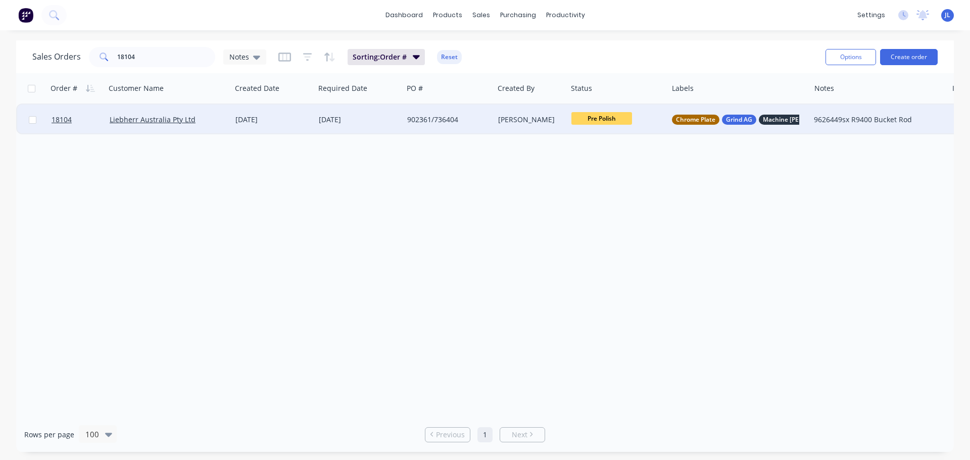
click at [618, 120] on span "Pre Polish" at bounding box center [601, 118] width 61 height 13
click at [612, 258] on button "Pre Grind" at bounding box center [623, 263] width 105 height 19
click at [157, 58] on input "18104" at bounding box center [166, 57] width 98 height 20
type input "18105"
click at [489, 127] on div "PO 902360 Job 736403" at bounding box center [448, 120] width 90 height 30
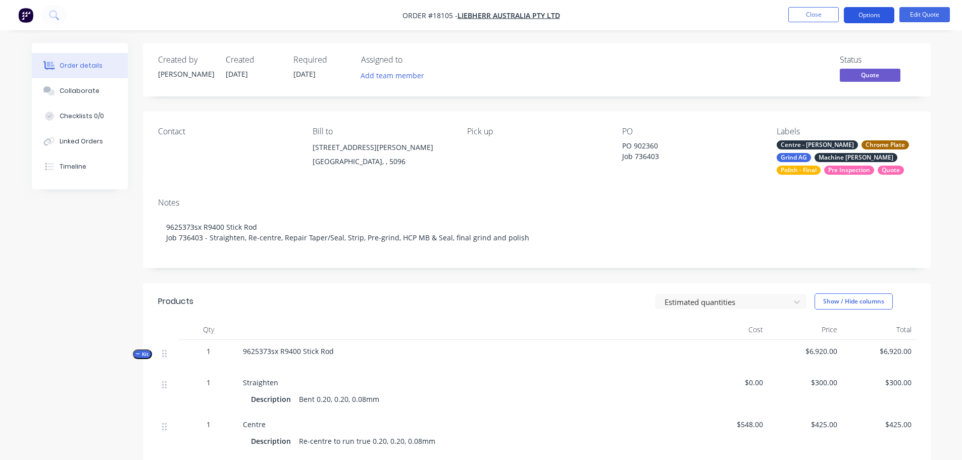
click at [870, 20] on button "Options" at bounding box center [869, 15] width 51 height 16
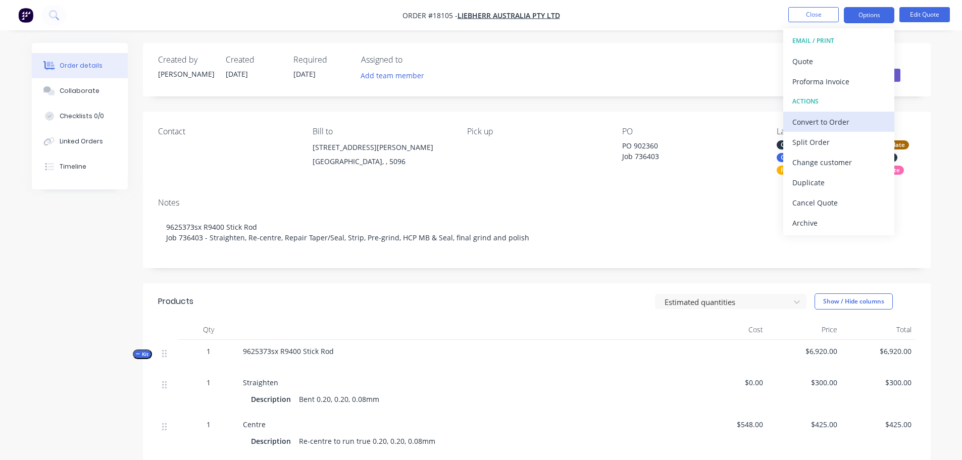
click at [830, 117] on div "Convert to Order" at bounding box center [838, 122] width 93 height 15
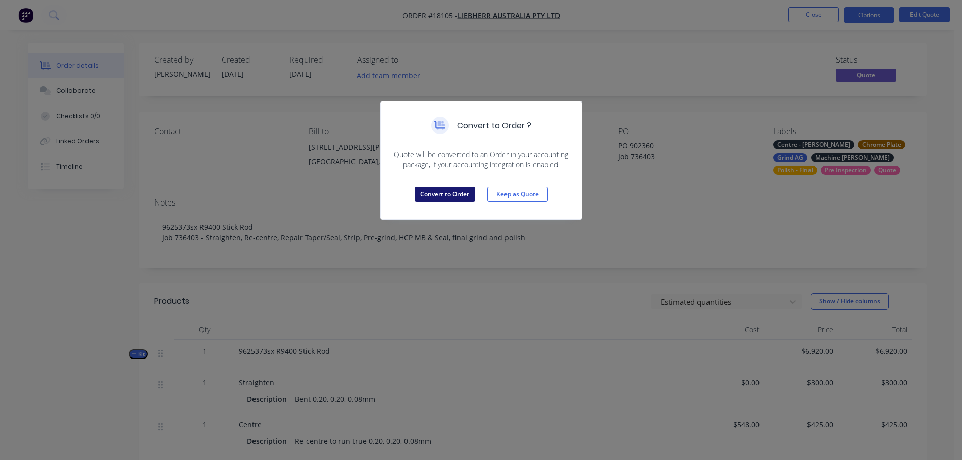
click at [442, 195] on button "Convert to Order" at bounding box center [445, 194] width 61 height 15
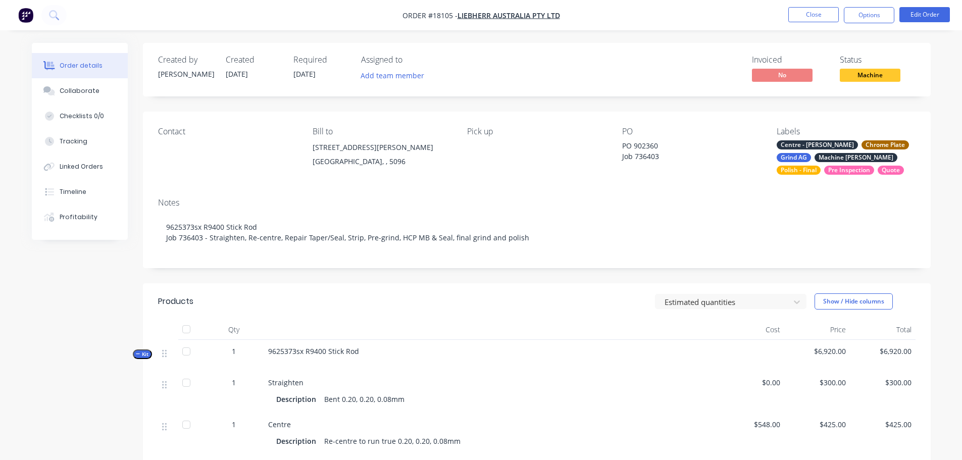
click at [860, 69] on span "Machine" at bounding box center [870, 75] width 61 height 13
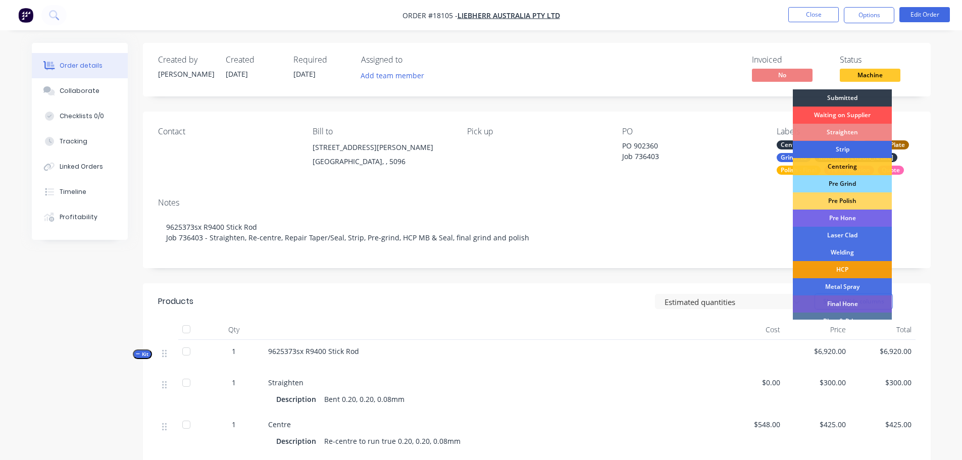
click at [841, 150] on div "Strip" at bounding box center [842, 149] width 99 height 17
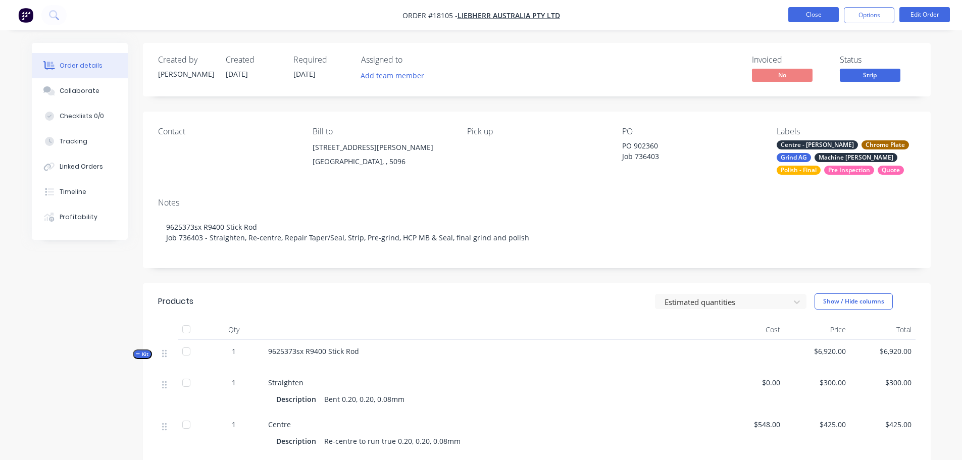
click at [803, 10] on button "Close" at bounding box center [813, 14] width 51 height 15
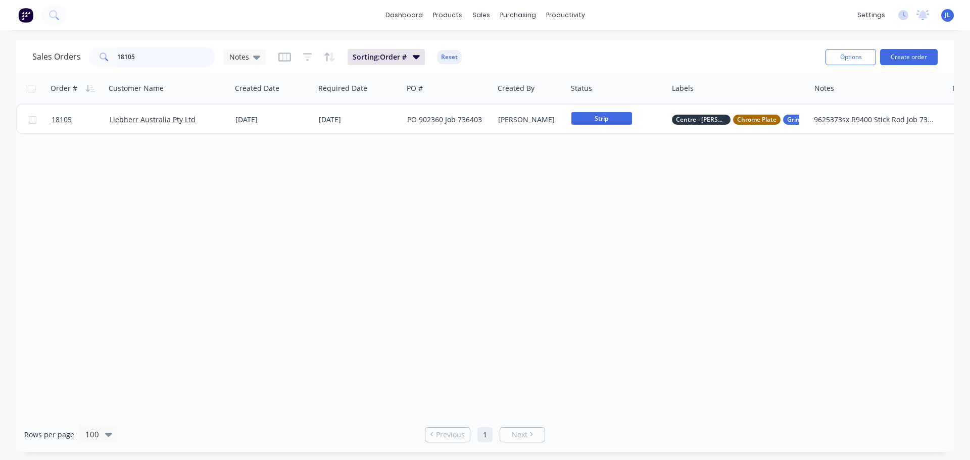
click at [160, 58] on input "18105" at bounding box center [166, 57] width 98 height 20
click at [139, 56] on input "18110" at bounding box center [166, 57] width 98 height 20
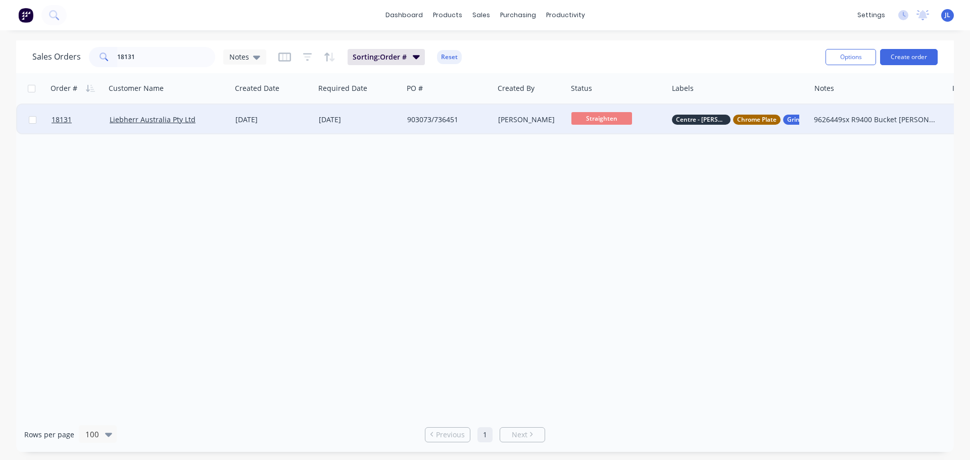
click at [602, 120] on span "Straighten" at bounding box center [601, 118] width 61 height 13
click at [604, 226] on button "Machine" at bounding box center [623, 225] width 105 height 19
click at [144, 59] on input "18131" at bounding box center [166, 57] width 98 height 20
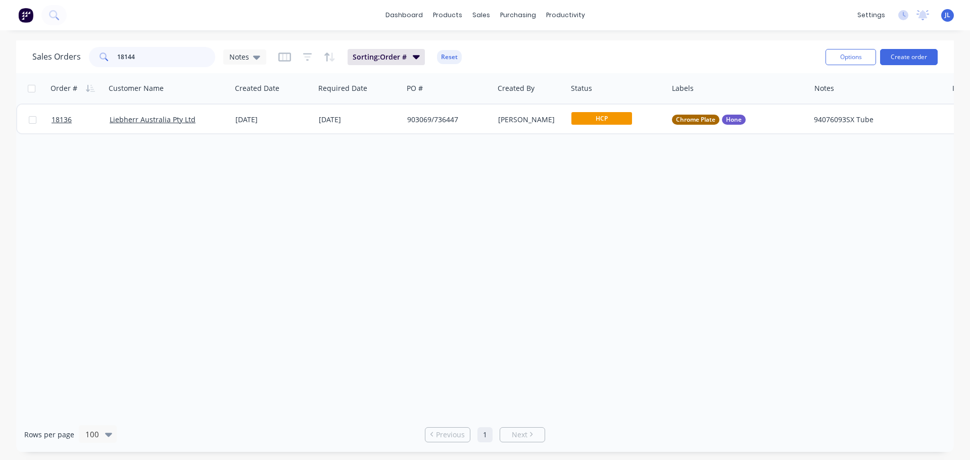
type input "18144"
